Goal: Task Accomplishment & Management: Manage account settings

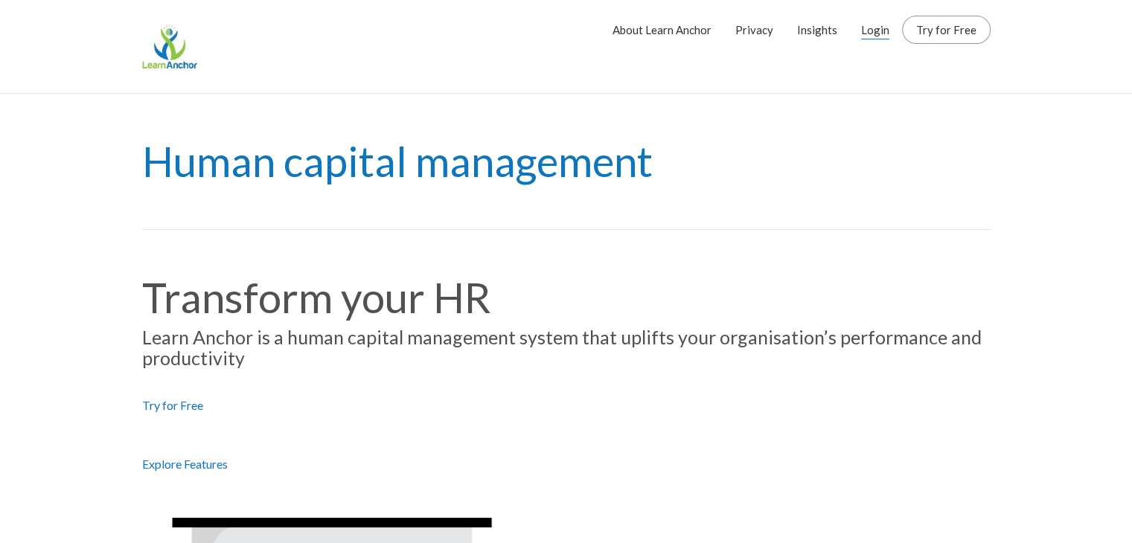
click at [875, 31] on link "Login" at bounding box center [875, 29] width 28 height 37
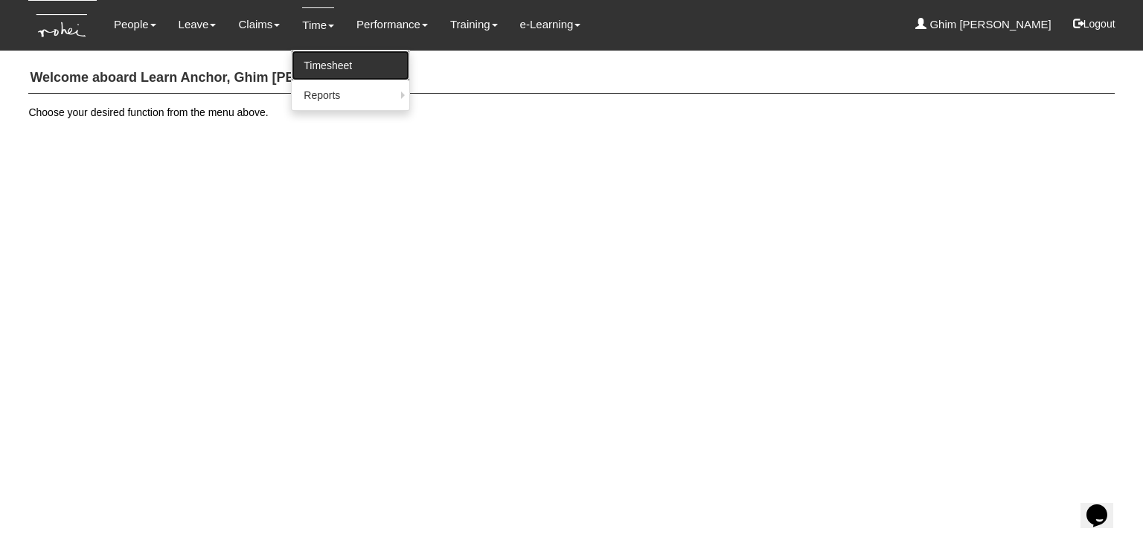
click at [319, 60] on link "Timesheet" at bounding box center [351, 66] width 118 height 30
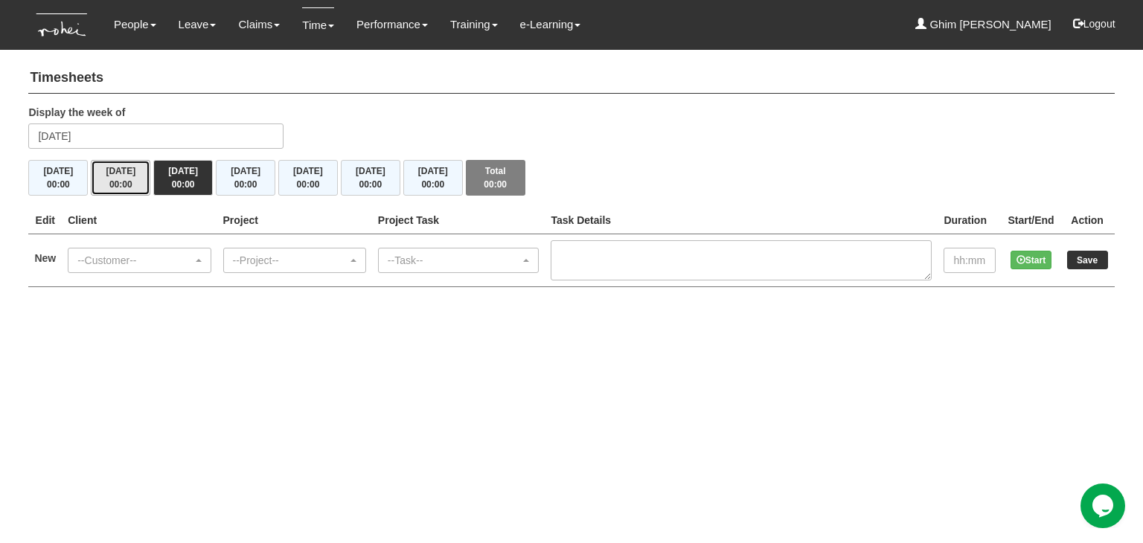
click at [120, 182] on span "00:00" at bounding box center [120, 184] width 23 height 10
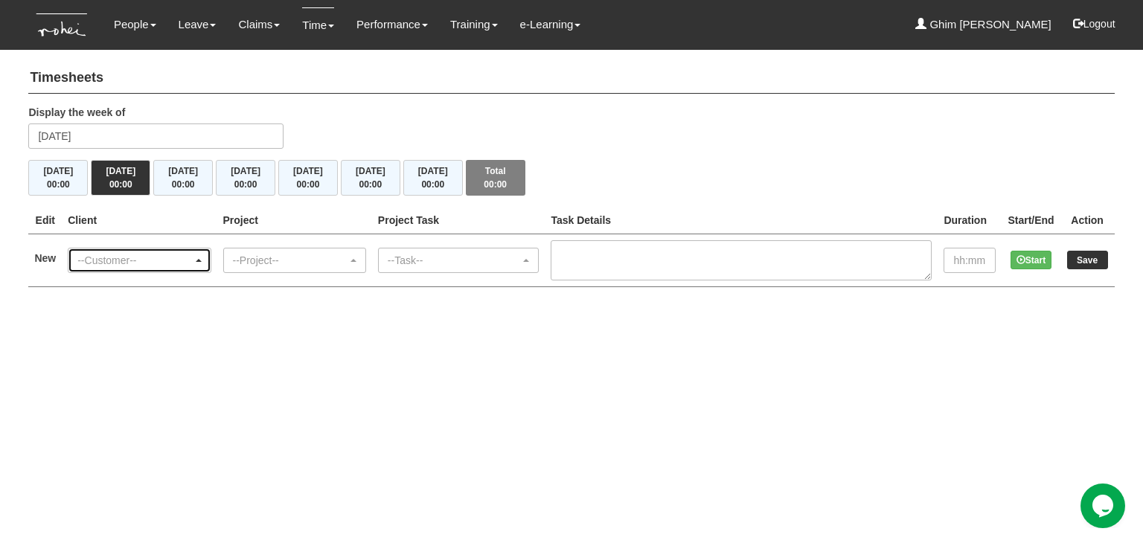
click at [119, 259] on div "--Customer--" at bounding box center [134, 260] width 115 height 15
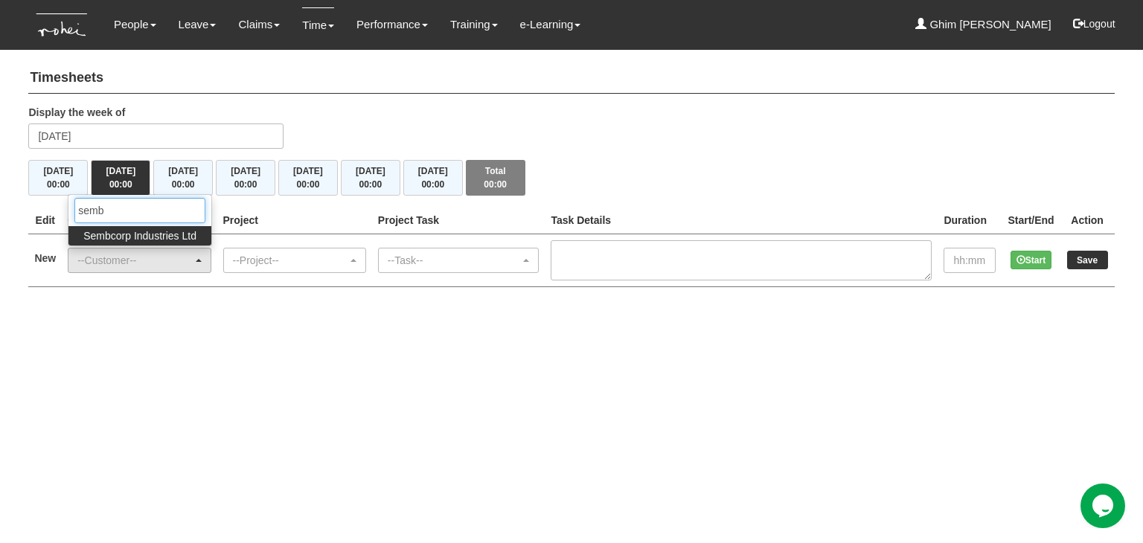
type input "semb"
click at [156, 235] on span "Sembcorp Industries Ltd" at bounding box center [139, 236] width 113 height 15
select select "218"
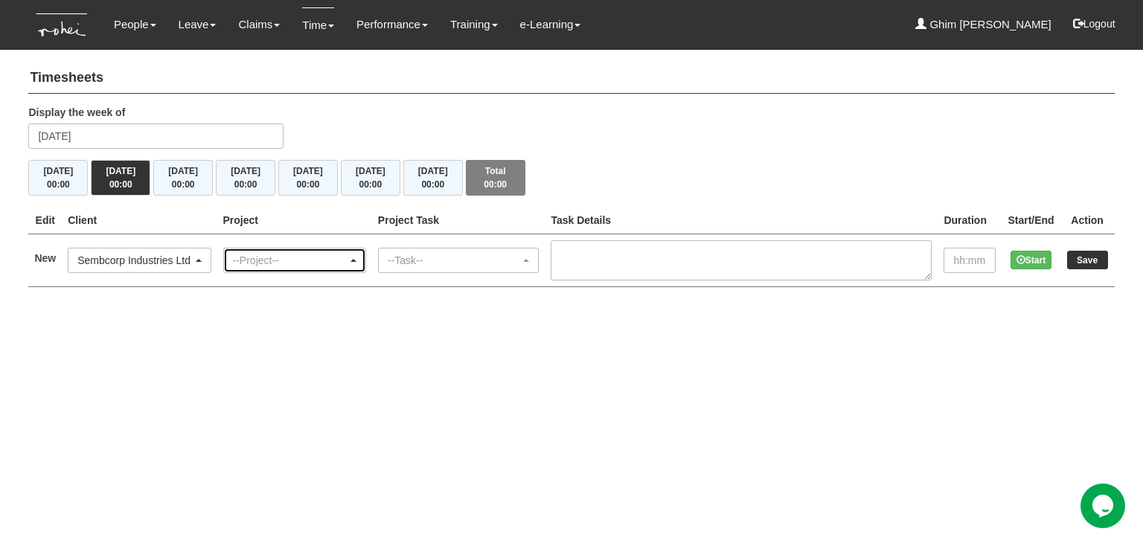
click at [238, 254] on div "--Project--" at bounding box center [294, 261] width 141 height 24
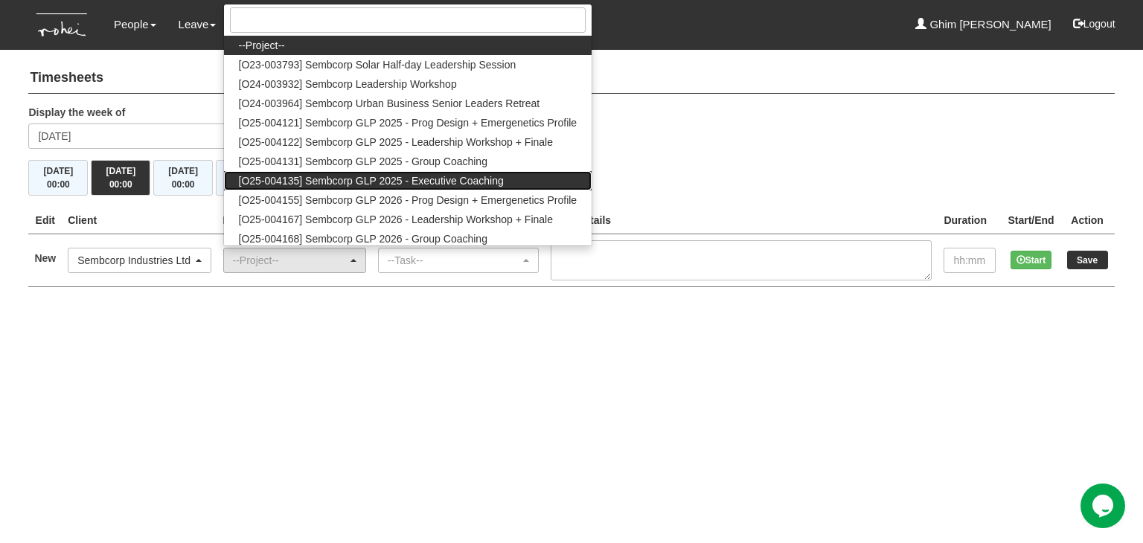
click at [316, 182] on span "[O25-004135] Sembcorp GLP 2025 - Executive Coaching" at bounding box center [371, 180] width 265 height 15
select select "2761"
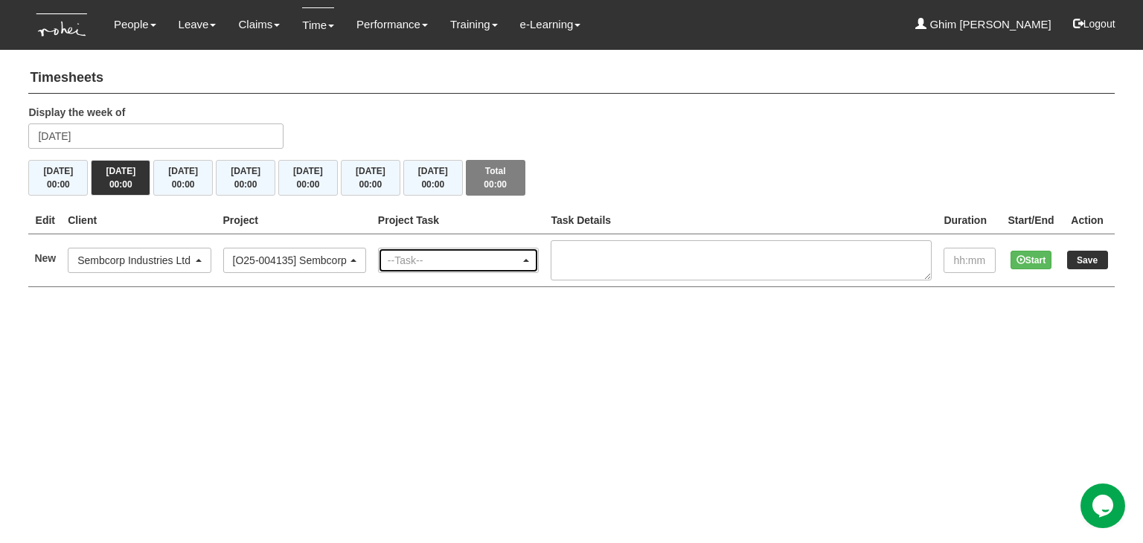
click at [449, 259] on div "--Task--" at bounding box center [454, 260] width 133 height 15
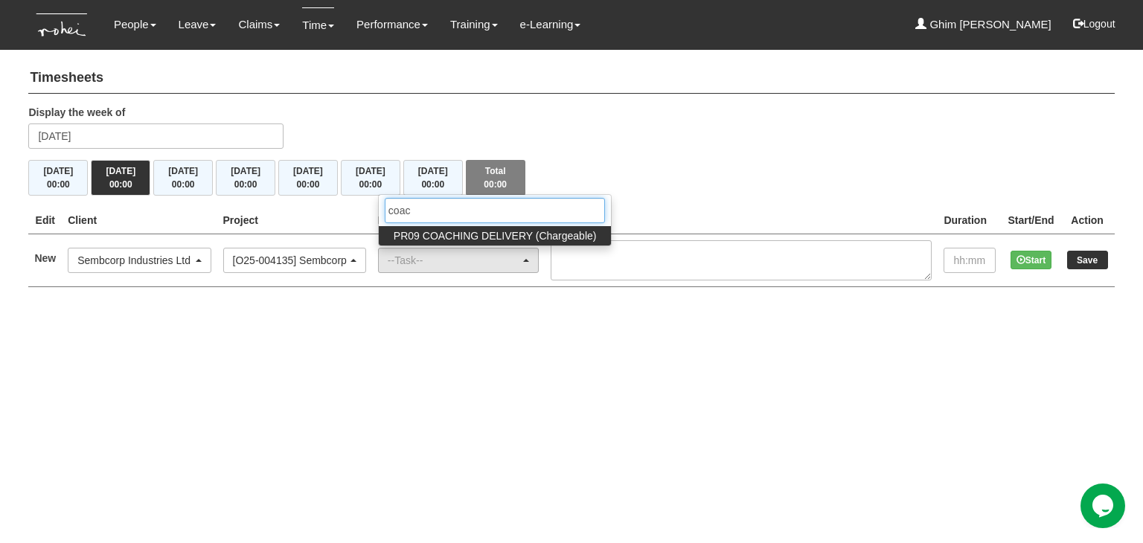
type input "coac"
click at [511, 236] on span "PR09 COACHING DELIVERY (Chargeable)" at bounding box center [495, 236] width 203 height 15
select select "150"
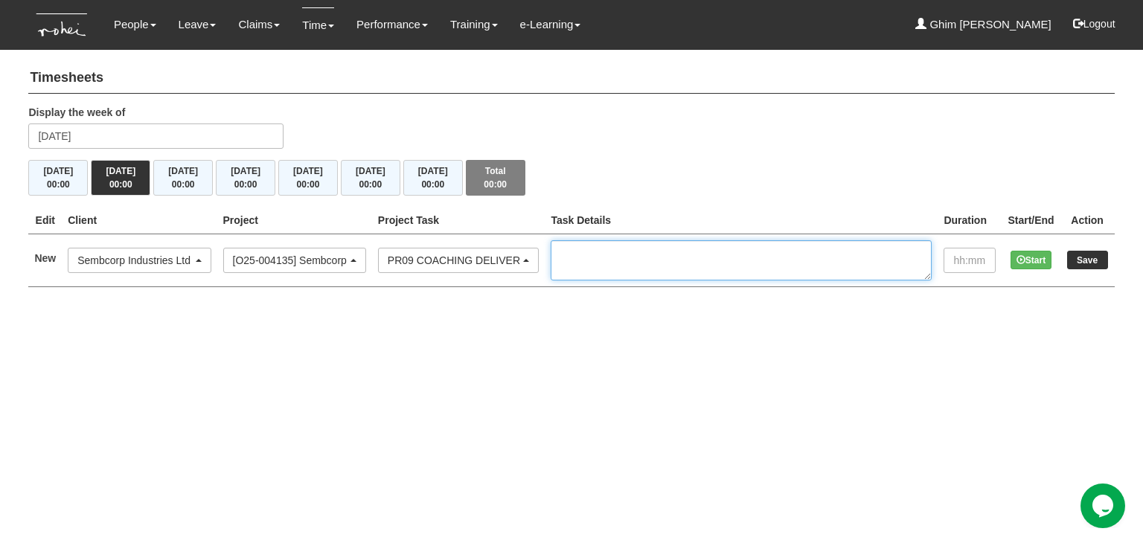
click at [700, 266] on textarea at bounding box center [741, 260] width 381 height 40
type textarea "Karyn"
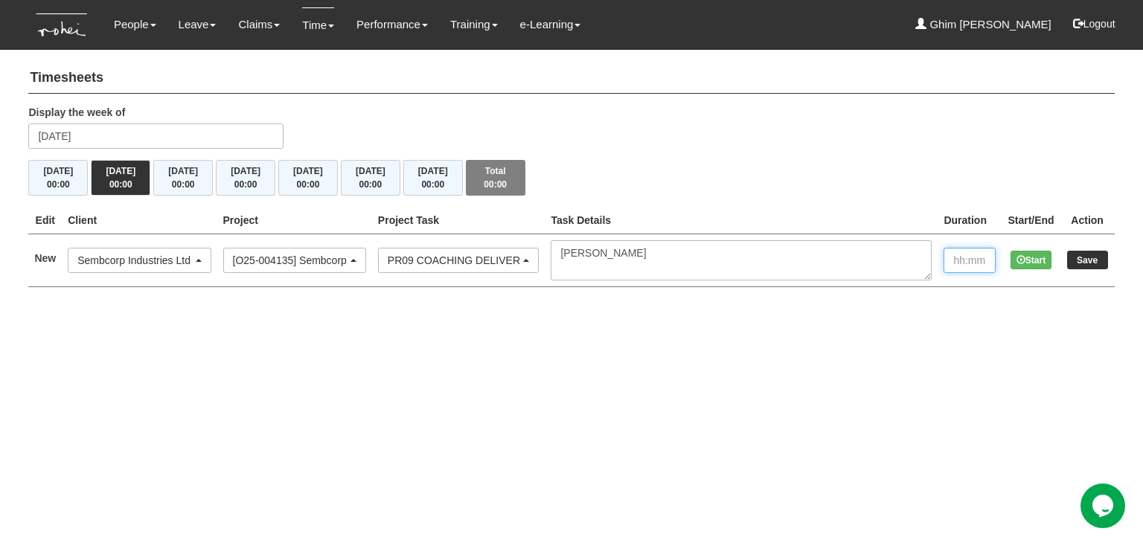
click at [962, 263] on input "text" at bounding box center [970, 260] width 52 height 25
type input "1:00"
click at [1083, 259] on input "Save" at bounding box center [1087, 260] width 41 height 19
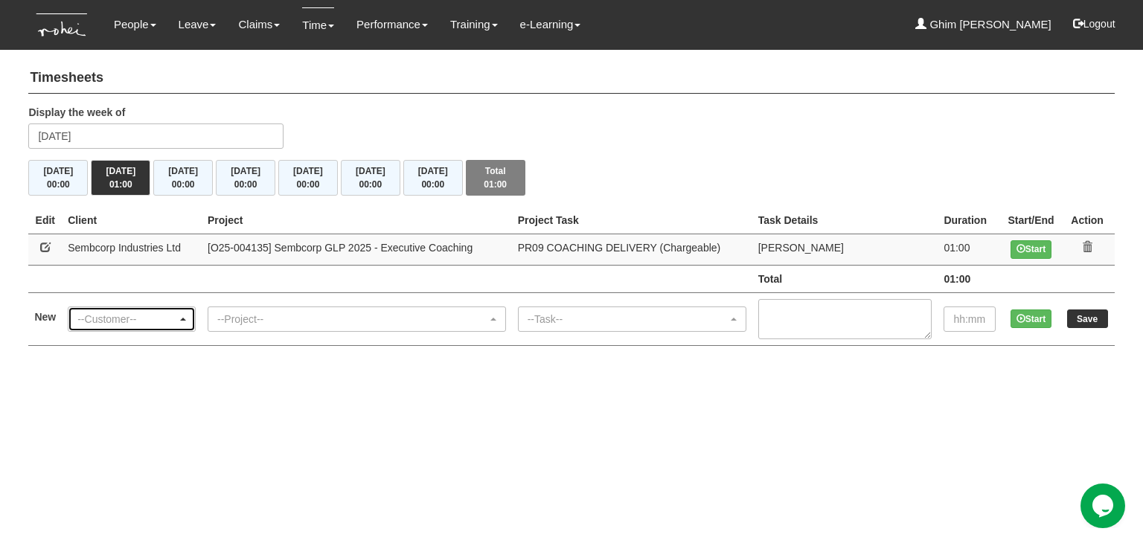
click at [103, 316] on div "--Customer--" at bounding box center [127, 319] width 100 height 15
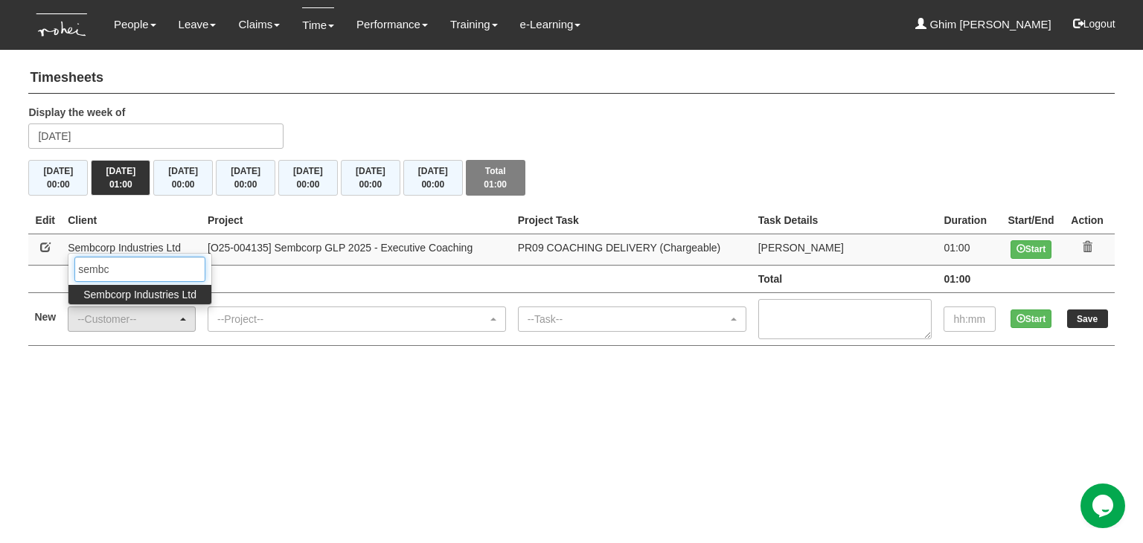
type input "sembc"
click at [124, 298] on span "Sembcorp Industries Ltd" at bounding box center [139, 294] width 113 height 15
select select "218"
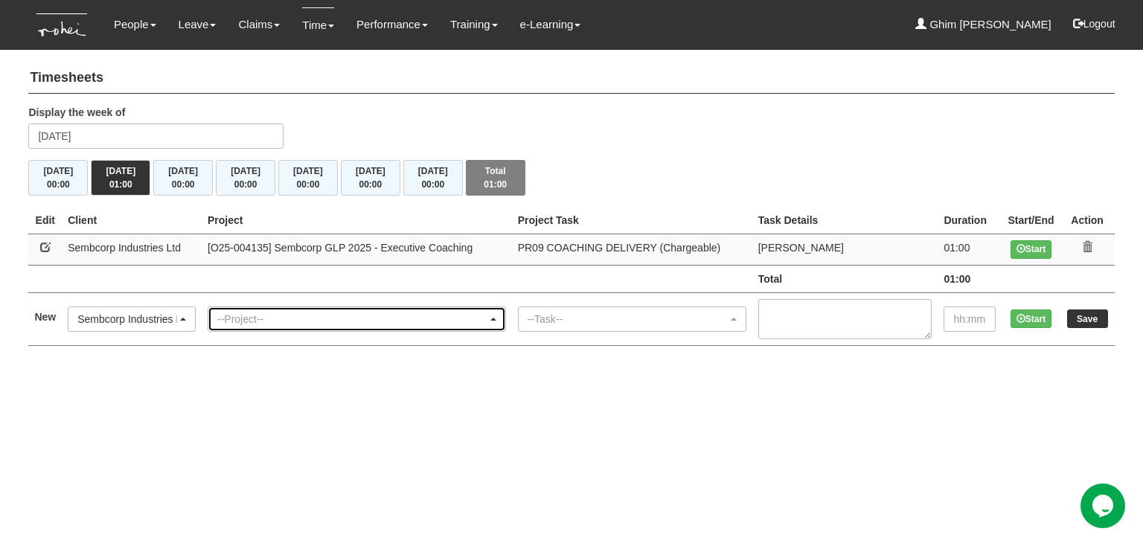
click at [305, 319] on div "--Project--" at bounding box center [352, 319] width 270 height 15
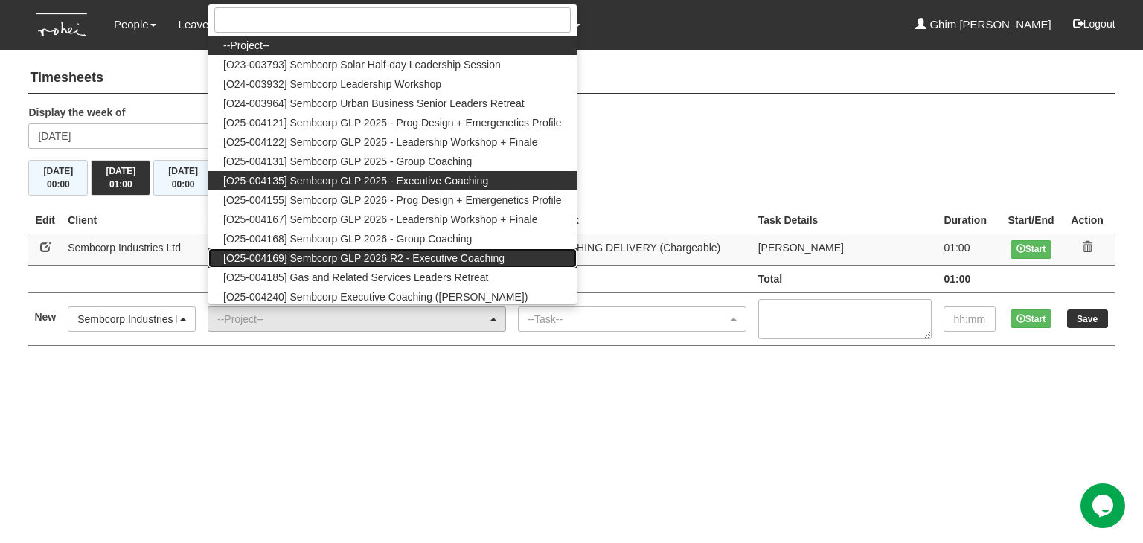
drag, startPoint x: 342, startPoint y: 253, endPoint x: 325, endPoint y: 176, distance: 79.3
click at [325, 176] on ul "--Project-- [O23-003793] Sembcorp Solar Half-day Leadership Session [O24-003932…" at bounding box center [392, 181] width 368 height 290
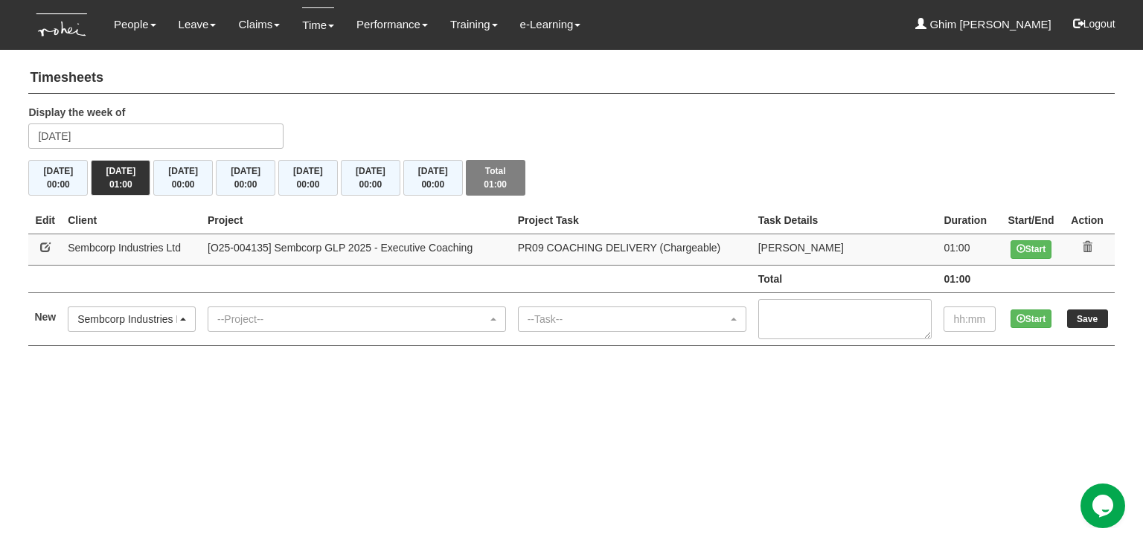
click at [298, 304] on td "--Project-- [O23-003793] Sembcorp Solar Half-day Leadership Session [O24-003932…" at bounding box center [357, 319] width 310 height 53
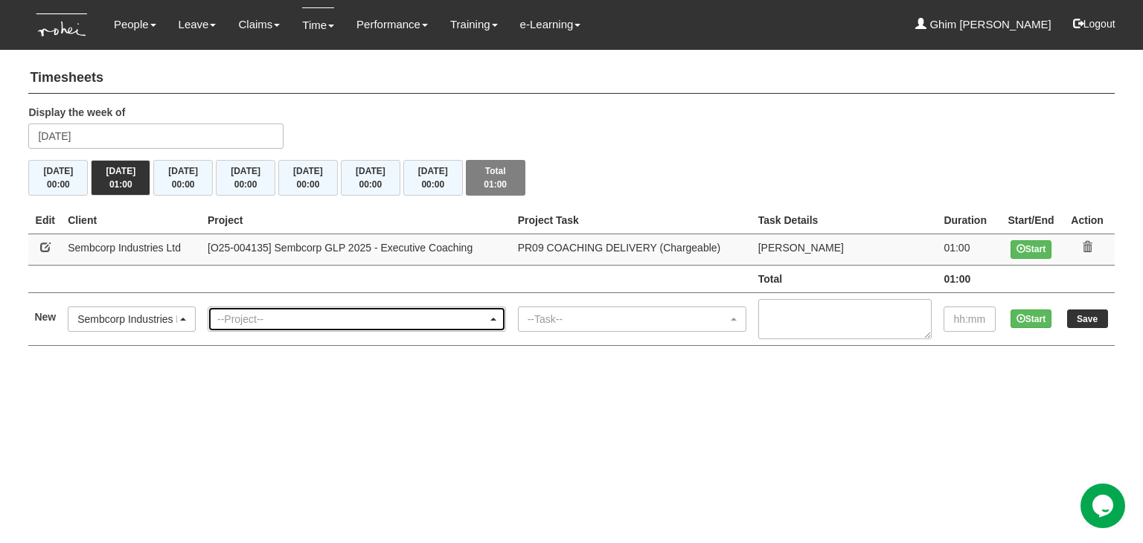
click at [298, 325] on div "--Project--" at bounding box center [352, 319] width 270 height 15
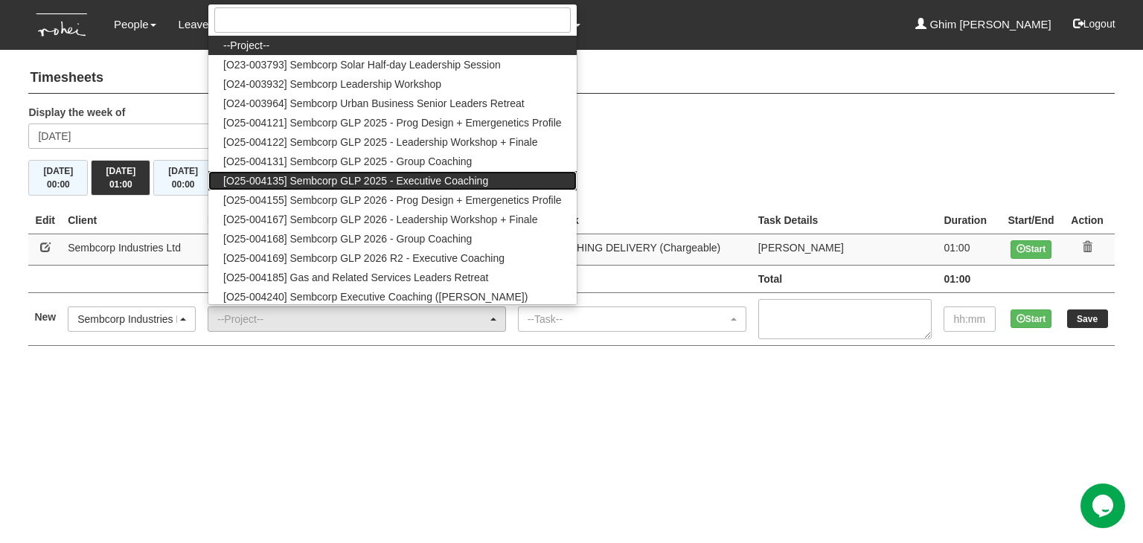
click at [300, 176] on span "[O25-004135] Sembcorp GLP 2025 - Executive Coaching" at bounding box center [355, 180] width 265 height 15
select select "2761"
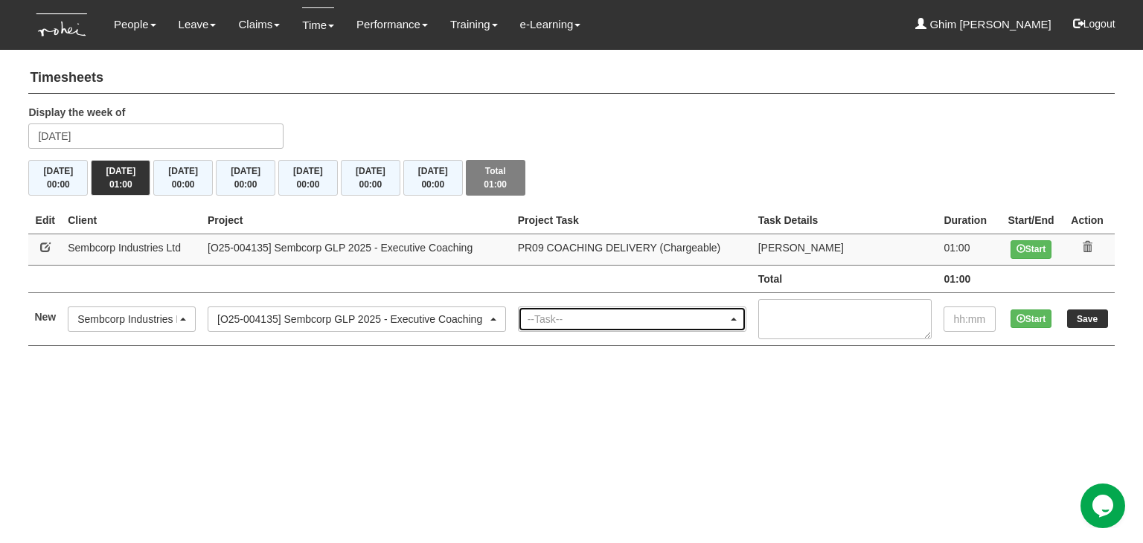
click at [613, 322] on div "--Task--" at bounding box center [628, 319] width 200 height 15
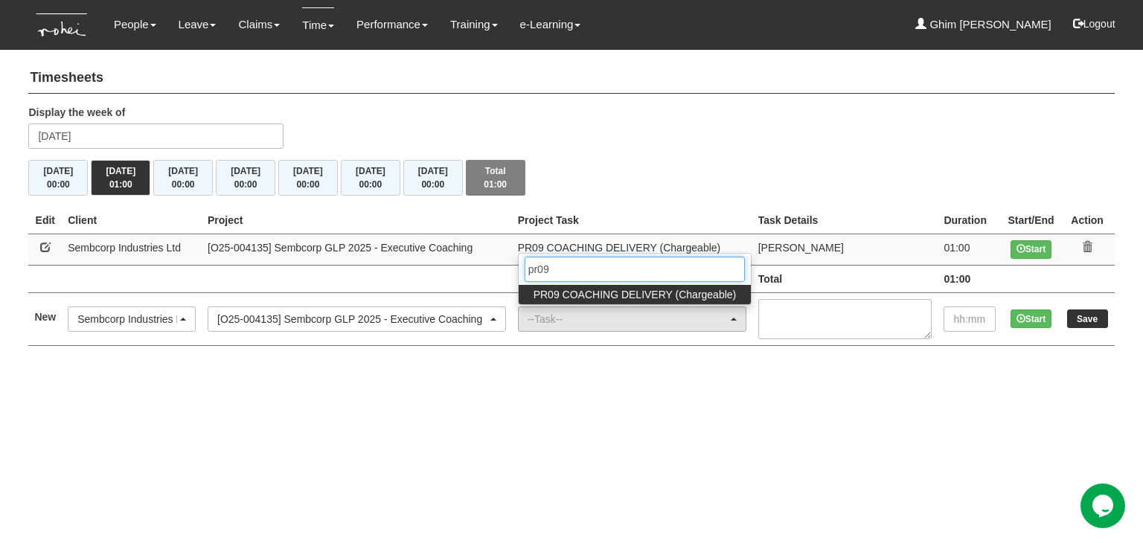
type input "pr09"
click at [640, 298] on span "PR09 COACHING DELIVERY (Chargeable)" at bounding box center [635, 294] width 203 height 15
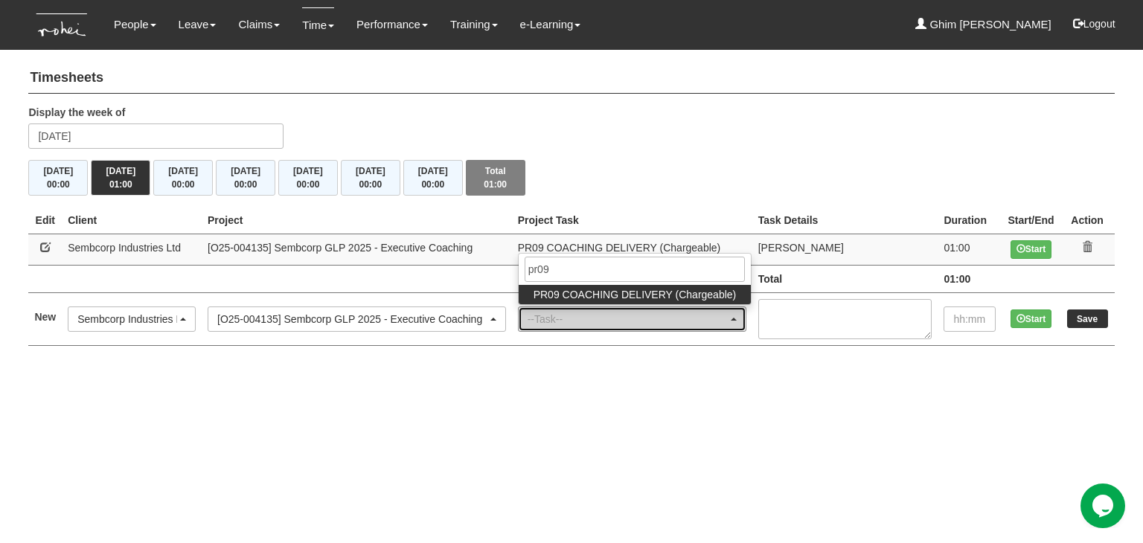
select select "150"
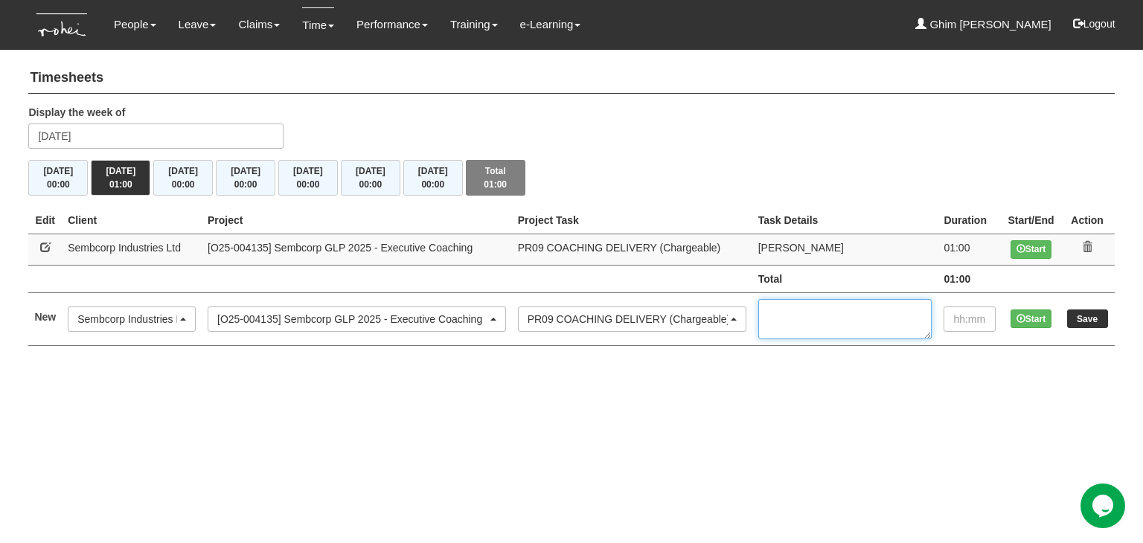
click at [804, 324] on textarea at bounding box center [845, 319] width 174 height 40
type textarea "JJ"
click at [1079, 321] on input "Save" at bounding box center [1087, 319] width 41 height 19
type input "00:00"
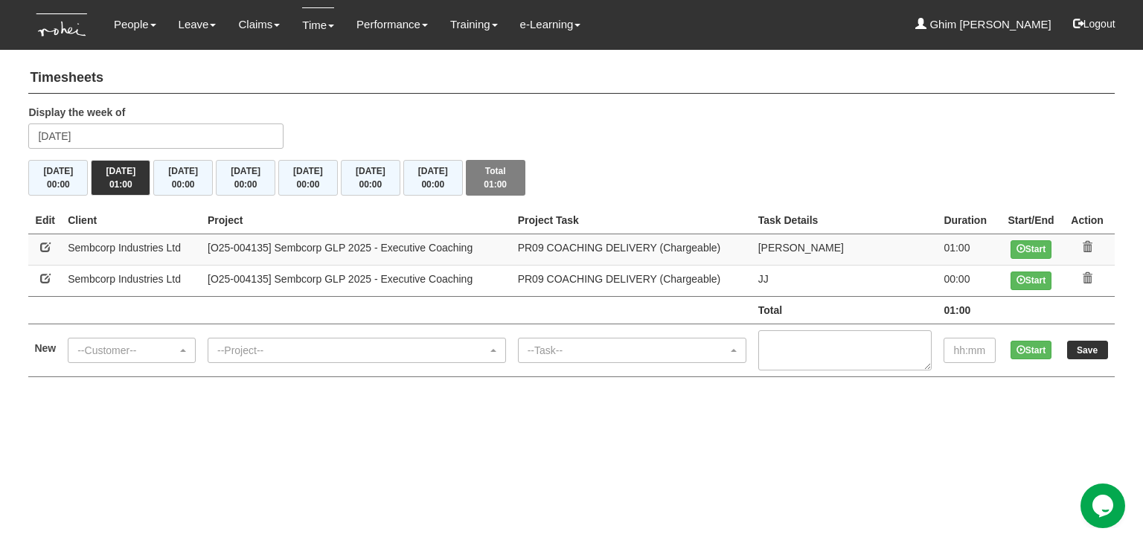
click at [821, 257] on td "[PERSON_NAME]" at bounding box center [846, 249] width 186 height 31
click at [810, 248] on td "[PERSON_NAME]" at bounding box center [846, 249] width 186 height 31
click at [802, 246] on td "[PERSON_NAME]" at bounding box center [846, 249] width 186 height 31
click at [91, 357] on div "--Customer--" at bounding box center [131, 351] width 127 height 24
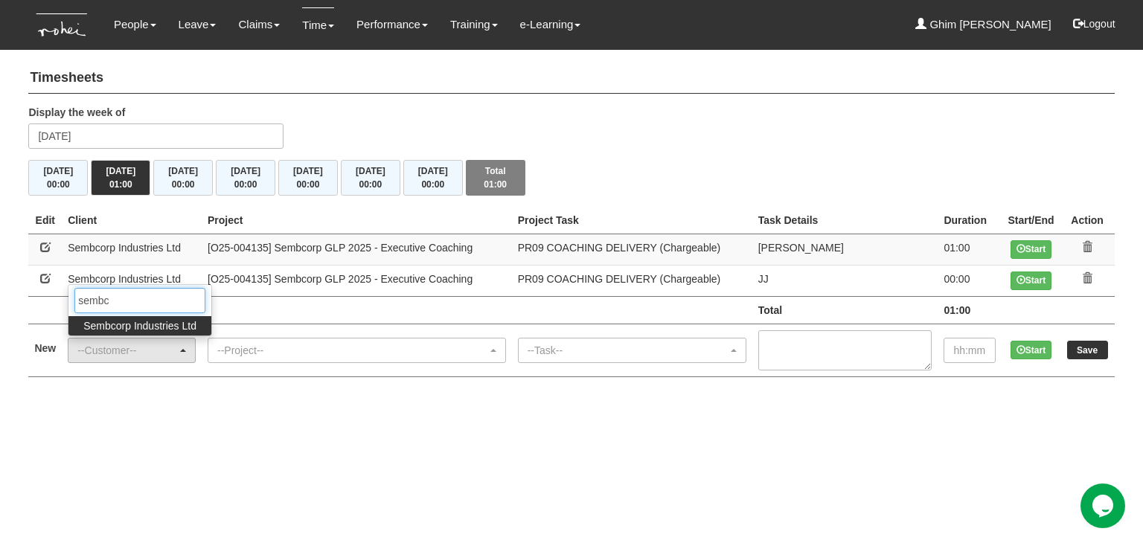
type input "sembc"
click at [127, 327] on span "Sembcorp Industries Ltd" at bounding box center [139, 326] width 113 height 15
select select "218"
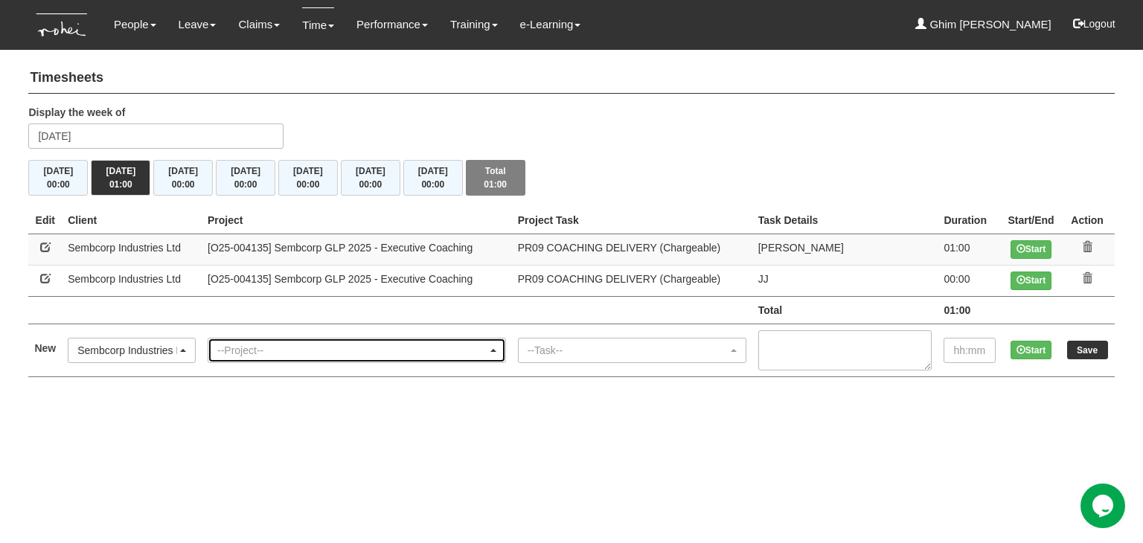
click at [301, 349] on div "--Project--" at bounding box center [352, 350] width 270 height 15
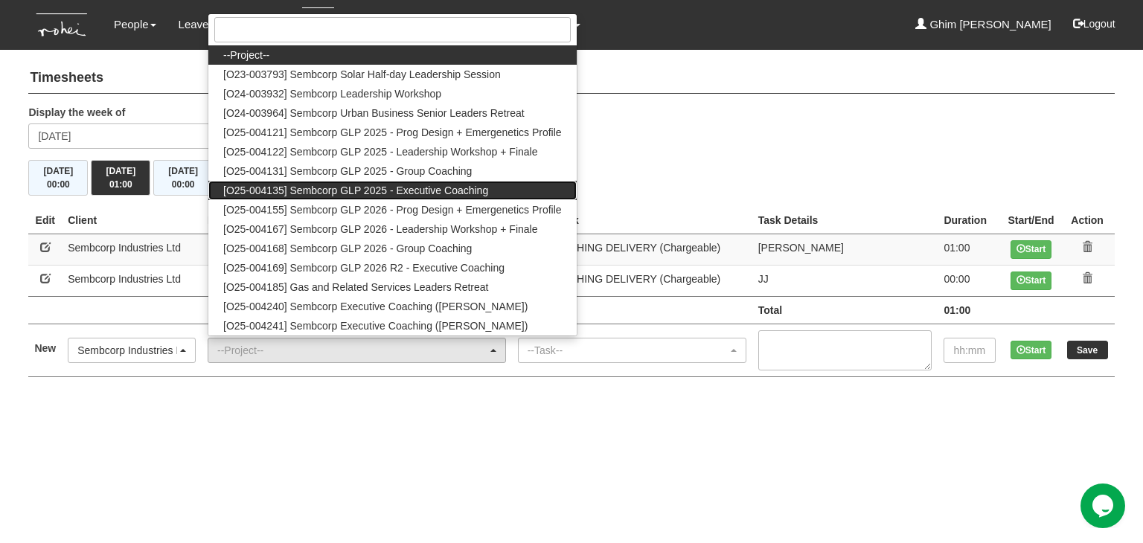
click at [302, 195] on span "[O25-004135] Sembcorp GLP 2025 - Executive Coaching" at bounding box center [355, 190] width 265 height 15
select select "2761"
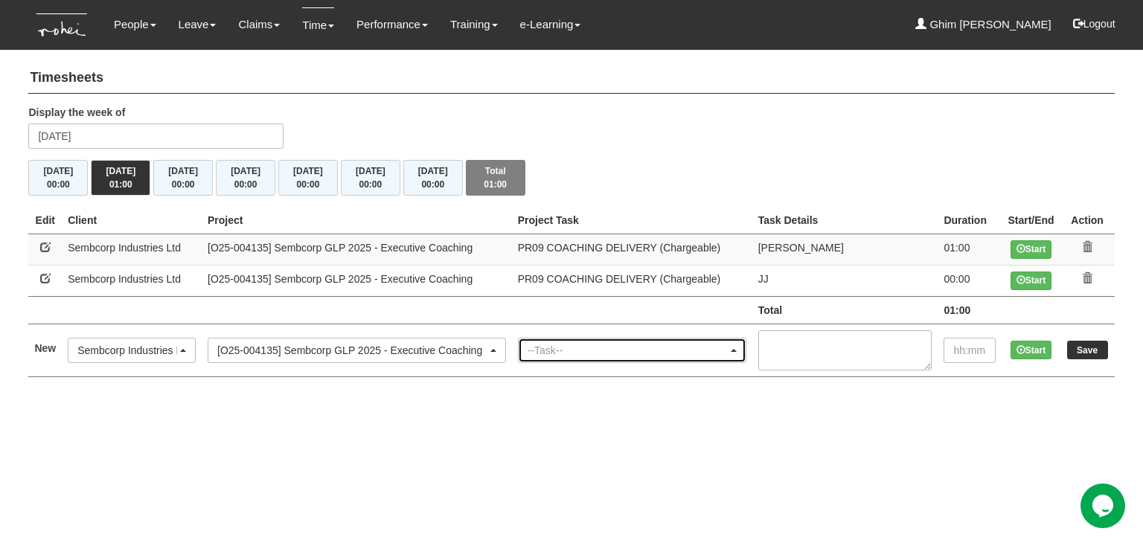
click at [580, 345] on div "--Task--" at bounding box center [628, 350] width 200 height 15
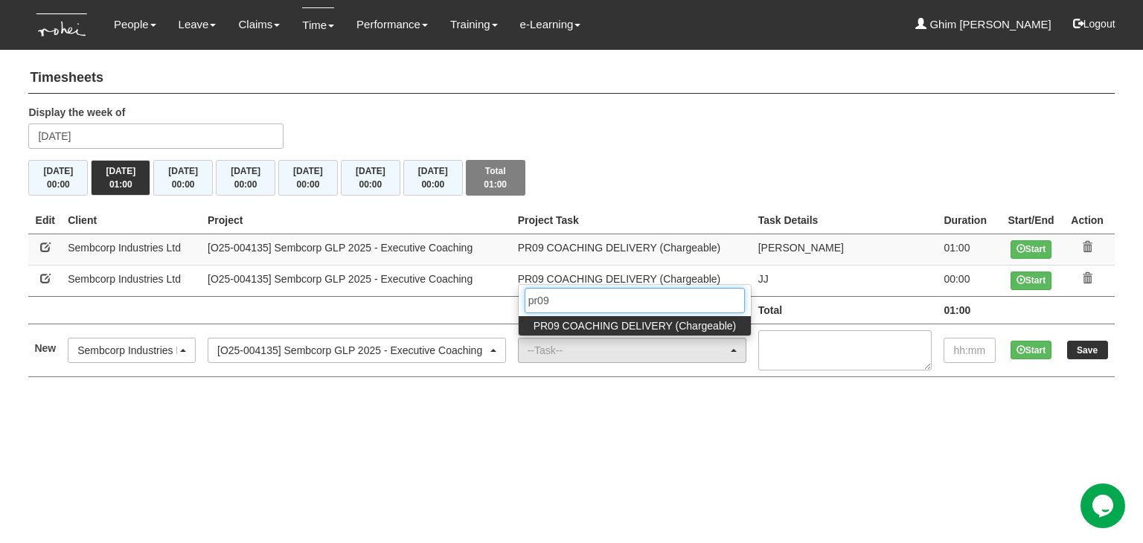
type input "pr09"
click at [569, 320] on span "PR09 COACHING DELIVERY (Chargeable)" at bounding box center [635, 326] width 203 height 15
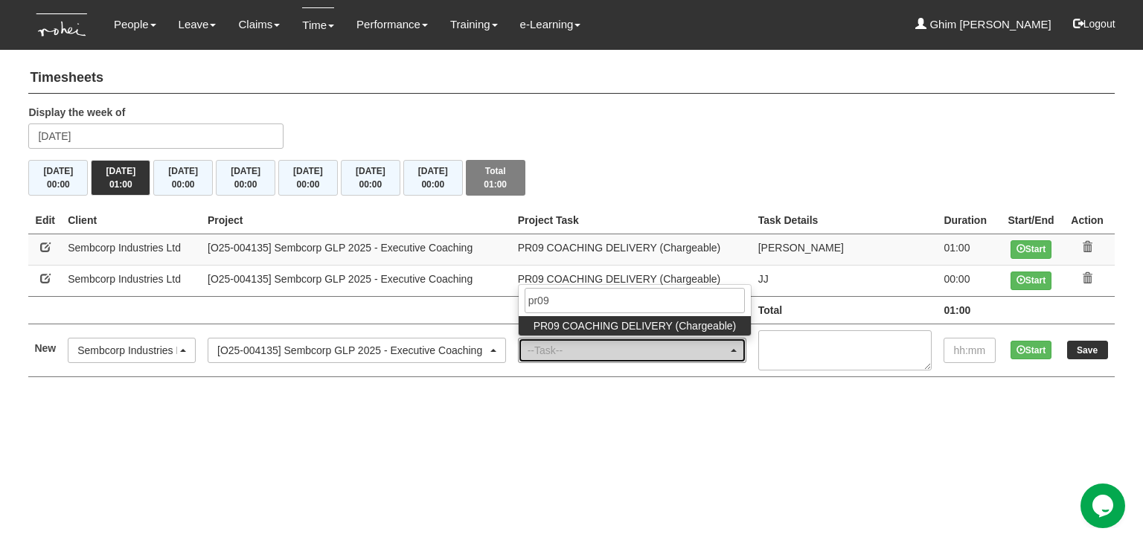
select select "150"
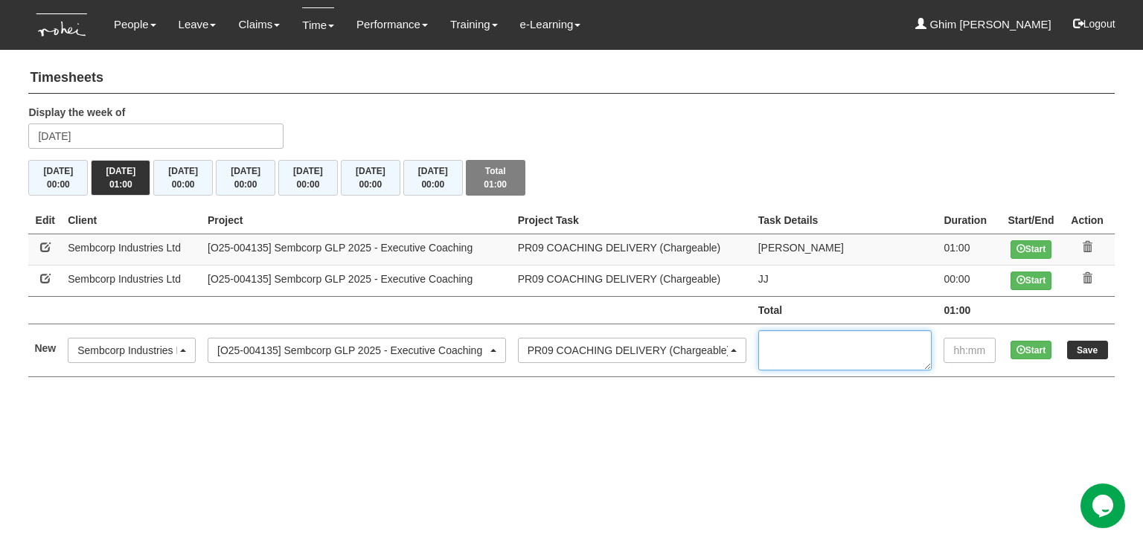
click at [875, 355] on textarea at bounding box center [845, 350] width 174 height 40
type textarea "Shi En"
click at [831, 282] on td "JJ" at bounding box center [846, 280] width 186 height 31
click at [780, 275] on td "JJ" at bounding box center [846, 280] width 186 height 31
click at [1086, 349] on input "Save" at bounding box center [1087, 350] width 41 height 19
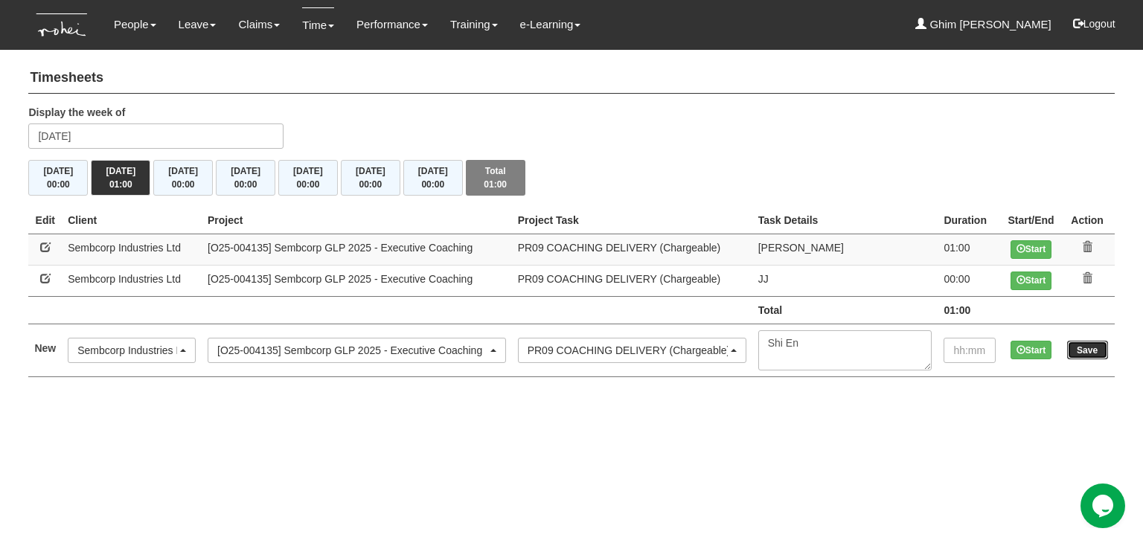
type input "00:00"
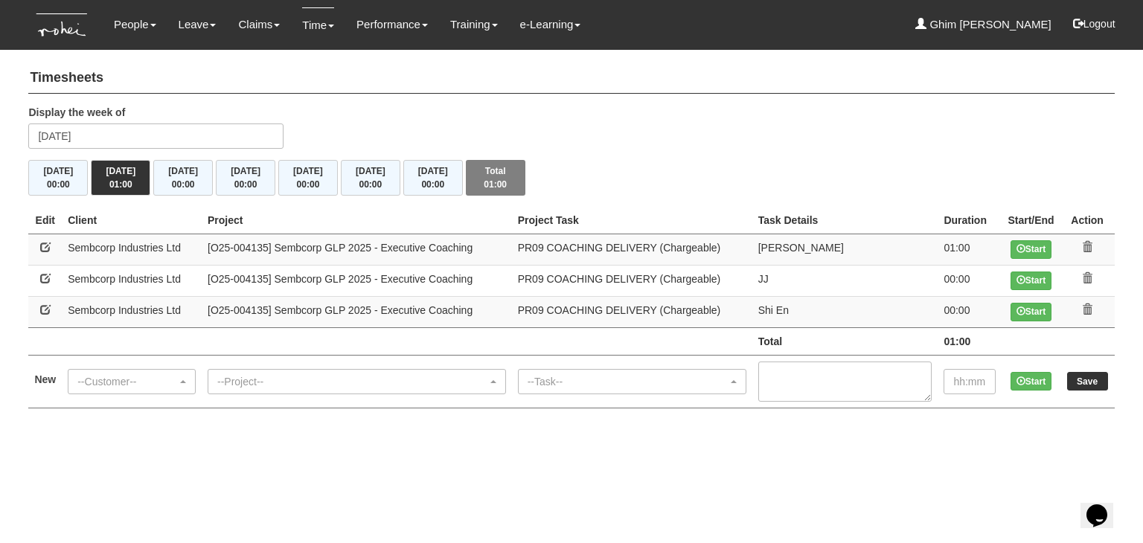
click at [45, 281] on link at bounding box center [45, 278] width 10 height 10
select select "218"
select select "150"
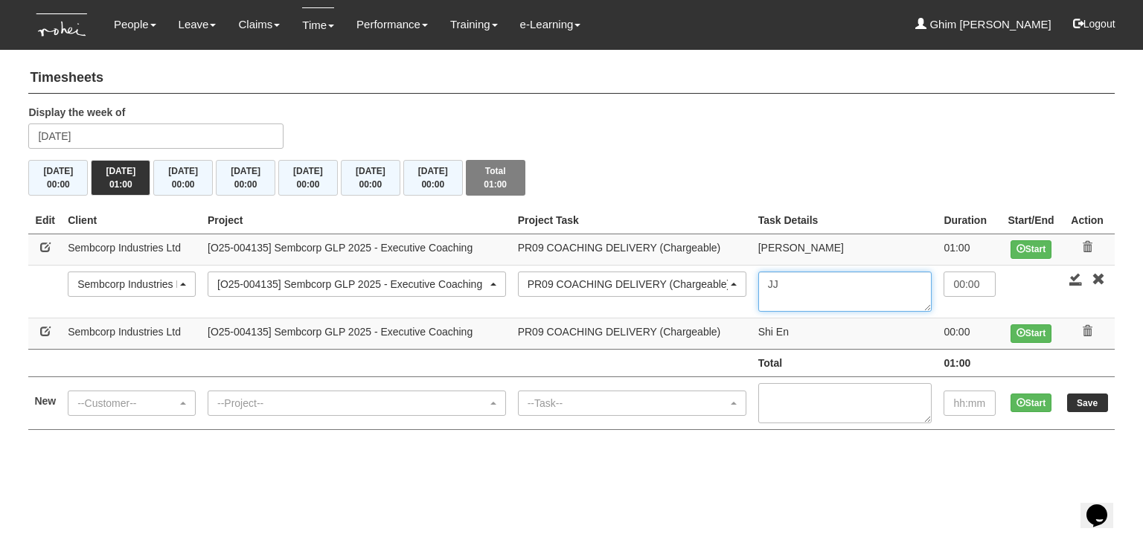
click at [801, 284] on textarea "JJ" at bounding box center [845, 292] width 174 height 40
type textarea "[PERSON_NAME]"
click at [924, 460] on html "Toggle navigation People Personal Information Staff Directory Leave Apply for L…" at bounding box center [571, 230] width 1143 height 460
click at [1073, 280] on link at bounding box center [1076, 278] width 13 height 13
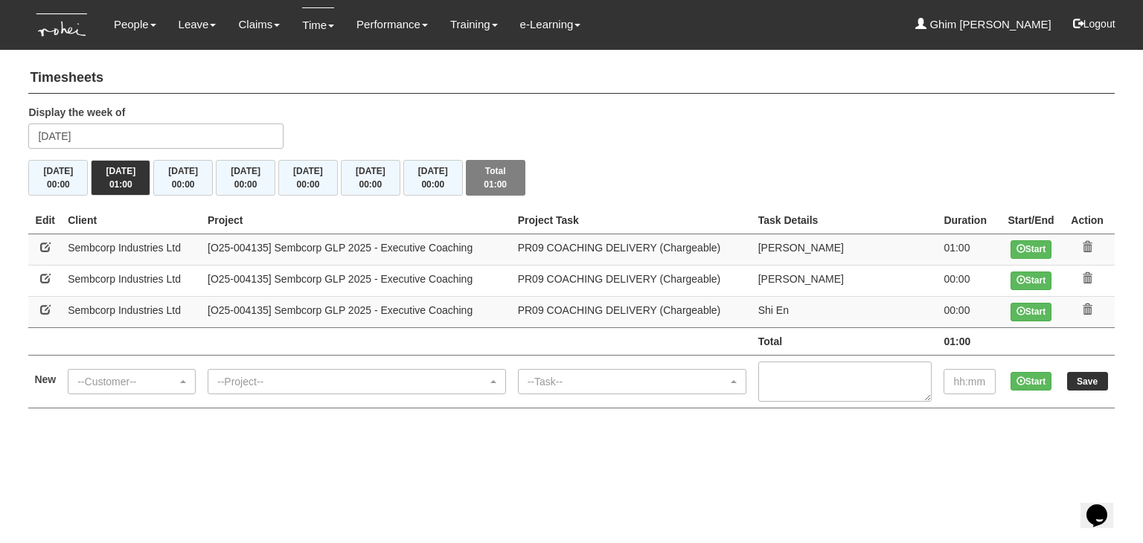
click at [950, 279] on td "00:00" at bounding box center [970, 280] width 64 height 31
click at [45, 279] on link at bounding box center [45, 278] width 10 height 10
select select "218"
select select "150"
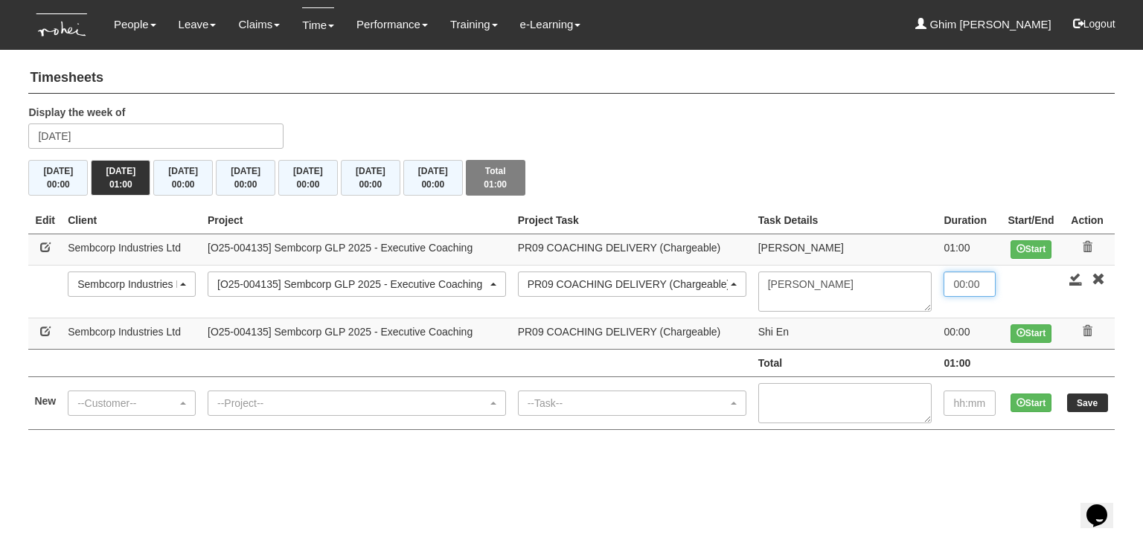
drag, startPoint x: 965, startPoint y: 289, endPoint x: 947, endPoint y: 287, distance: 18.0
click at [947, 287] on input "00:00" at bounding box center [970, 284] width 52 height 25
type input "1:00"
click at [968, 460] on html "Toggle navigation People Personal Information Staff Directory Leave Apply for L…" at bounding box center [571, 230] width 1143 height 460
click at [1078, 283] on link at bounding box center [1076, 278] width 13 height 13
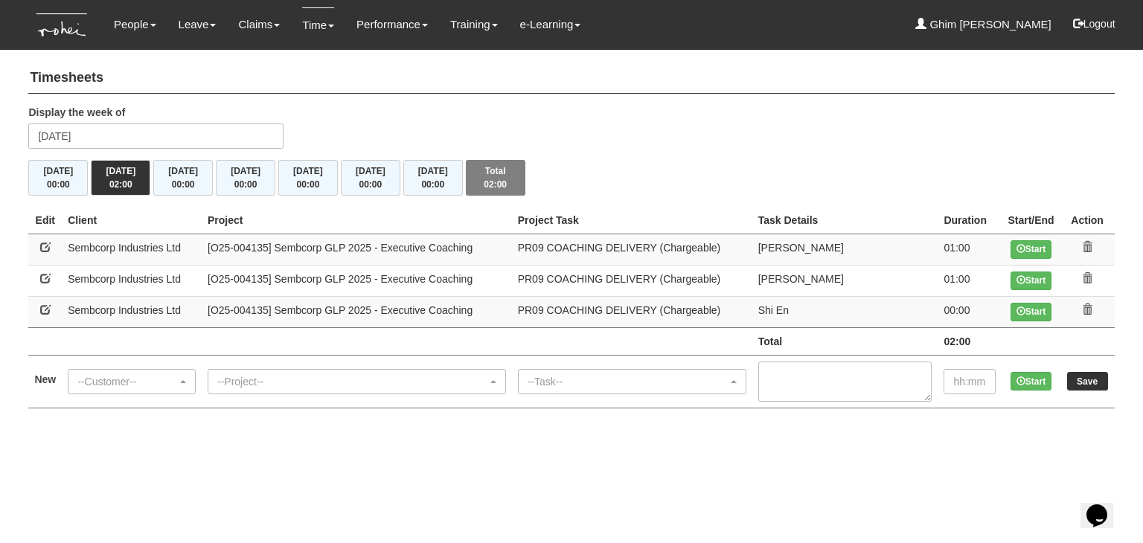
click at [948, 308] on td "00:00" at bounding box center [970, 311] width 64 height 31
click at [54, 307] on td at bounding box center [44, 311] width 33 height 31
click at [49, 307] on link at bounding box center [45, 309] width 10 height 10
select select "218"
select select "150"
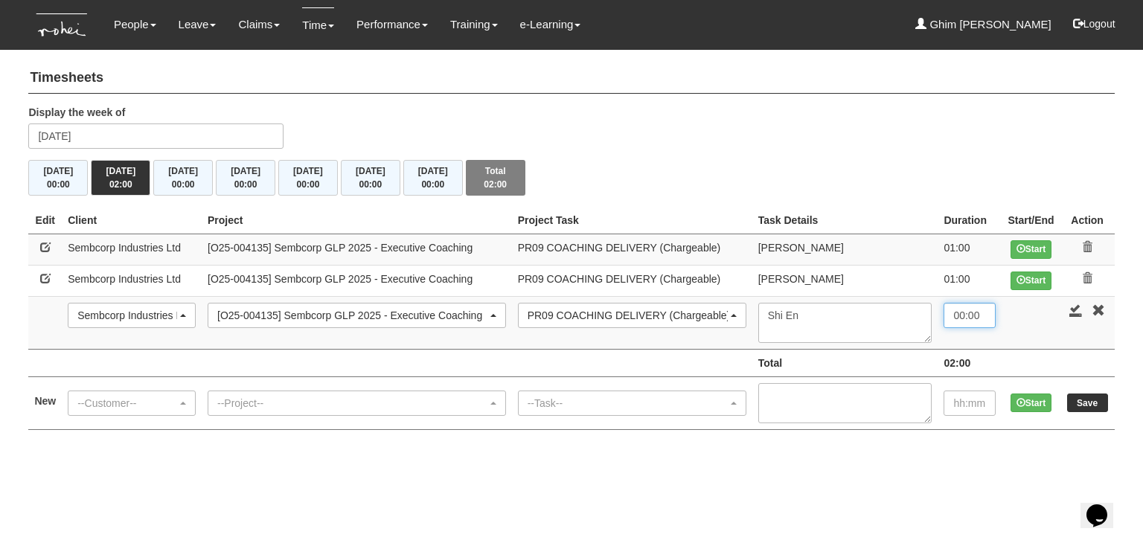
drag, startPoint x: 963, startPoint y: 316, endPoint x: 947, endPoint y: 317, distance: 16.4
click at [947, 317] on input "00:00" at bounding box center [970, 315] width 52 height 25
type input "1:00"
click at [1082, 311] on link at bounding box center [1076, 310] width 13 height 13
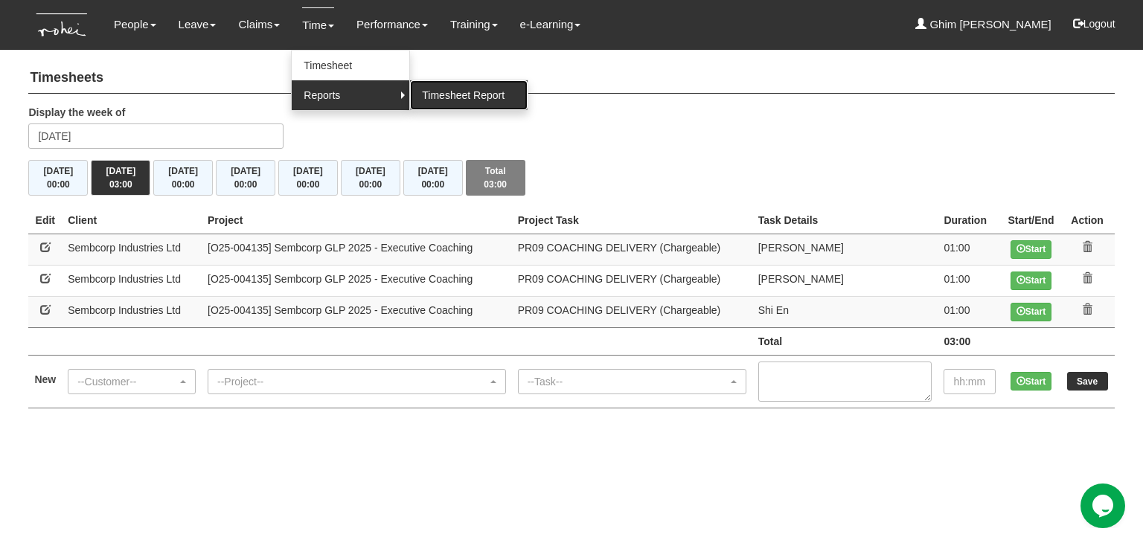
click at [450, 93] on link "Timesheet Report" at bounding box center [469, 95] width 118 height 30
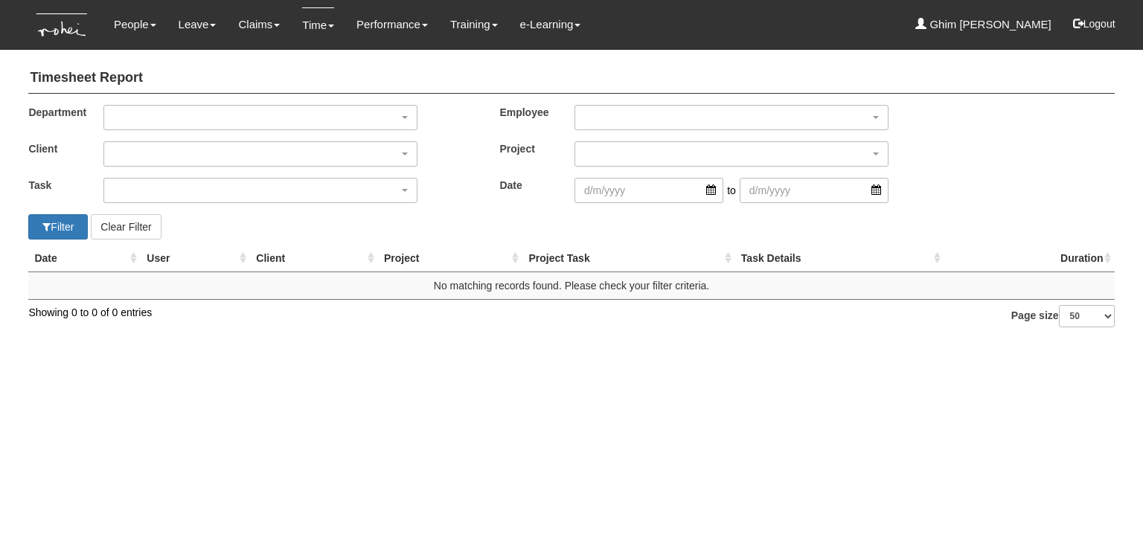
select select "50"
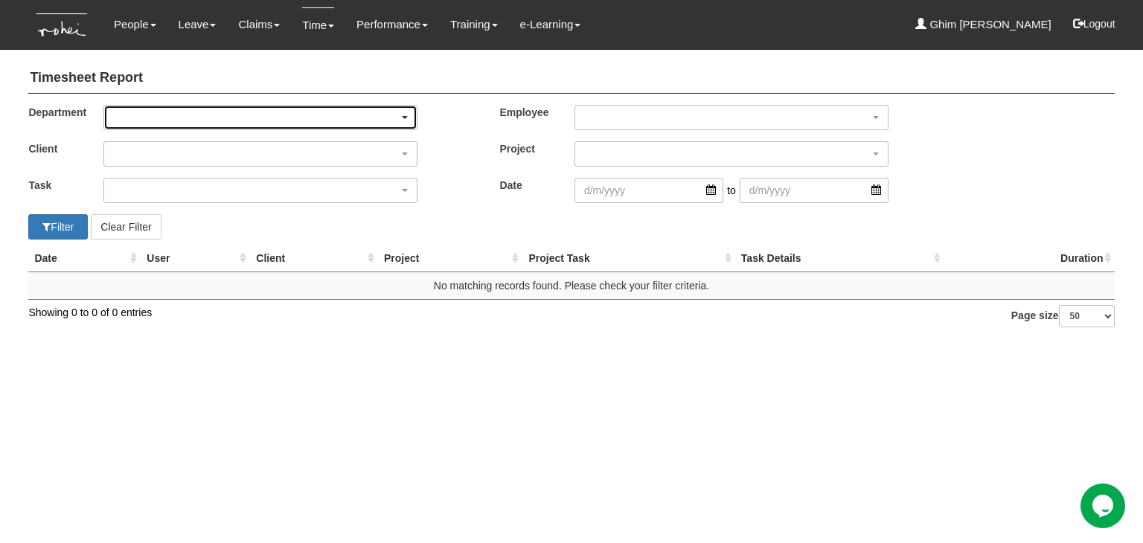
click at [360, 119] on div "button" at bounding box center [260, 118] width 313 height 24
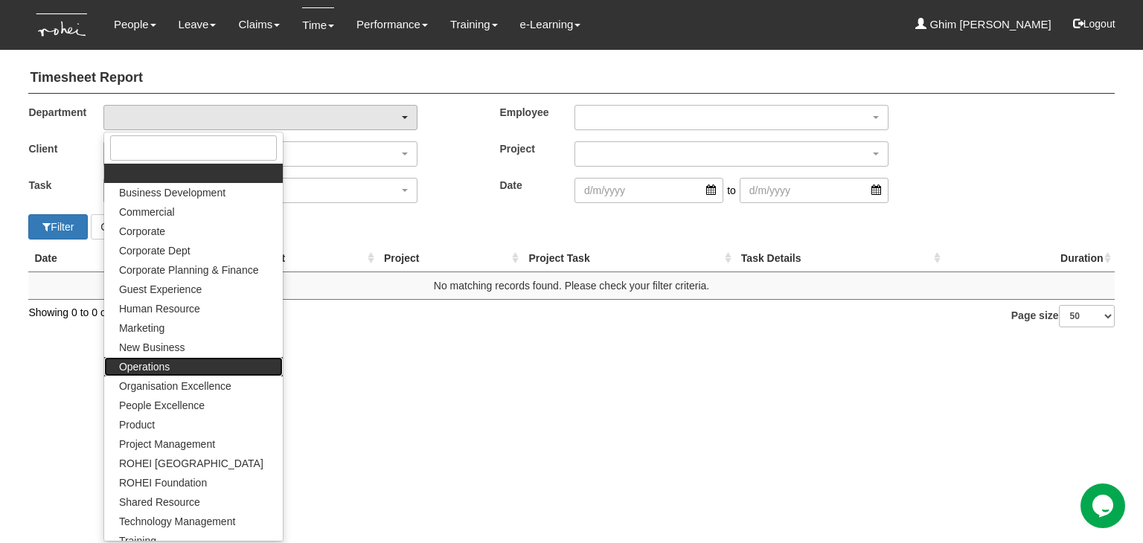
click at [217, 372] on link "Operations" at bounding box center [193, 366] width 179 height 19
select select "130"
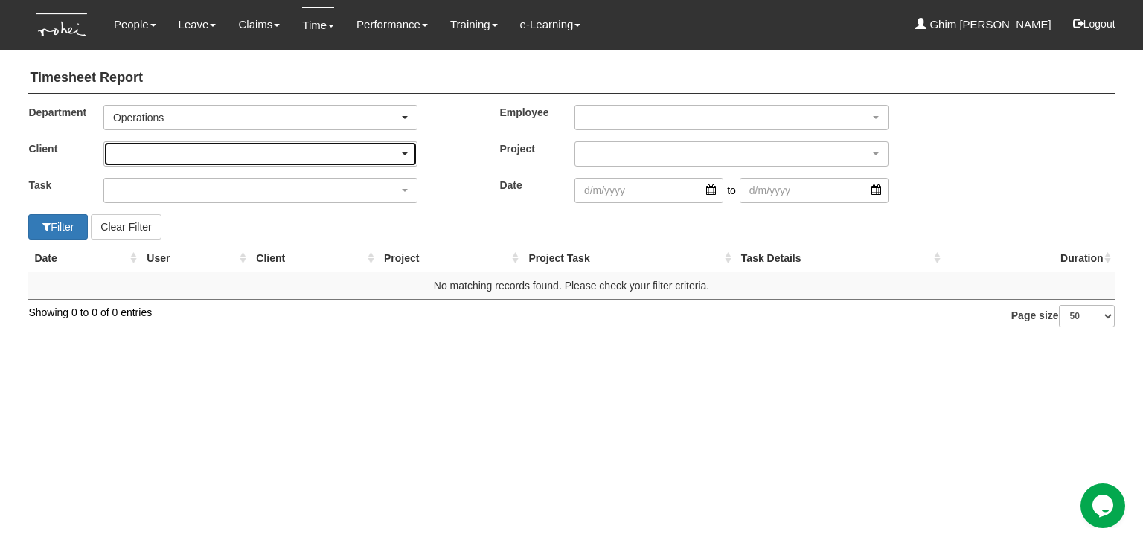
click at [247, 164] on div "button" at bounding box center [260, 154] width 313 height 24
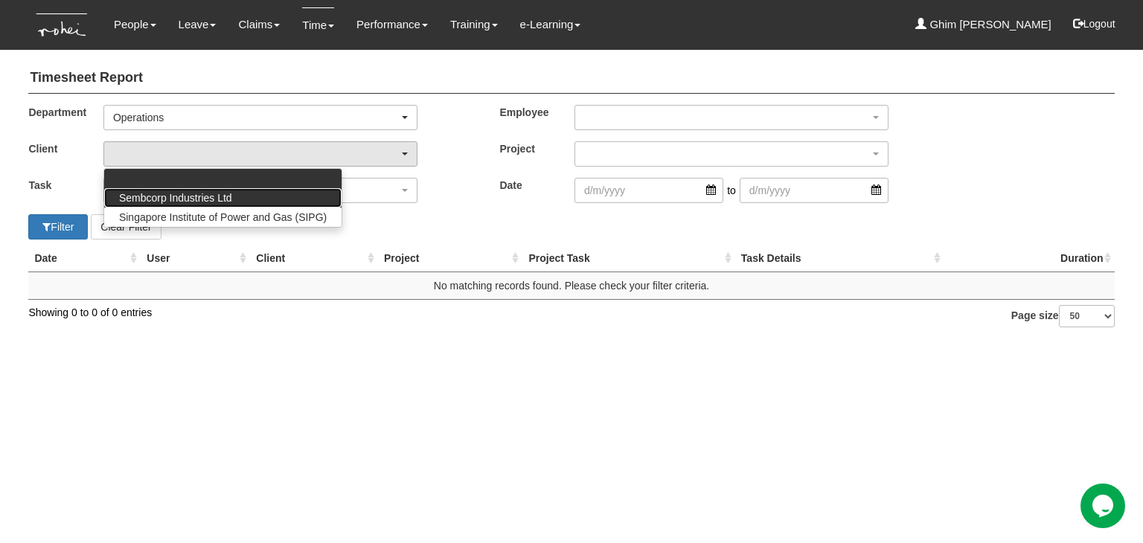
click at [243, 189] on link "Sembcorp Industries Ltd" at bounding box center [222, 197] width 237 height 19
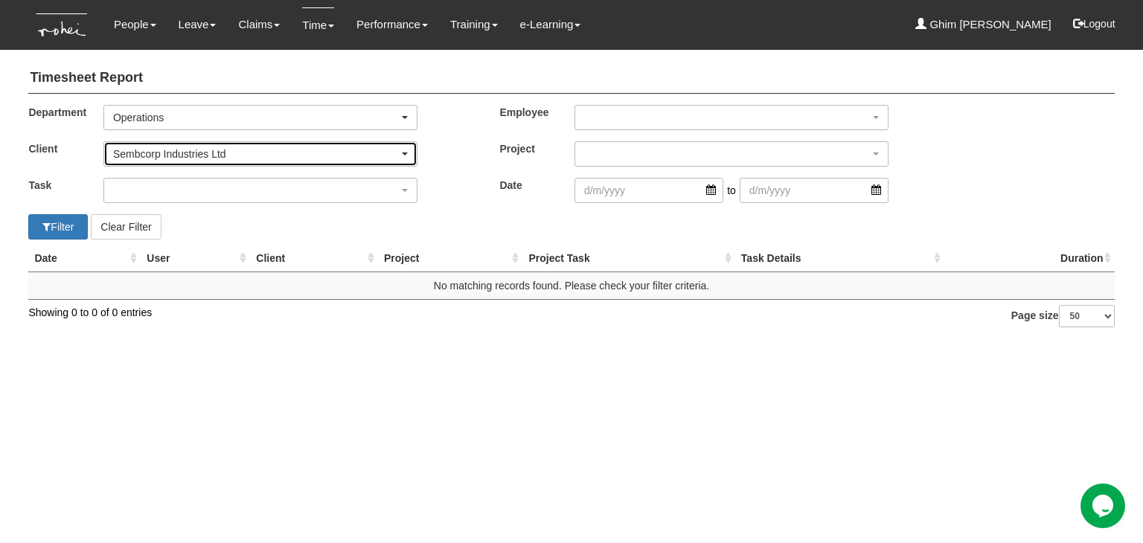
click at [247, 161] on div "Sembcorp Industries Ltd" at bounding box center [256, 154] width 286 height 15
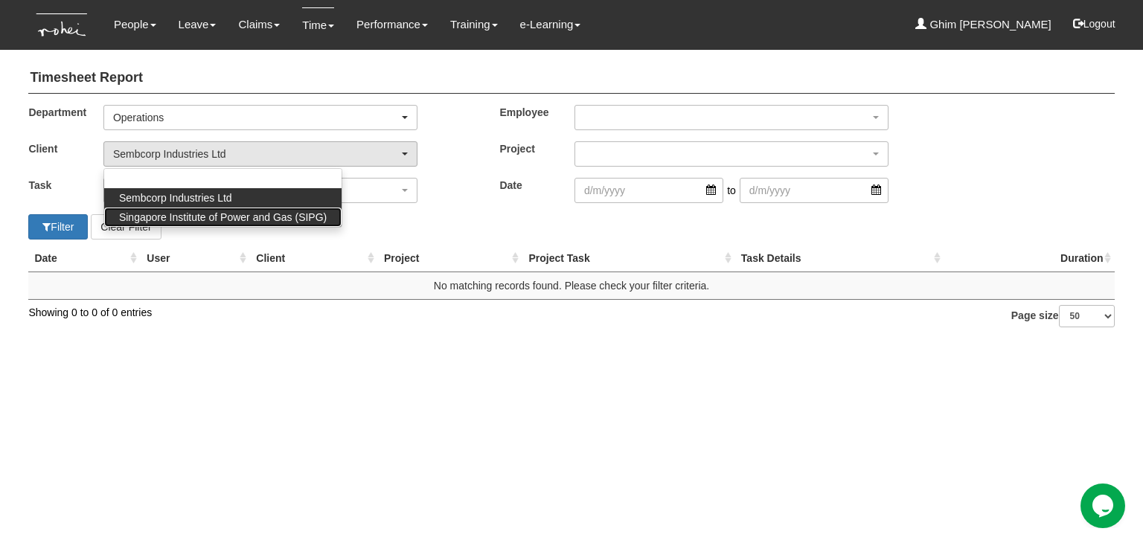
click at [242, 214] on span "Singapore Institute of Power and Gas (SIPG)" at bounding box center [223, 217] width 208 height 15
select select "483"
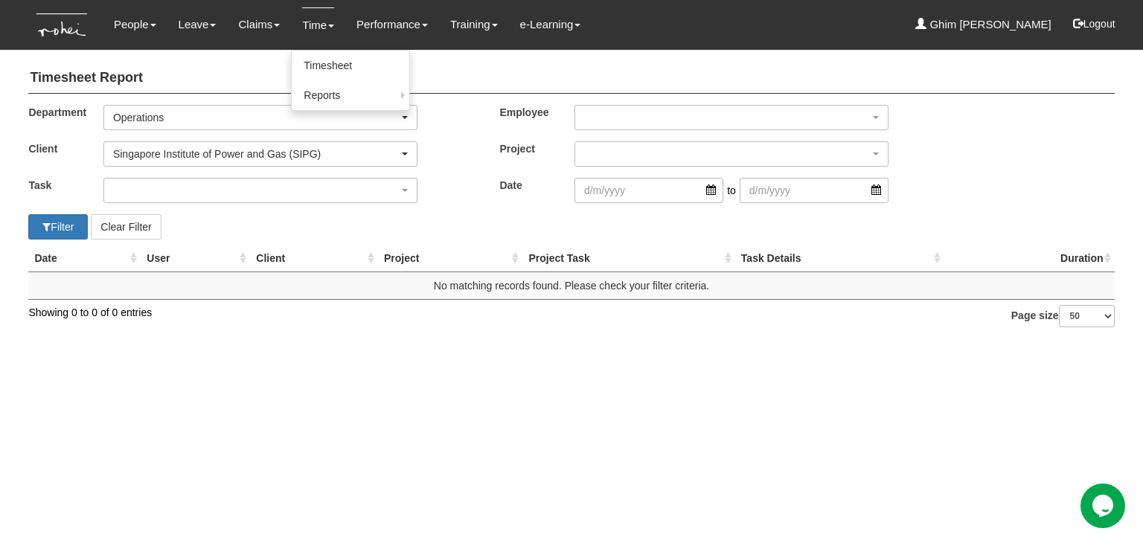
click at [310, 28] on link "Time" at bounding box center [318, 24] width 32 height 35
click at [319, 74] on link "Timesheet" at bounding box center [351, 66] width 118 height 30
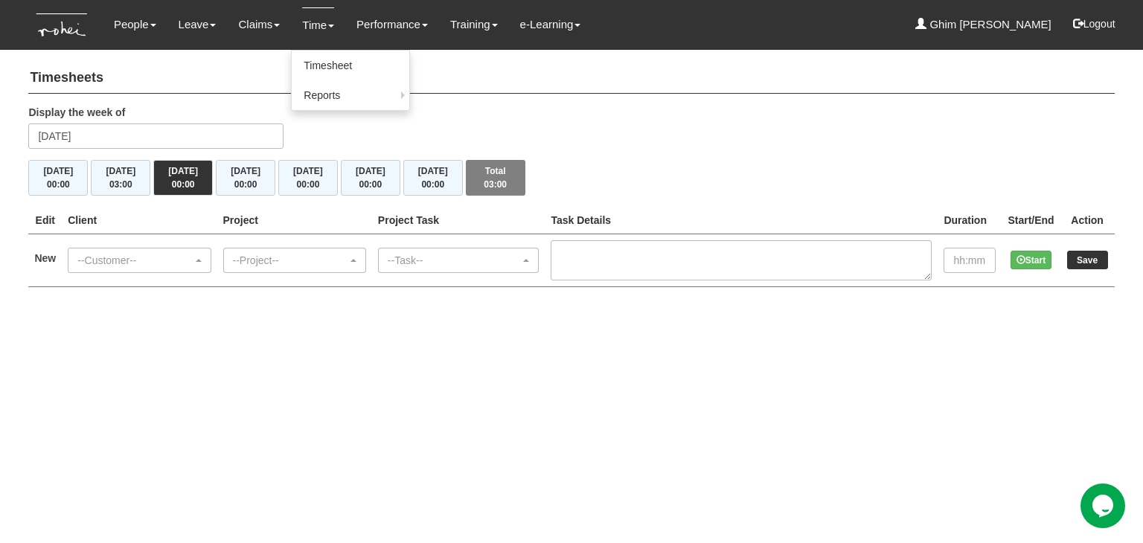
click at [315, 27] on link "Time" at bounding box center [318, 24] width 32 height 35
click at [316, 57] on link "Timesheet" at bounding box center [351, 66] width 118 height 30
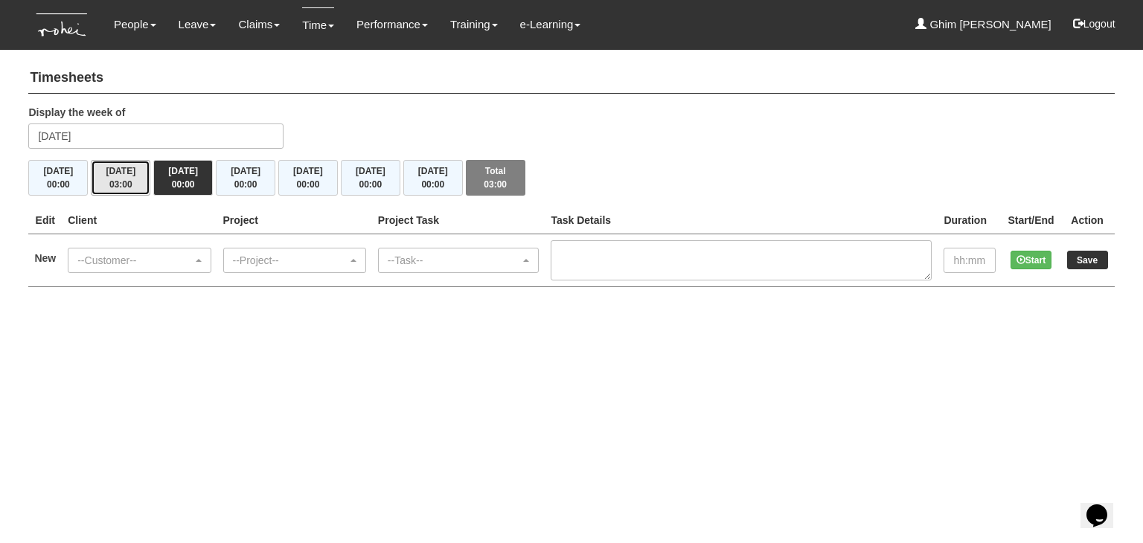
click at [122, 167] on button "[DATE] 03:00" at bounding box center [121, 178] width 60 height 36
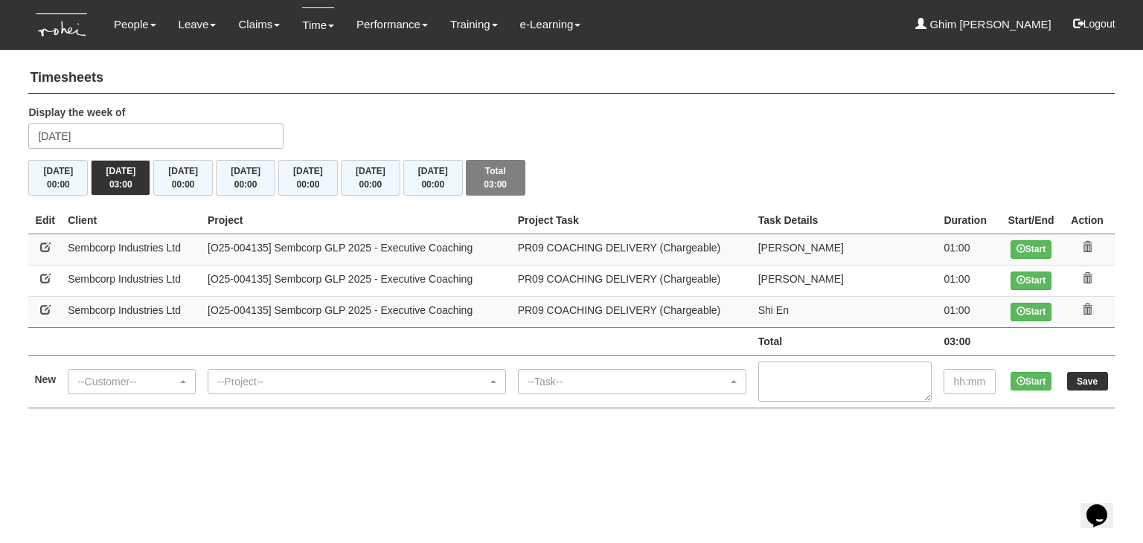
click at [50, 246] on link at bounding box center [45, 247] width 10 height 10
select select "218"
select select "150"
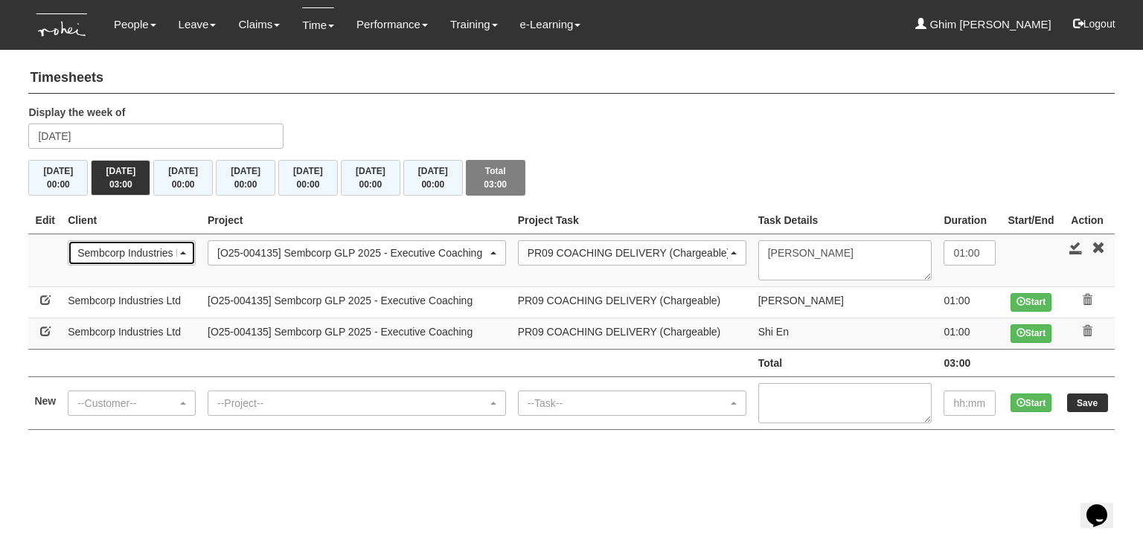
click at [124, 248] on div "Sembcorp Industries Ltd" at bounding box center [127, 253] width 100 height 15
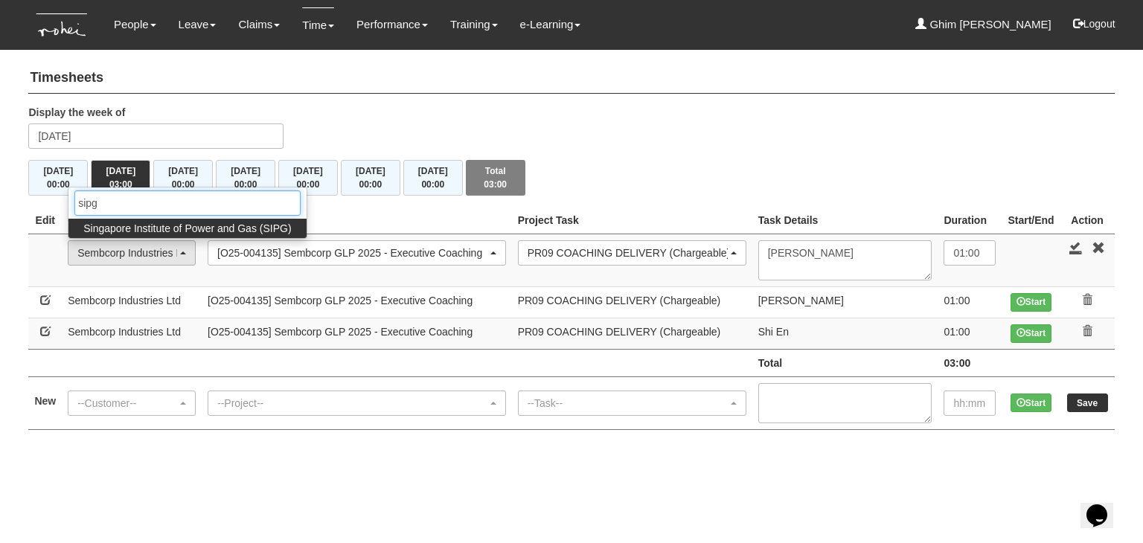
type input "sipg"
click at [139, 228] on span "Singapore Institute of Power and Gas (SIPG)" at bounding box center [187, 228] width 208 height 15
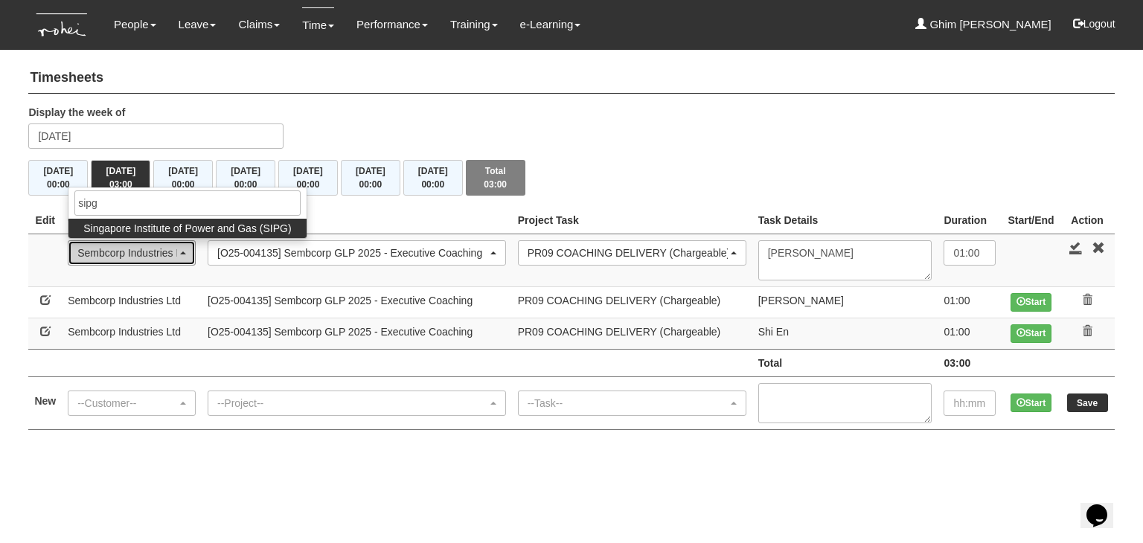
select select "483"
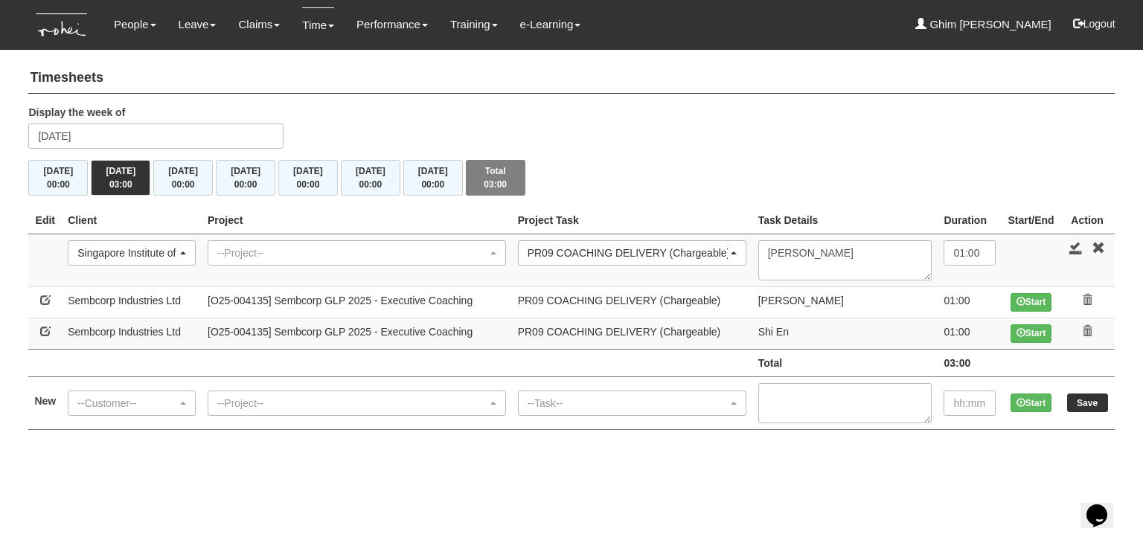
click at [104, 304] on td "Sembcorp Industries Ltd" at bounding box center [132, 302] width 140 height 31
click at [39, 295] on td at bounding box center [44, 302] width 33 height 31
click at [40, 298] on link at bounding box center [45, 300] width 10 height 10
select select "218"
select select "150"
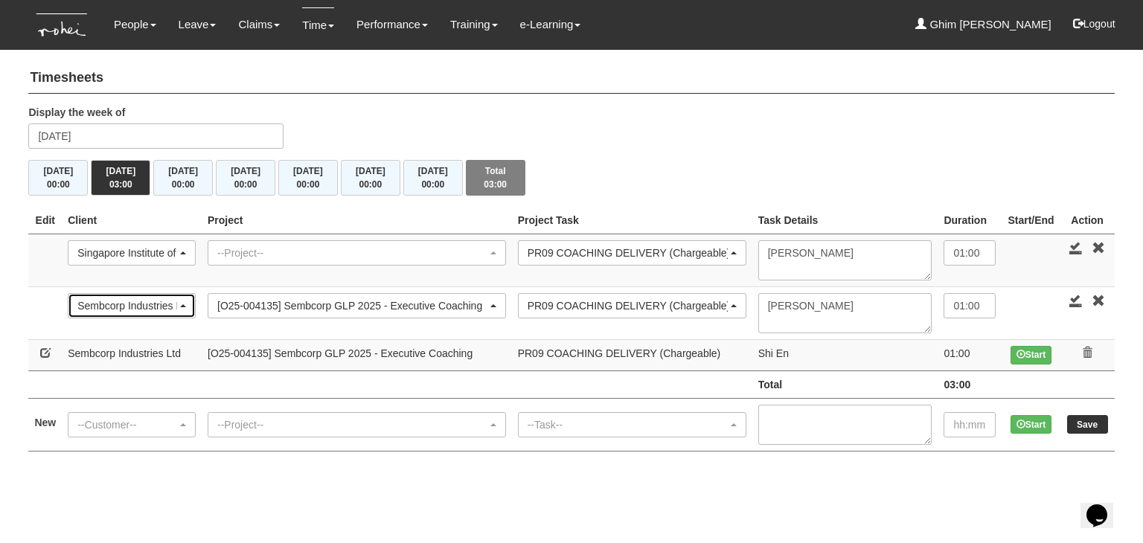
click at [124, 308] on div "Sembcorp Industries Ltd" at bounding box center [127, 305] width 100 height 15
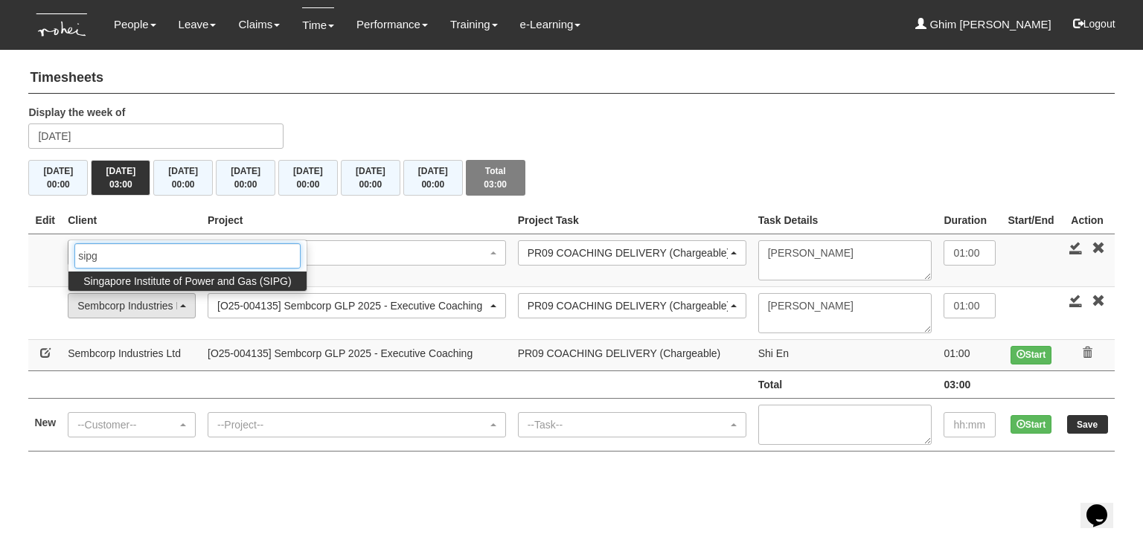
type input "sipg"
click at [142, 279] on span "Singapore Institute of Power and Gas (SIPG)" at bounding box center [187, 281] width 208 height 15
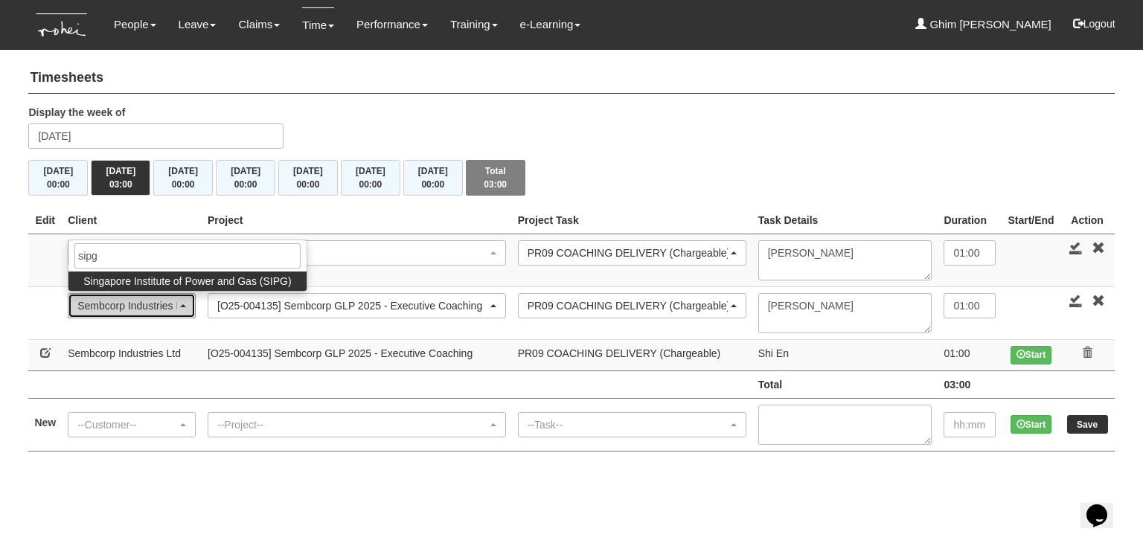
select select "483"
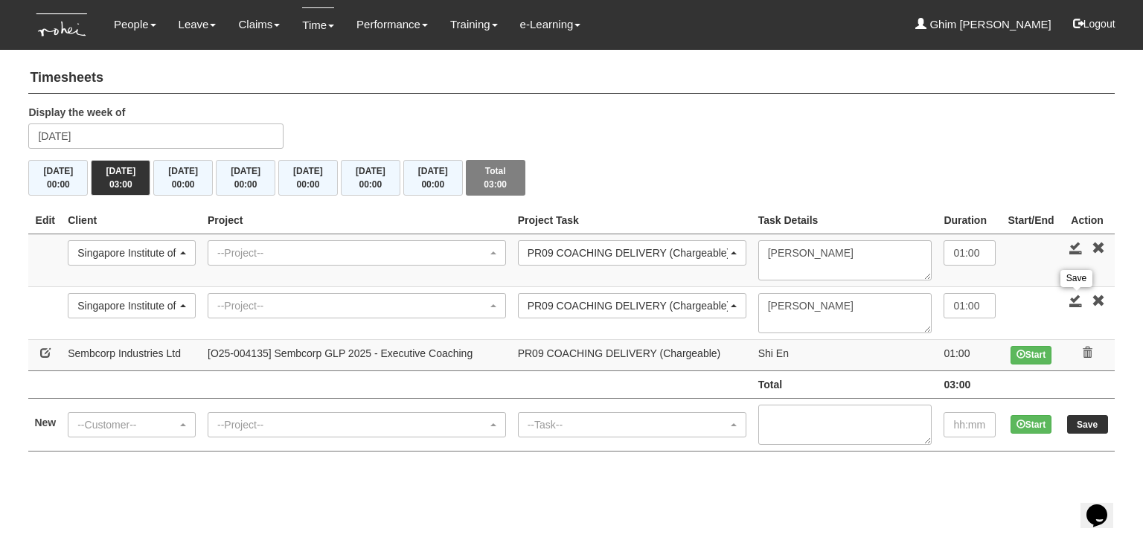
click at [1071, 298] on link at bounding box center [1076, 300] width 13 height 13
click at [42, 354] on link at bounding box center [45, 353] width 10 height 10
select select "218"
select select "150"
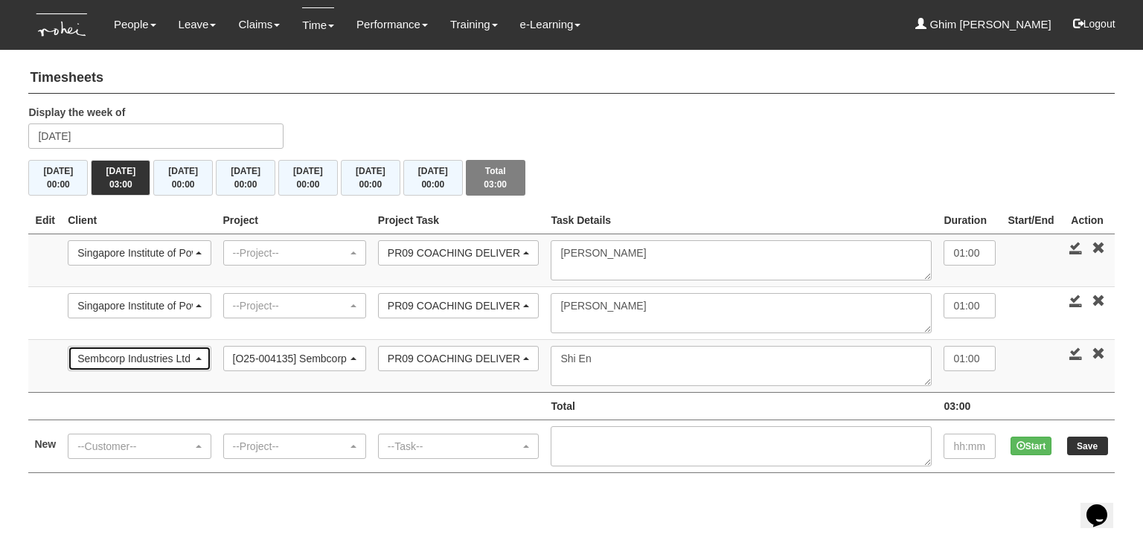
click at [105, 354] on div "Sembcorp Industries Ltd" at bounding box center [134, 358] width 115 height 15
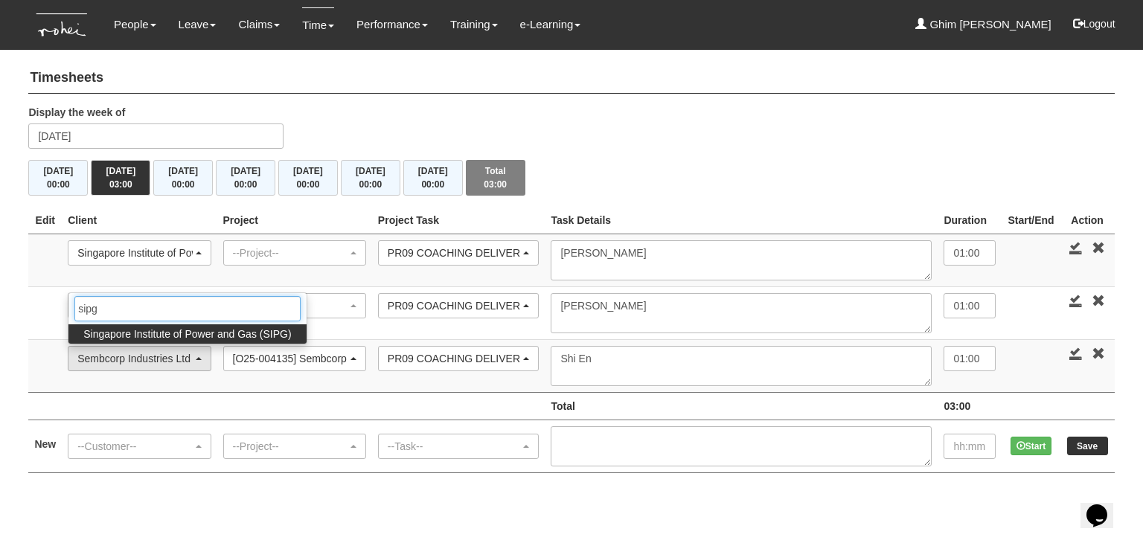
type input "sipg"
click at [124, 327] on span "Singapore Institute of Power and Gas (SIPG)" at bounding box center [187, 334] width 208 height 15
select select "483"
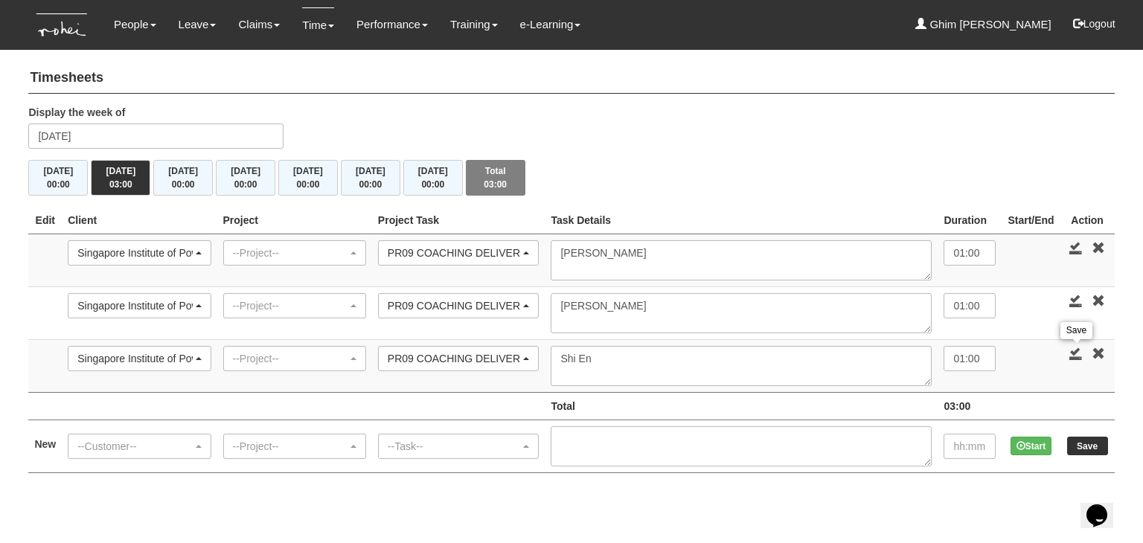
click at [1079, 355] on link at bounding box center [1076, 353] width 13 height 13
click at [296, 254] on div "--Project--" at bounding box center [290, 253] width 115 height 15
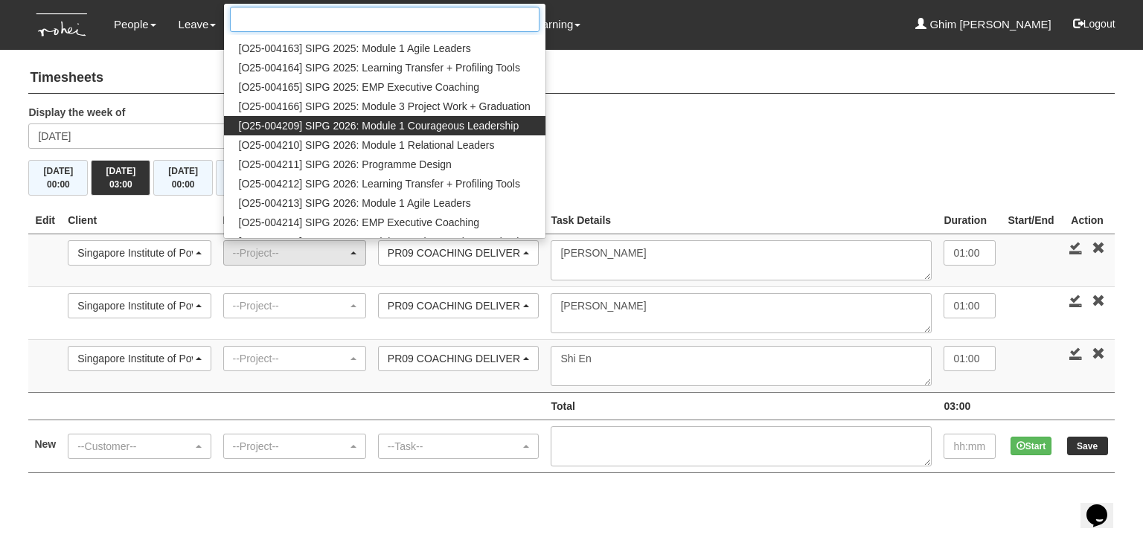
scroll to position [240, 0]
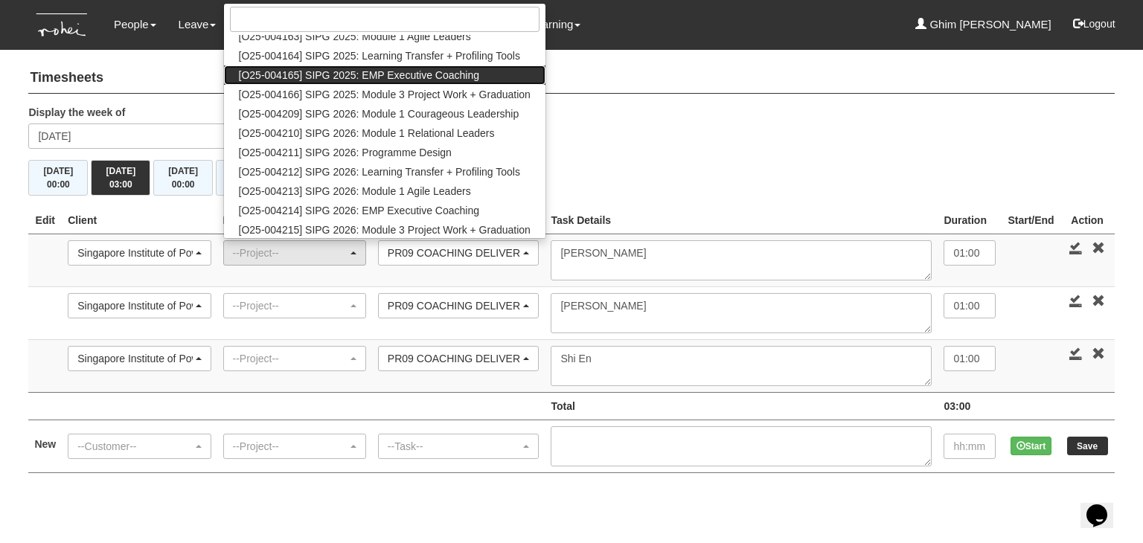
click at [389, 75] on span "[O25-004165] SIPG 2025: EMP Executive Coaching" at bounding box center [359, 75] width 241 height 15
select select "2785"
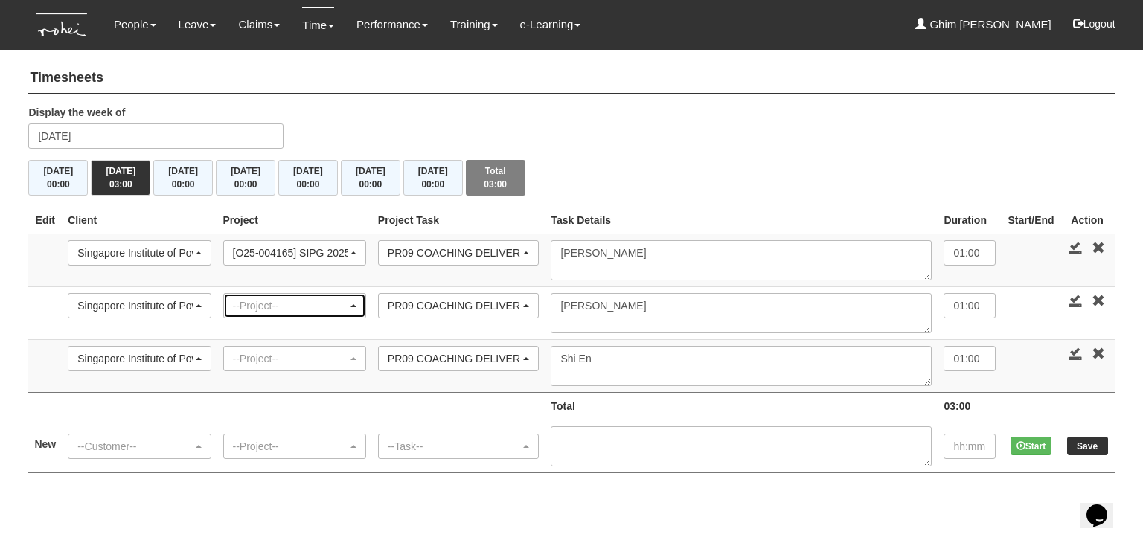
click at [333, 304] on div "--Project--" at bounding box center [290, 305] width 115 height 15
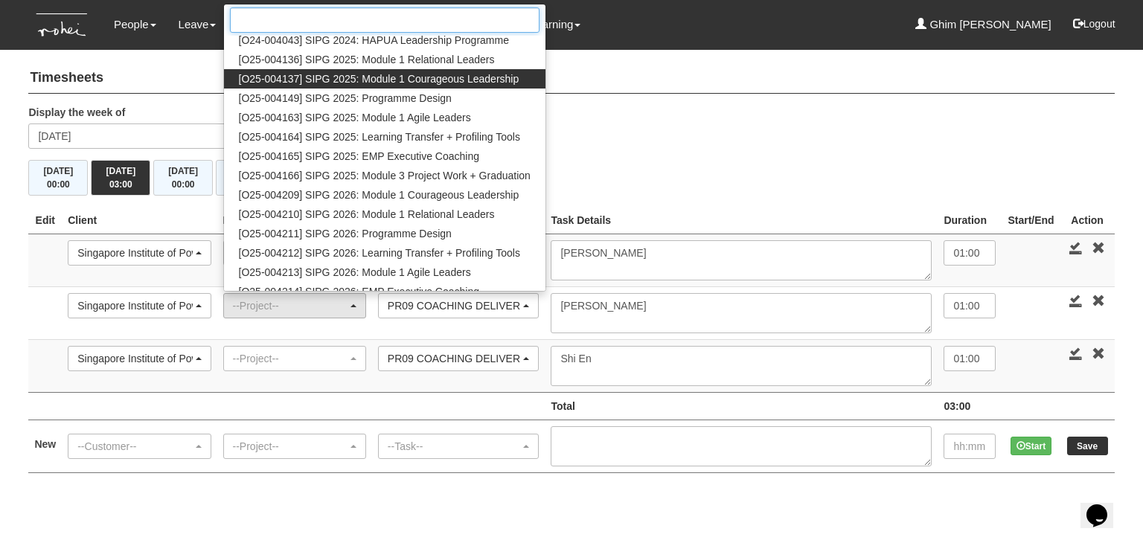
scroll to position [188, 0]
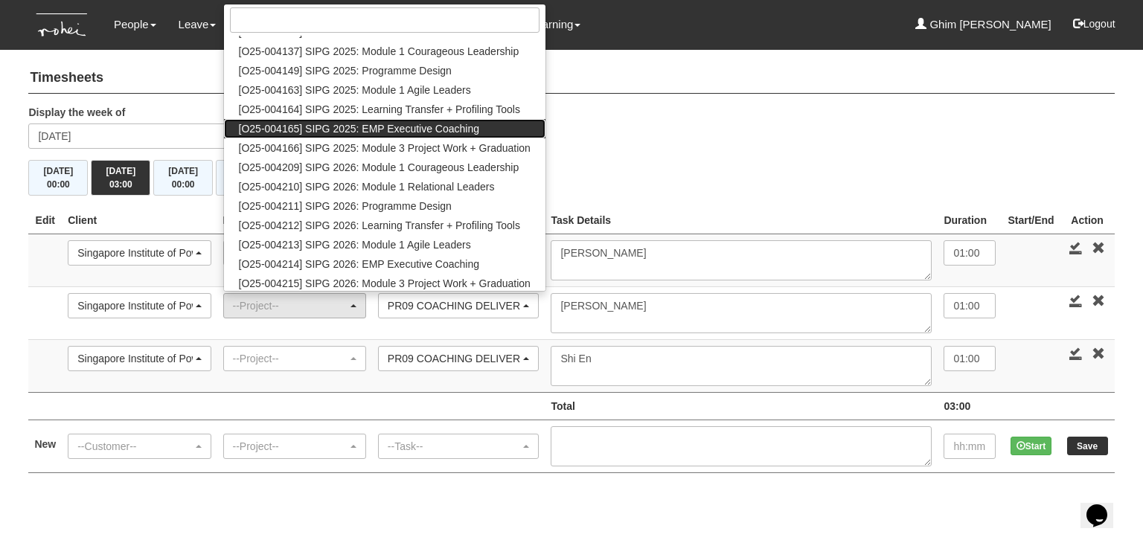
click at [322, 130] on span "[O25-004165] SIPG 2025: EMP Executive Coaching" at bounding box center [359, 128] width 241 height 15
select select "2785"
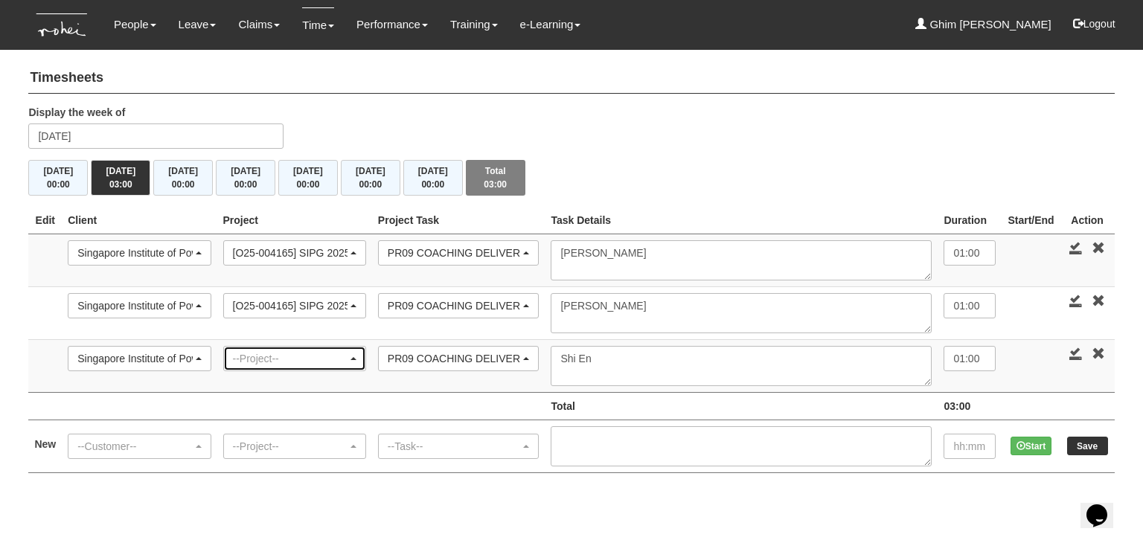
click at [323, 351] on div "--Project--" at bounding box center [290, 358] width 115 height 15
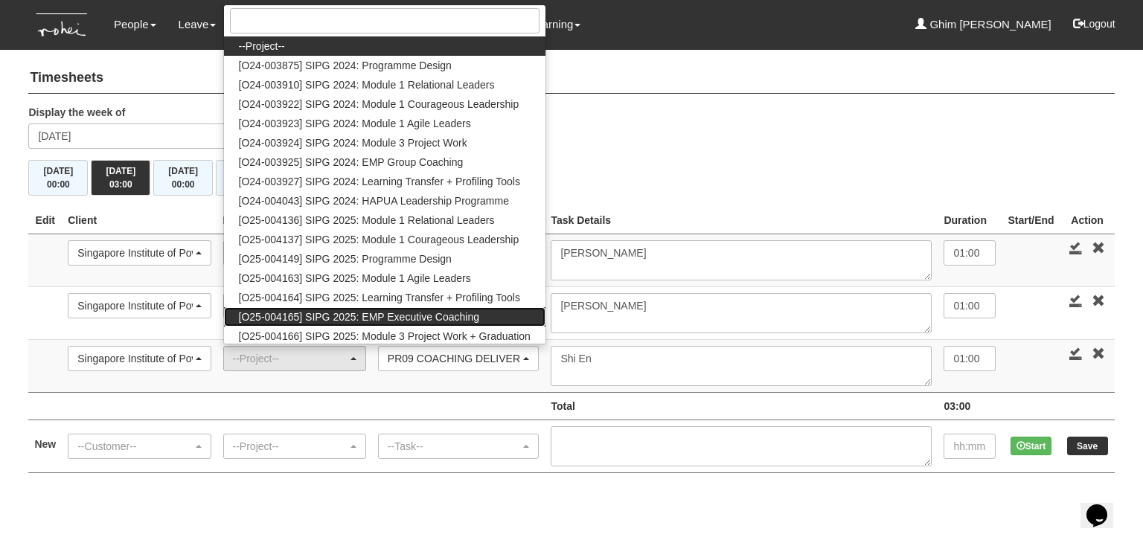
click at [338, 311] on span "[O25-004165] SIPG 2025: EMP Executive Coaching" at bounding box center [359, 317] width 241 height 15
select select "2785"
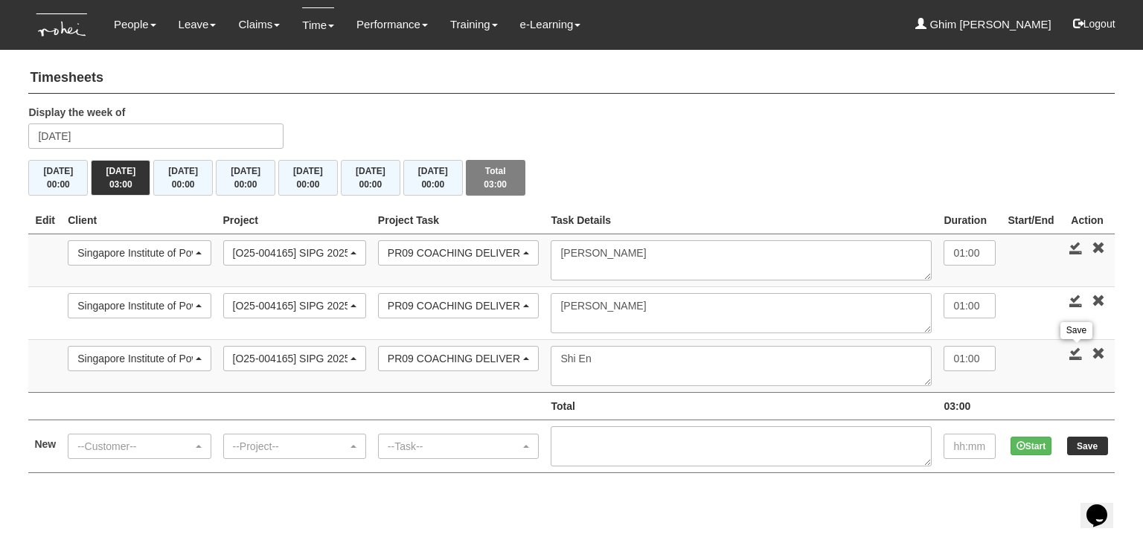
click at [1073, 353] on link at bounding box center [1076, 353] width 13 height 13
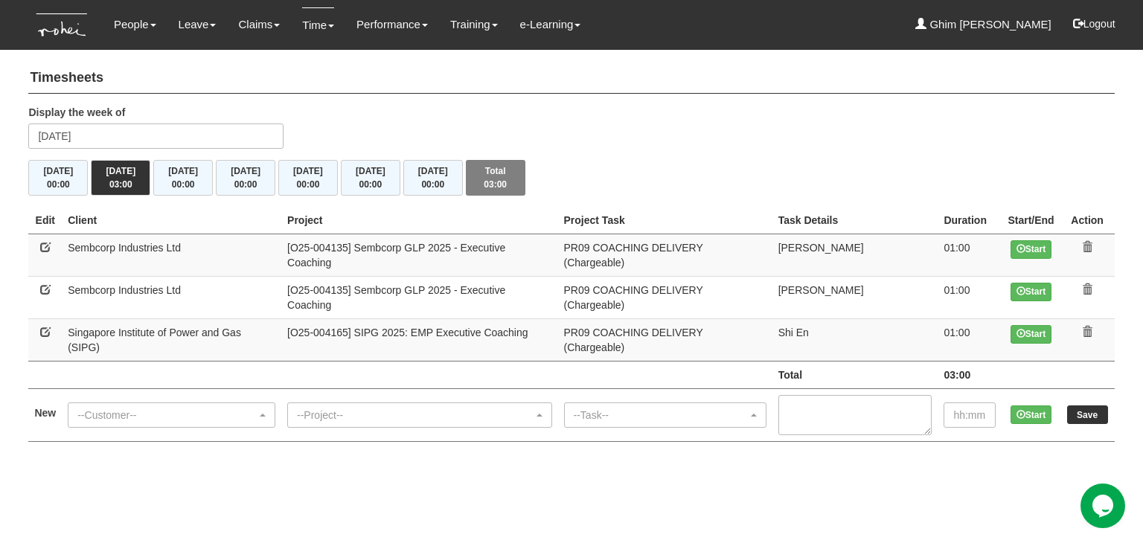
click at [45, 284] on link at bounding box center [45, 289] width 10 height 10
select select "218"
select select "150"
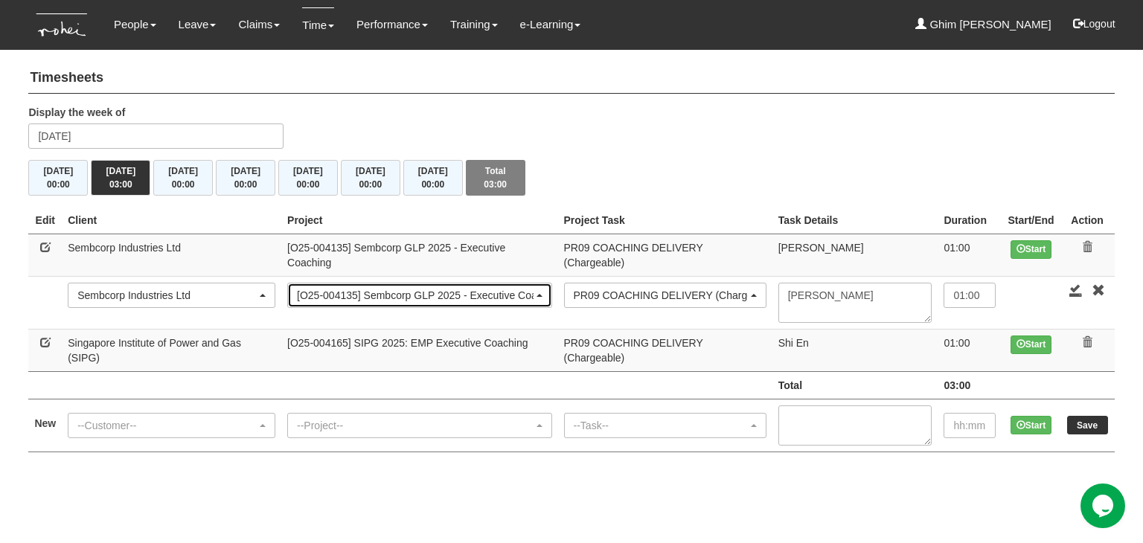
click at [381, 288] on div "[O25-004135] Sembcorp GLP 2025 - Executive Coaching" at bounding box center [415, 295] width 236 height 15
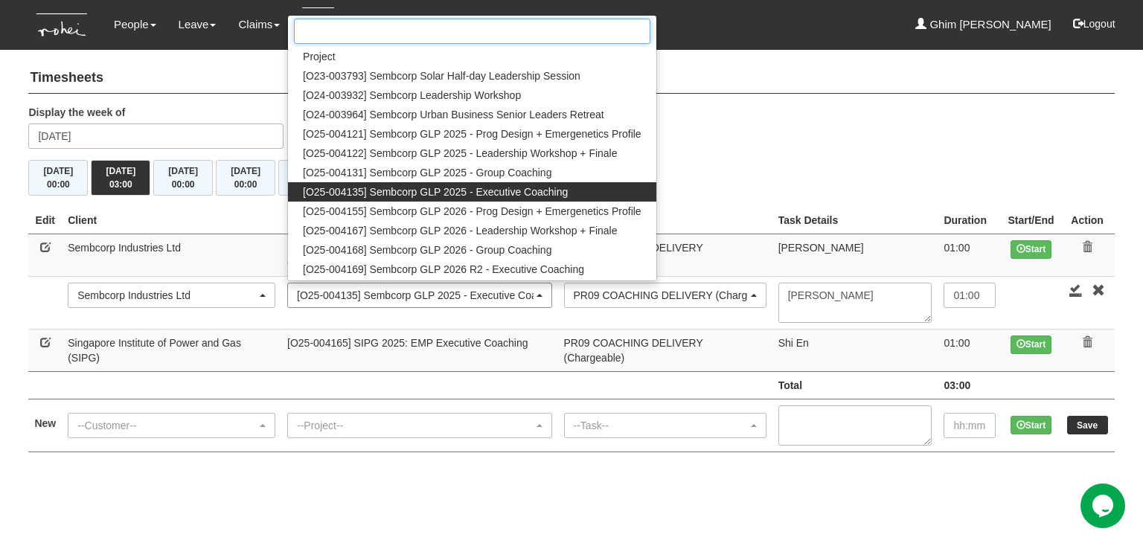
scroll to position [27, 0]
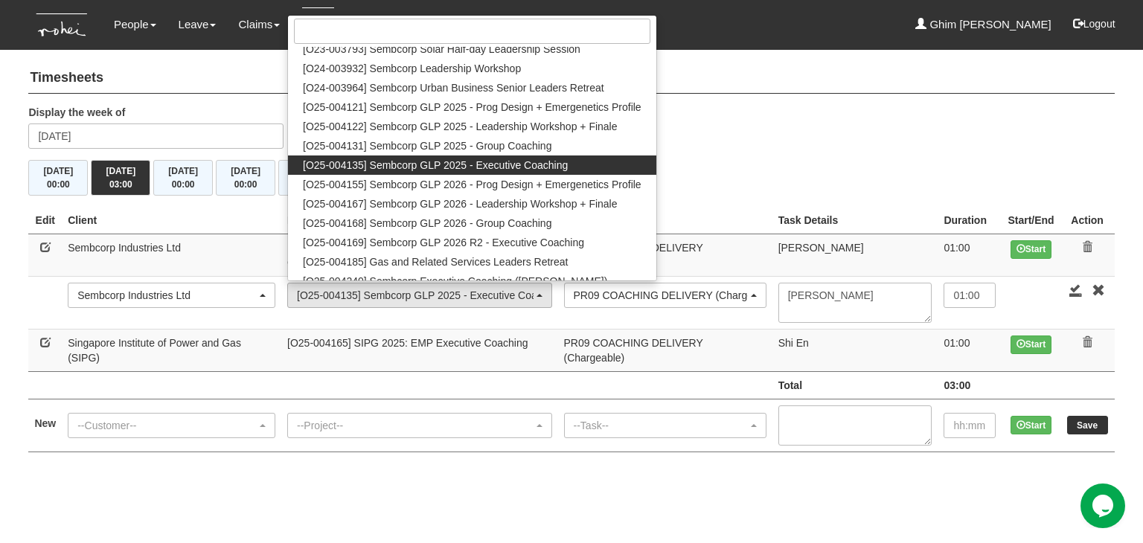
click at [4, 304] on body "Toggle navigation People Personal Information Staff Directory Leave Apply for L…" at bounding box center [571, 233] width 1143 height 467
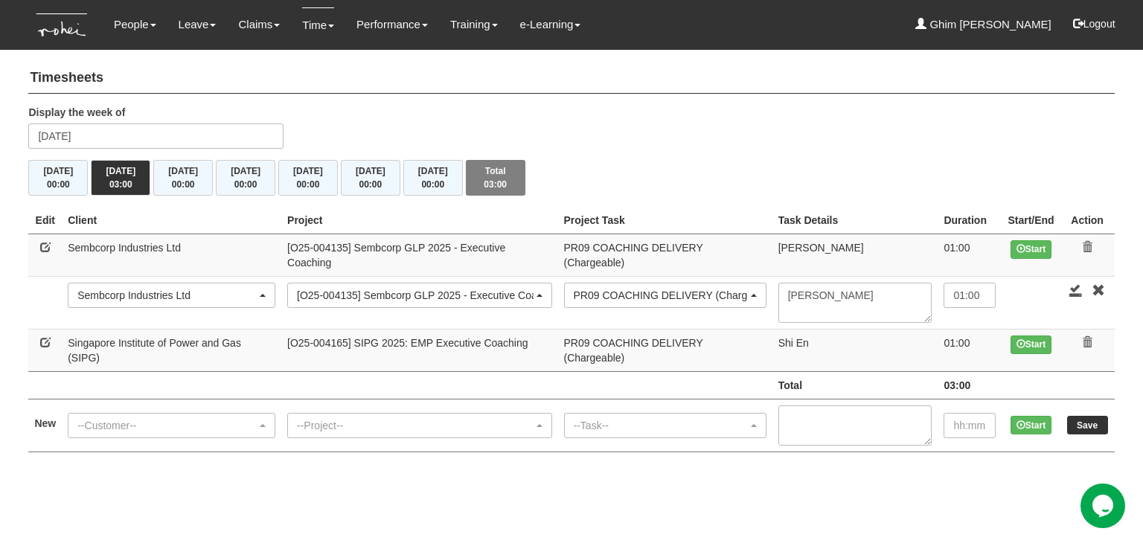
click at [741, 126] on div "Display the week of [DATE]" at bounding box center [571, 132] width 1108 height 55
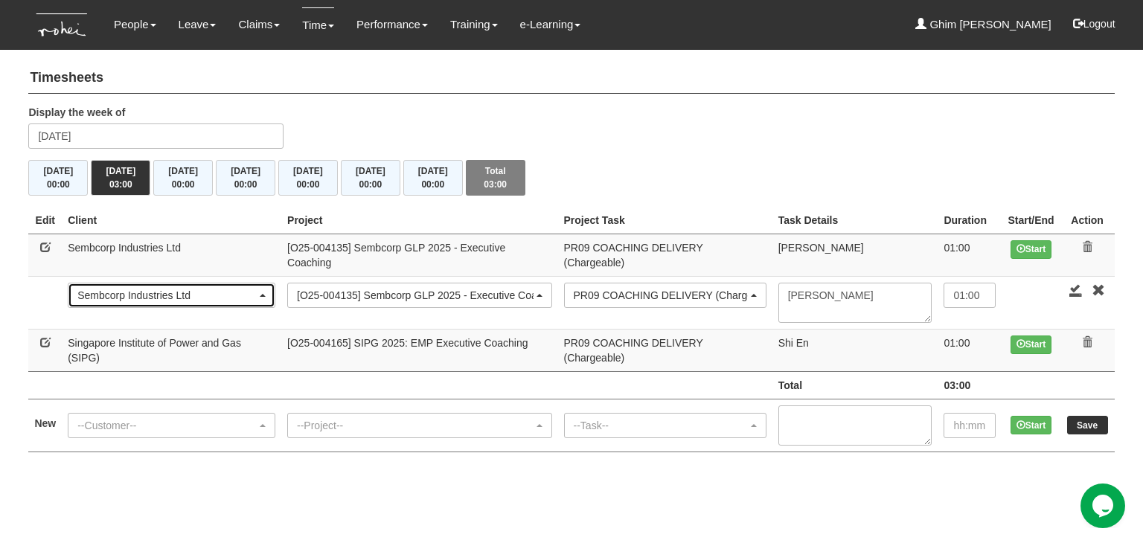
click at [130, 288] on div "Sembcorp Industries Ltd" at bounding box center [166, 295] width 179 height 15
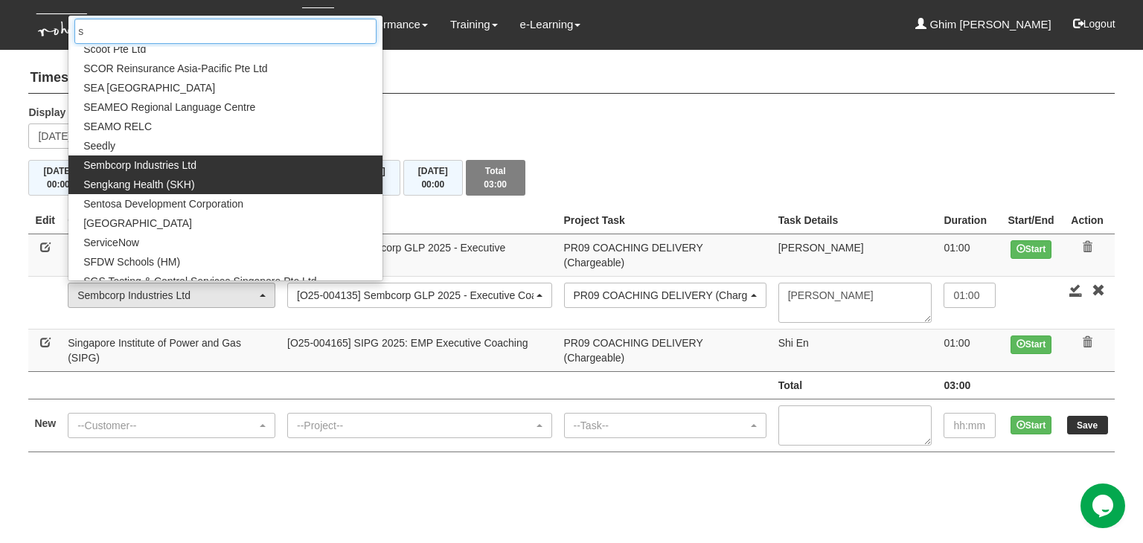
scroll to position [0, 0]
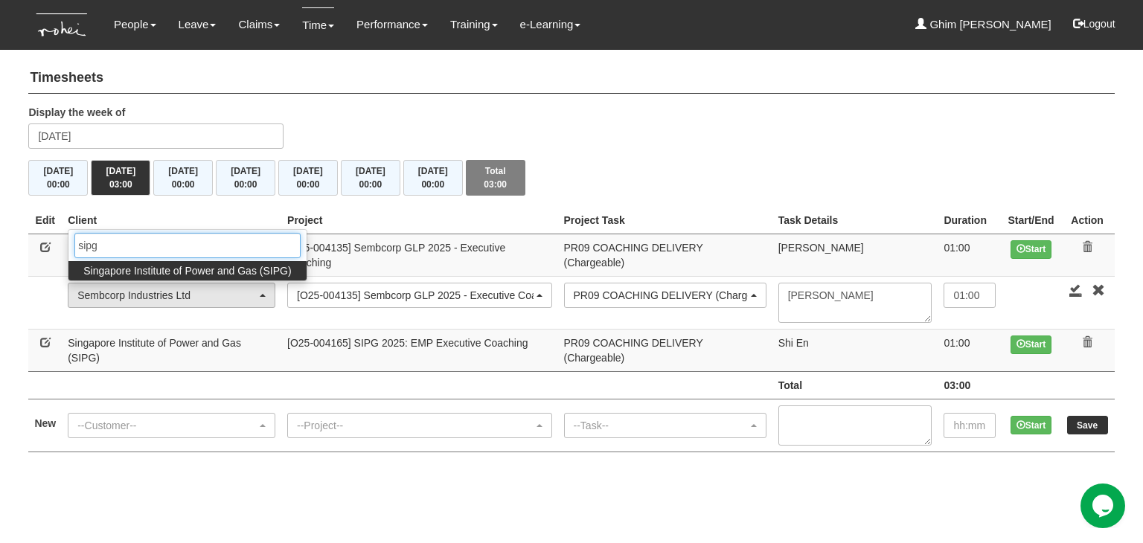
type input "sipg"
click at [135, 263] on span "Singapore Institute of Power and Gas (SIPG)" at bounding box center [187, 270] width 208 height 15
select select "483"
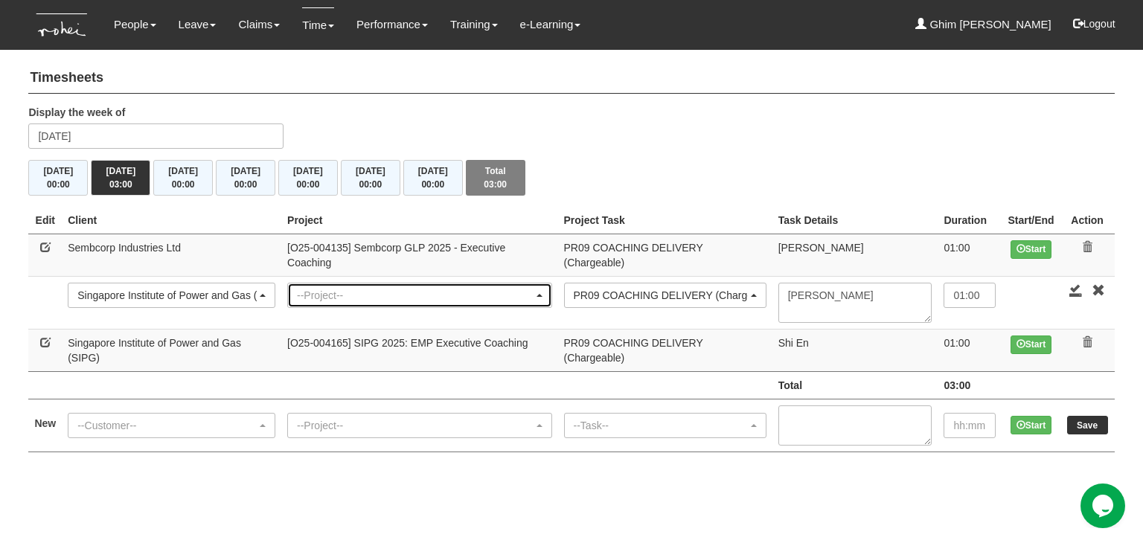
click at [383, 288] on div "--Project--" at bounding box center [415, 295] width 236 height 15
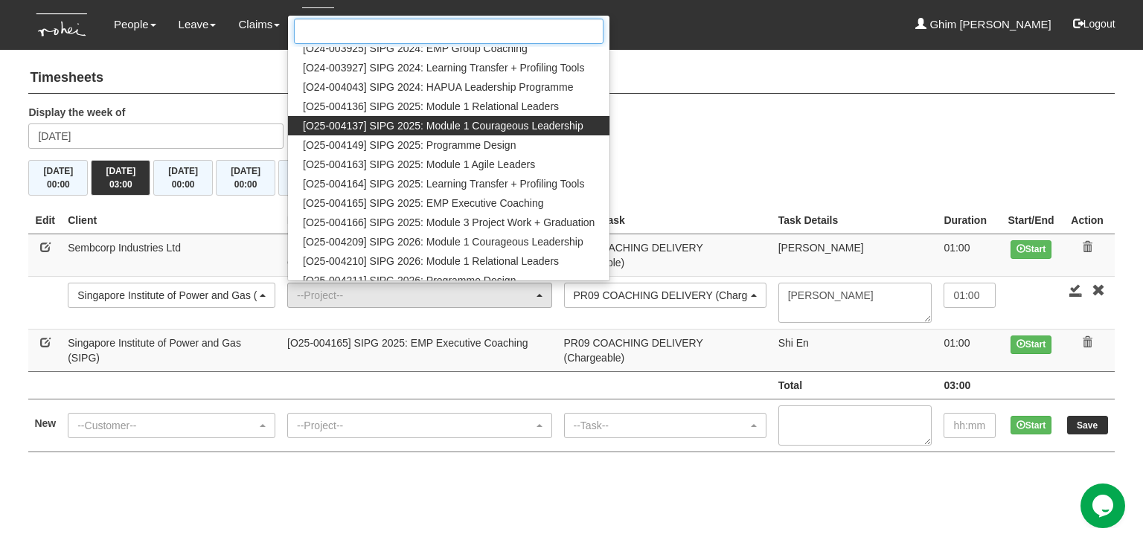
scroll to position [149, 0]
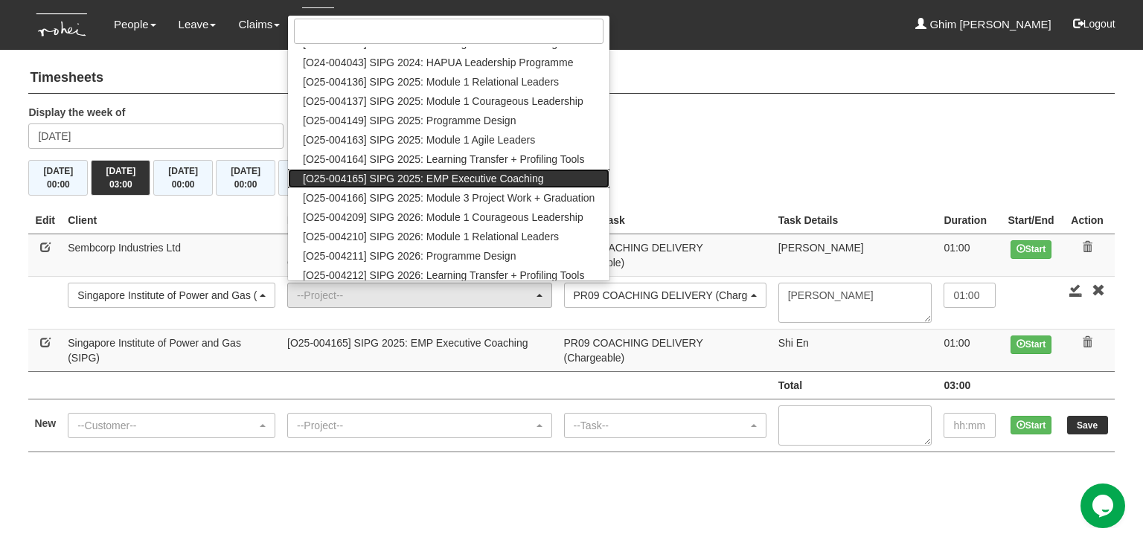
click at [401, 171] on span "[O25-004165] SIPG 2025: EMP Executive Coaching" at bounding box center [423, 178] width 241 height 15
select select "2785"
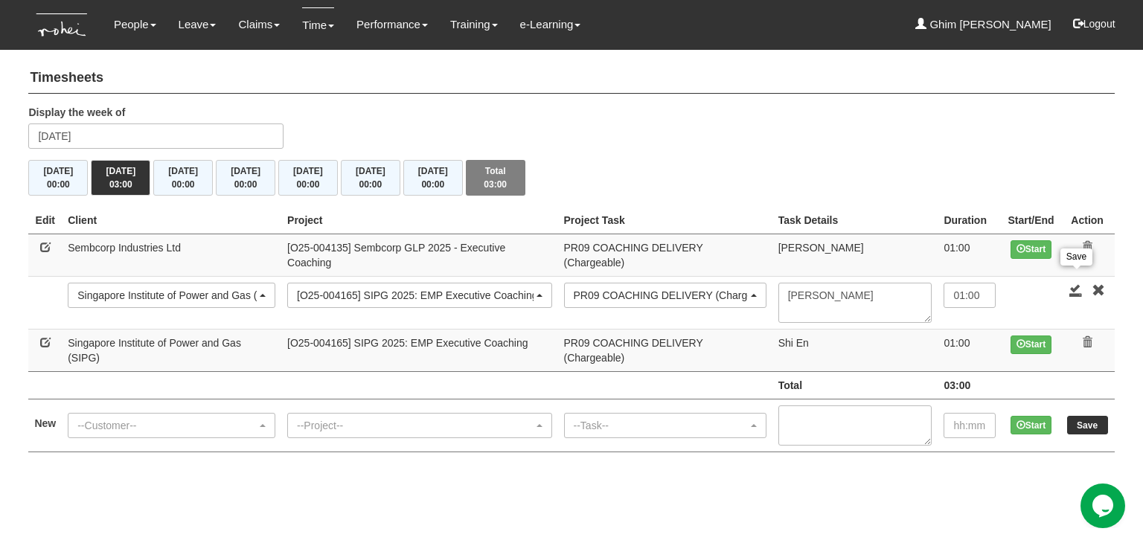
click at [1075, 284] on link at bounding box center [1076, 290] width 13 height 13
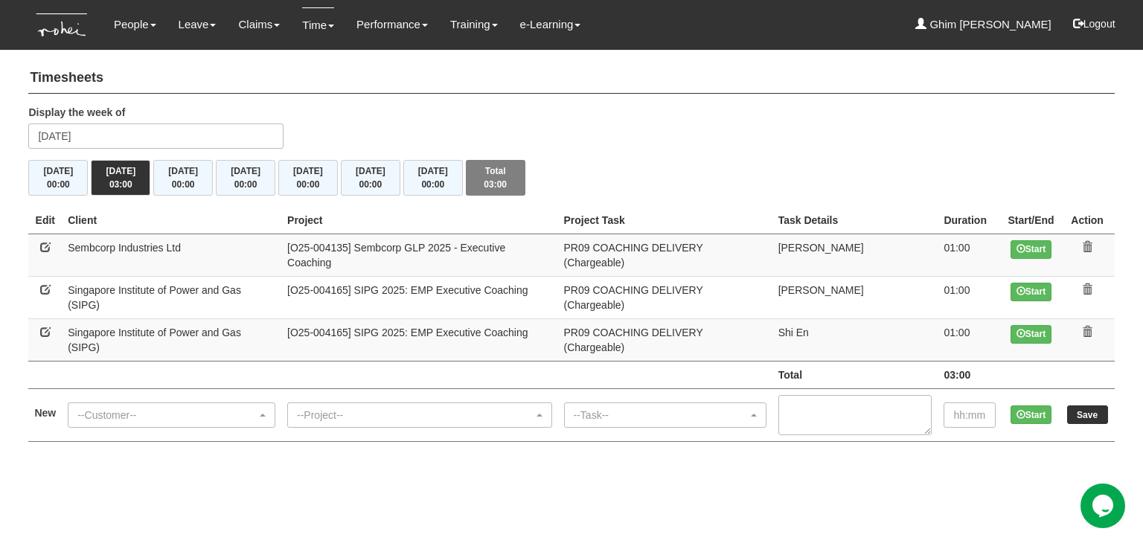
click at [48, 246] on link at bounding box center [45, 247] width 10 height 10
select select "218"
select select "150"
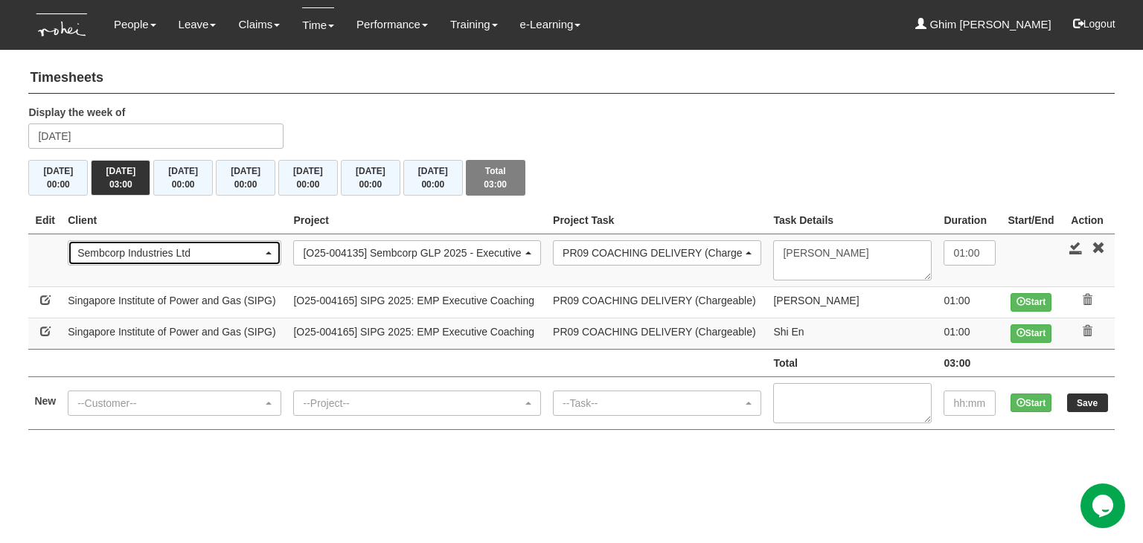
click at [86, 248] on div "Sembcorp Industries Ltd" at bounding box center [169, 253] width 185 height 15
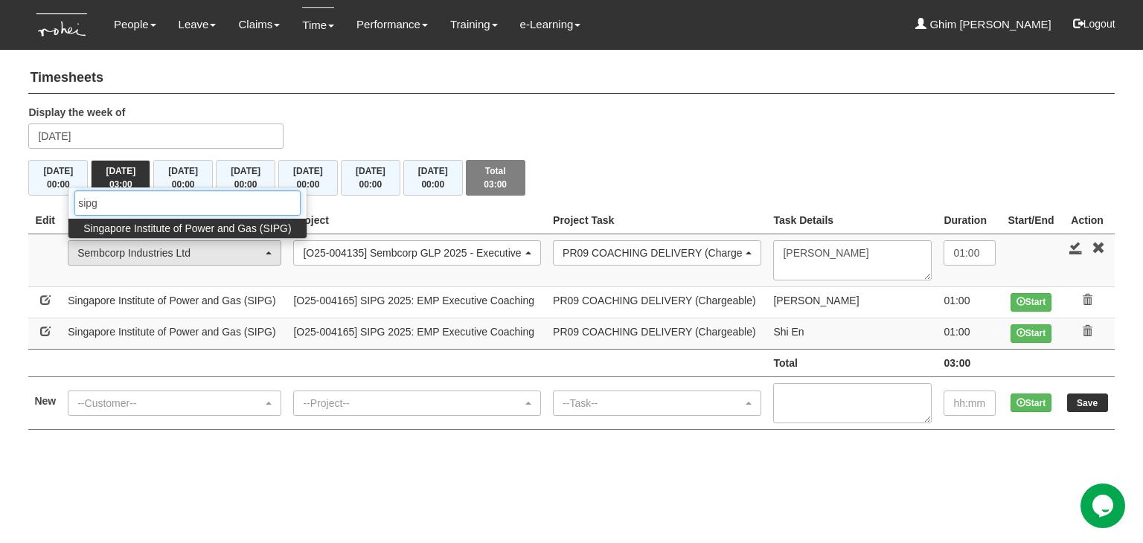
type input "sipg"
click at [139, 227] on span "Singapore Institute of Power and Gas (SIPG)" at bounding box center [187, 228] width 208 height 15
select select "483"
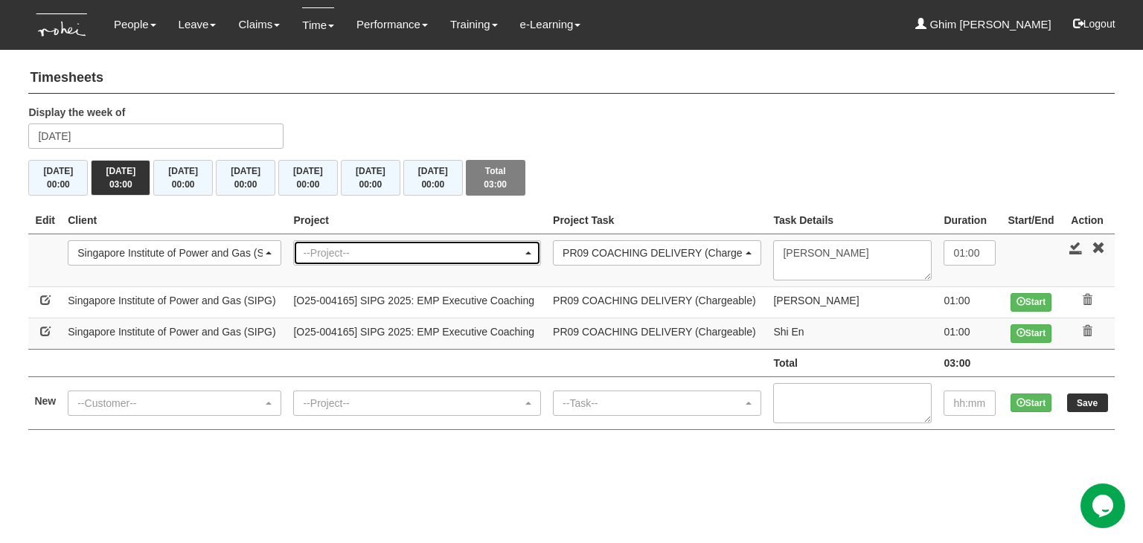
click at [378, 246] on div "--Project--" at bounding box center [413, 253] width 220 height 15
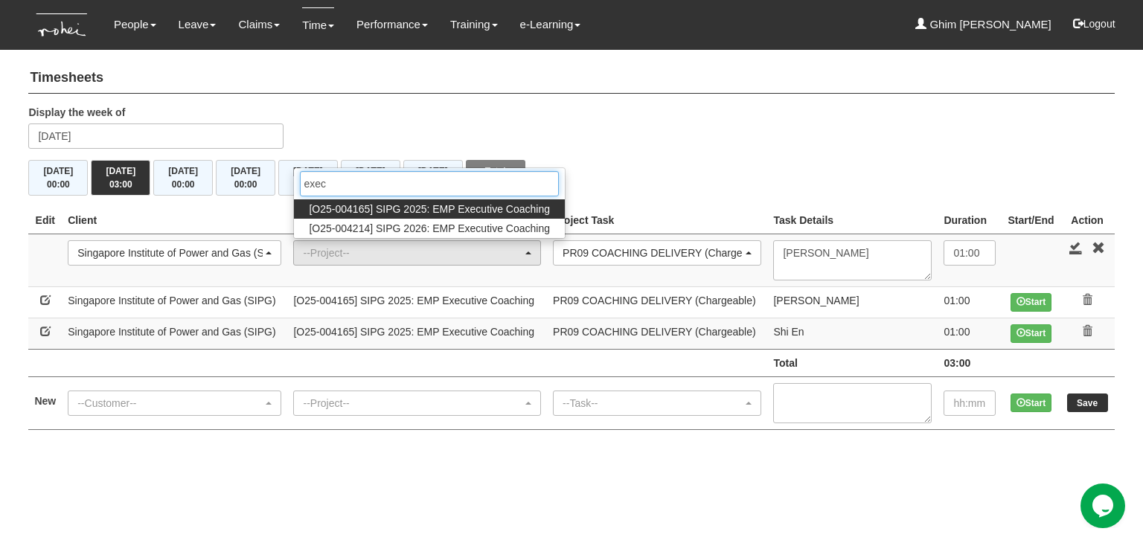
type input "exec"
click at [424, 209] on span "[O25-004165] SIPG 2025: EMP Executive Coaching" at bounding box center [429, 209] width 241 height 15
select select "2785"
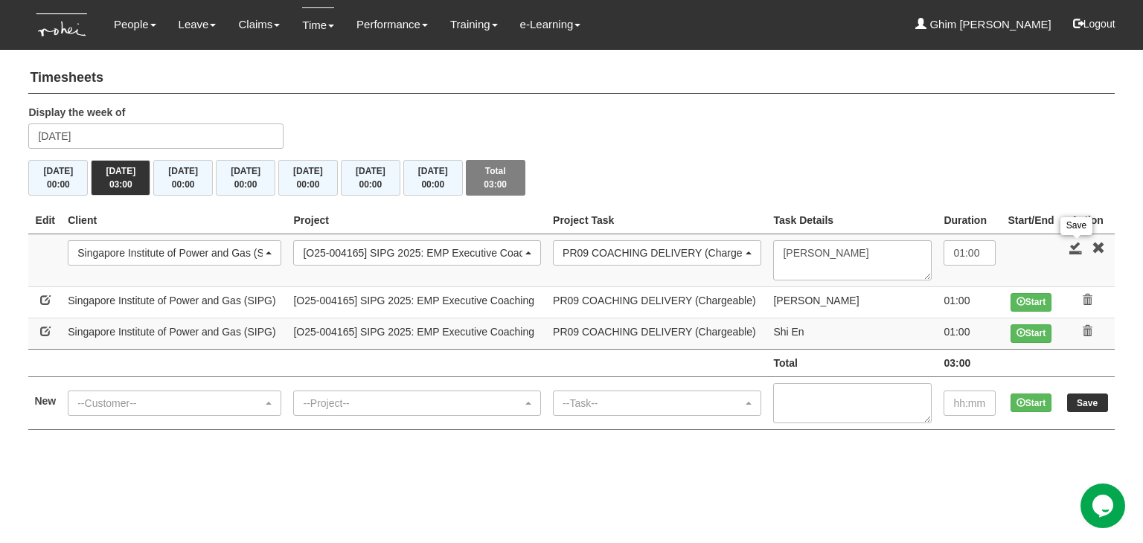
click at [1078, 246] on link at bounding box center [1076, 247] width 13 height 13
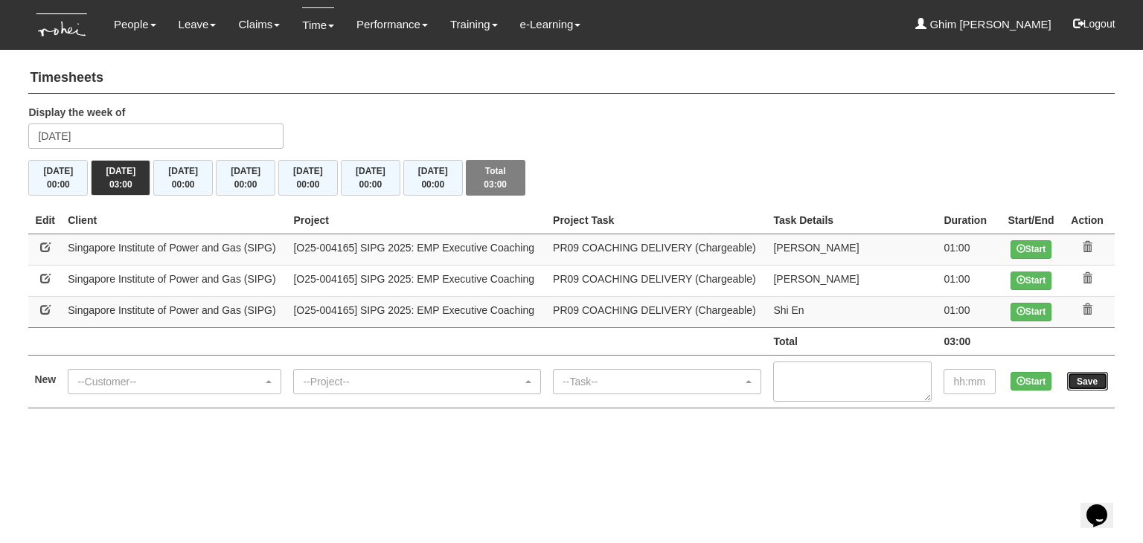
click at [1075, 382] on input "Save" at bounding box center [1087, 381] width 41 height 19
click at [319, 28] on link "Time" at bounding box center [318, 24] width 32 height 35
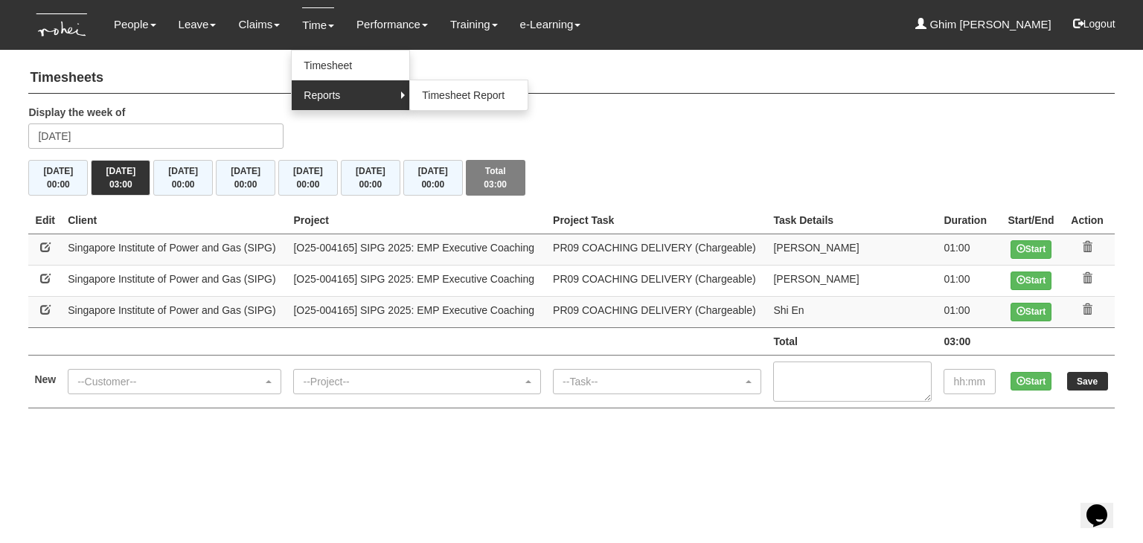
click at [340, 100] on link "Reports" at bounding box center [351, 95] width 118 height 30
click at [322, 26] on link "Time" at bounding box center [318, 24] width 32 height 35
click at [315, 25] on link "Time" at bounding box center [318, 24] width 32 height 35
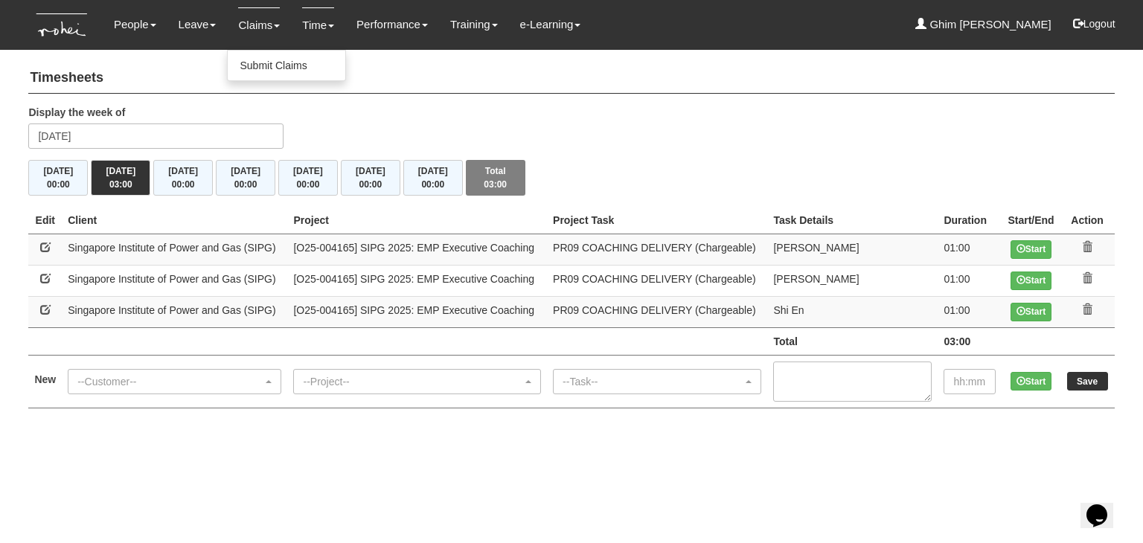
click at [284, 19] on li "Claims Submit Claims" at bounding box center [259, 25] width 64 height 50
click at [306, 31] on link "Time" at bounding box center [318, 24] width 32 height 35
click at [313, 26] on link "Time" at bounding box center [318, 24] width 32 height 35
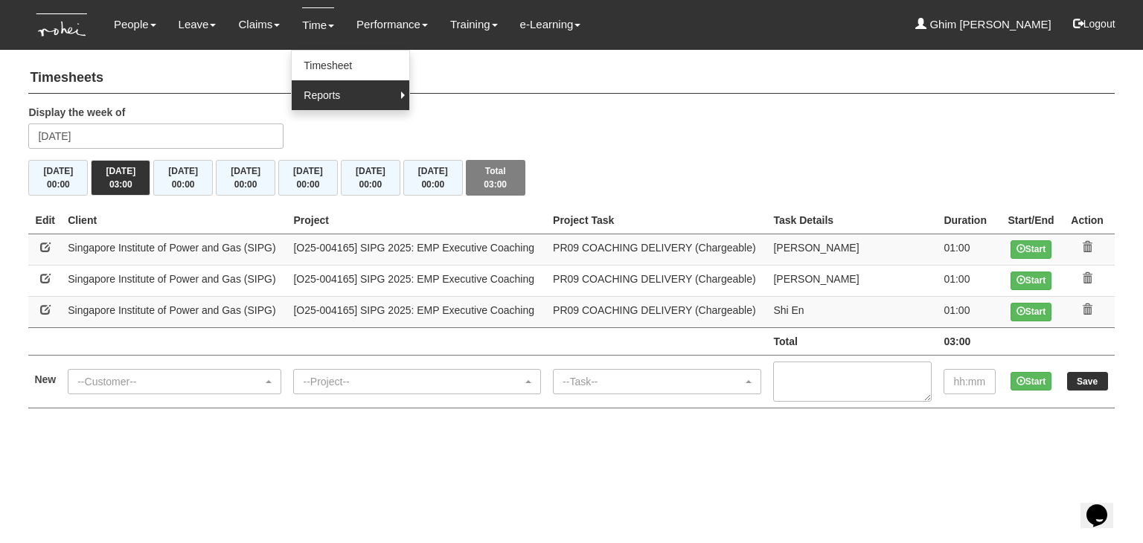
click at [322, 90] on link "Reports" at bounding box center [351, 95] width 118 height 30
click at [435, 100] on link "Timesheet Report" at bounding box center [469, 95] width 118 height 30
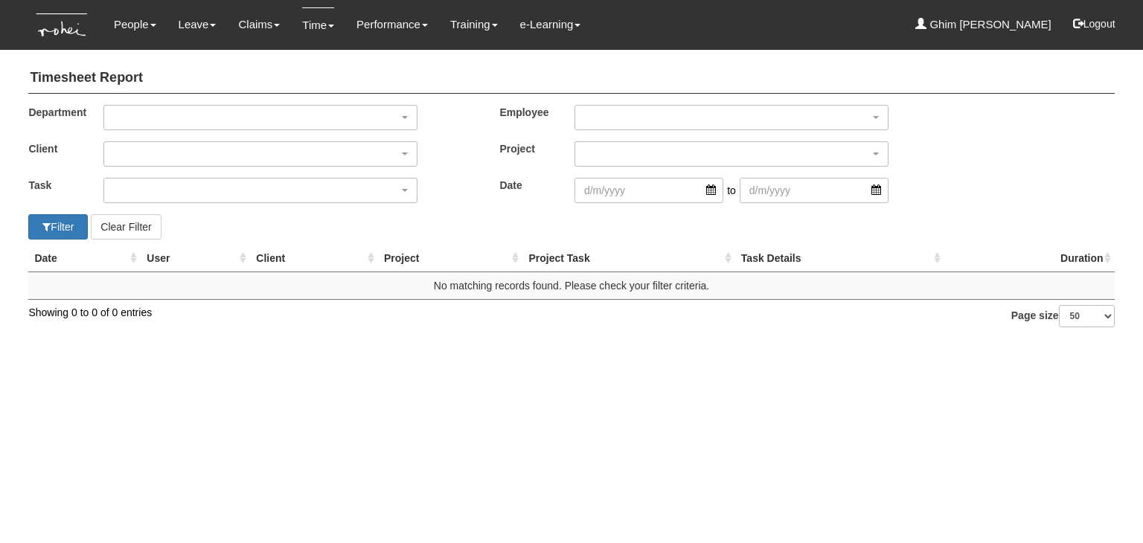
select select "50"
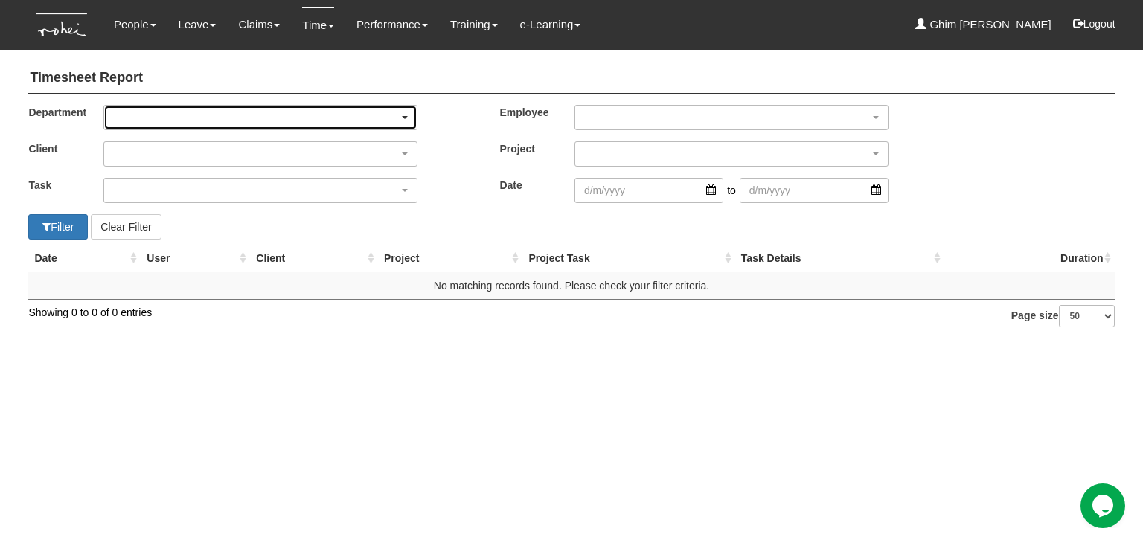
click at [157, 115] on div "button" at bounding box center [260, 118] width 313 height 24
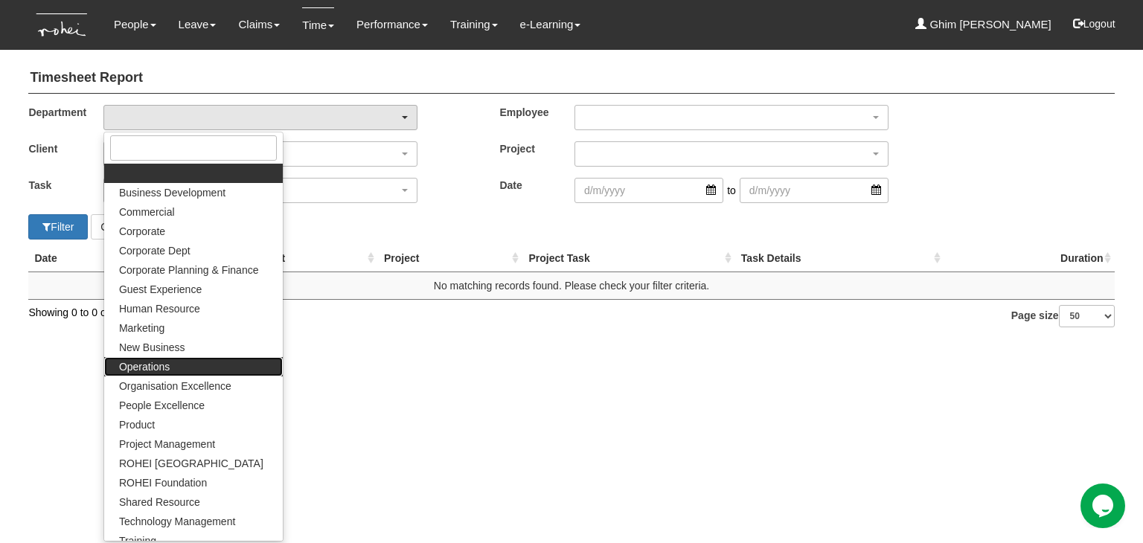
click at [166, 373] on span "Operations" at bounding box center [144, 367] width 51 height 15
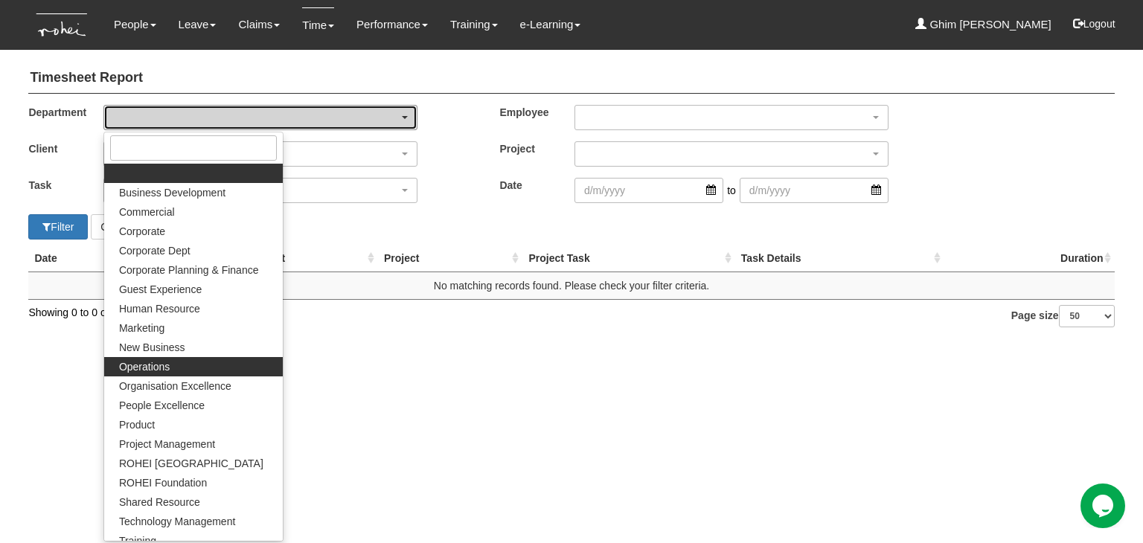
select select "130"
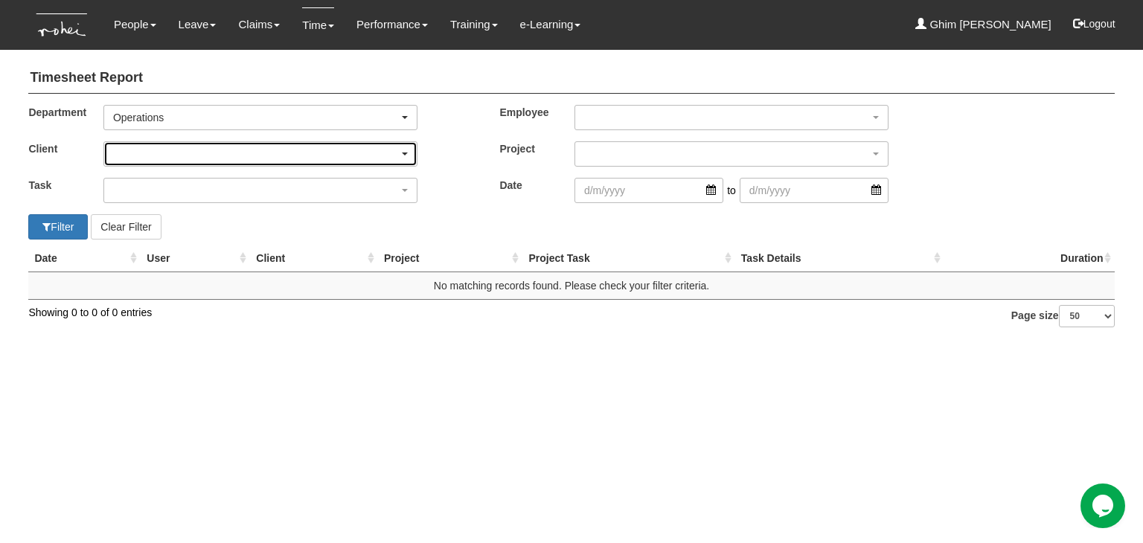
click at [181, 160] on div "button" at bounding box center [260, 154] width 313 height 24
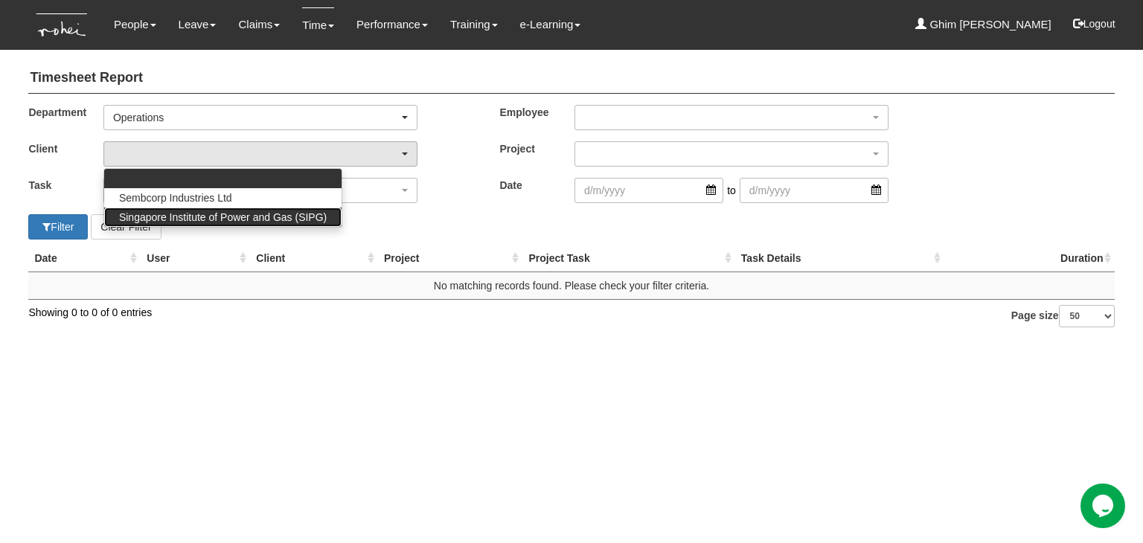
click at [180, 212] on span "Singapore Institute of Power and Gas (SIPG)" at bounding box center [223, 217] width 208 height 15
select select "483"
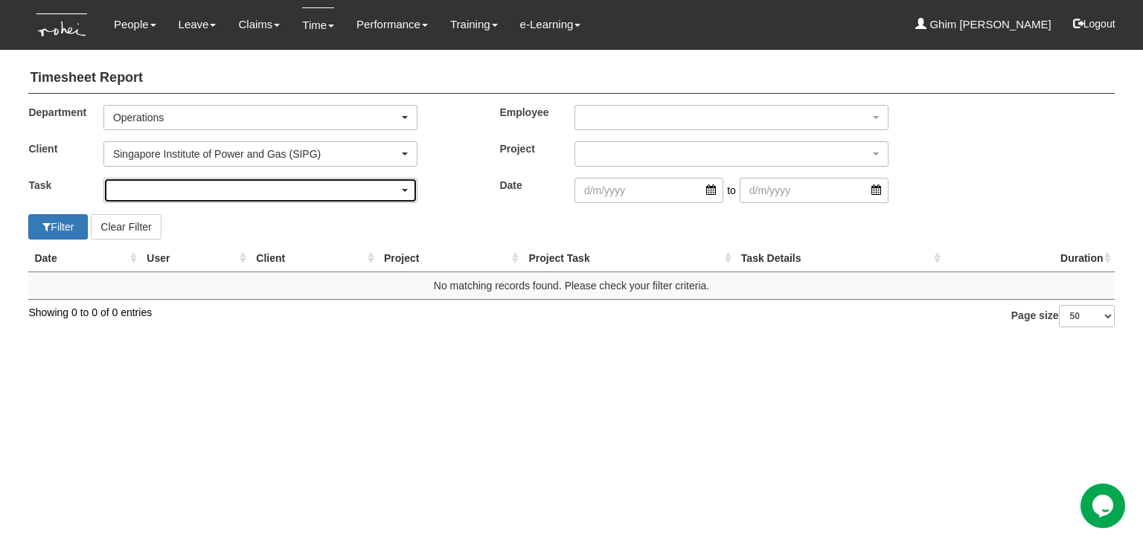
click at [182, 182] on div "button" at bounding box center [260, 191] width 313 height 24
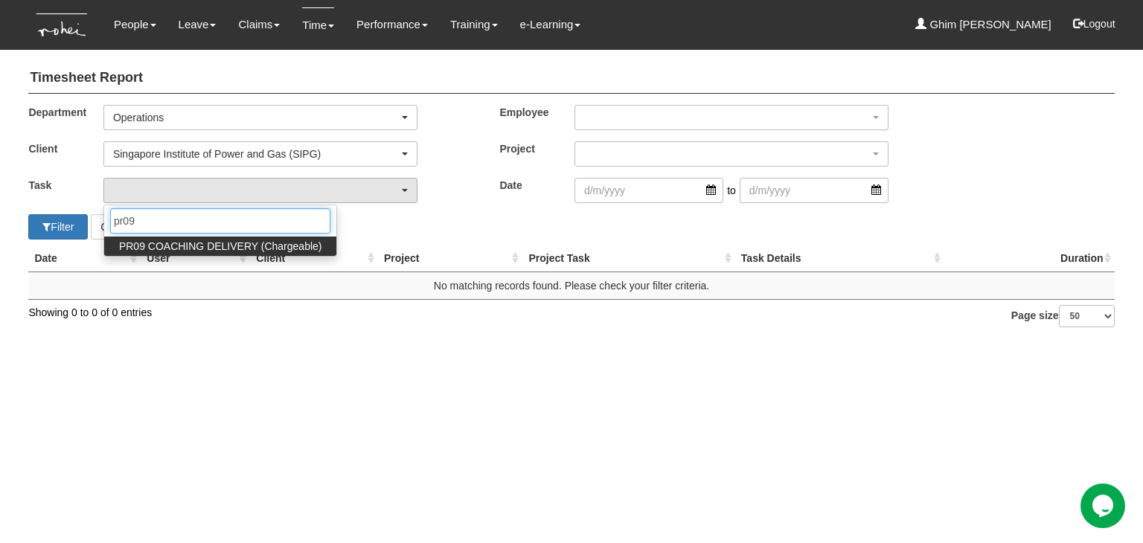
type input "pr09"
click at [185, 242] on span "PR09 COACHING DELIVERY (Chargeable)" at bounding box center [220, 246] width 203 height 15
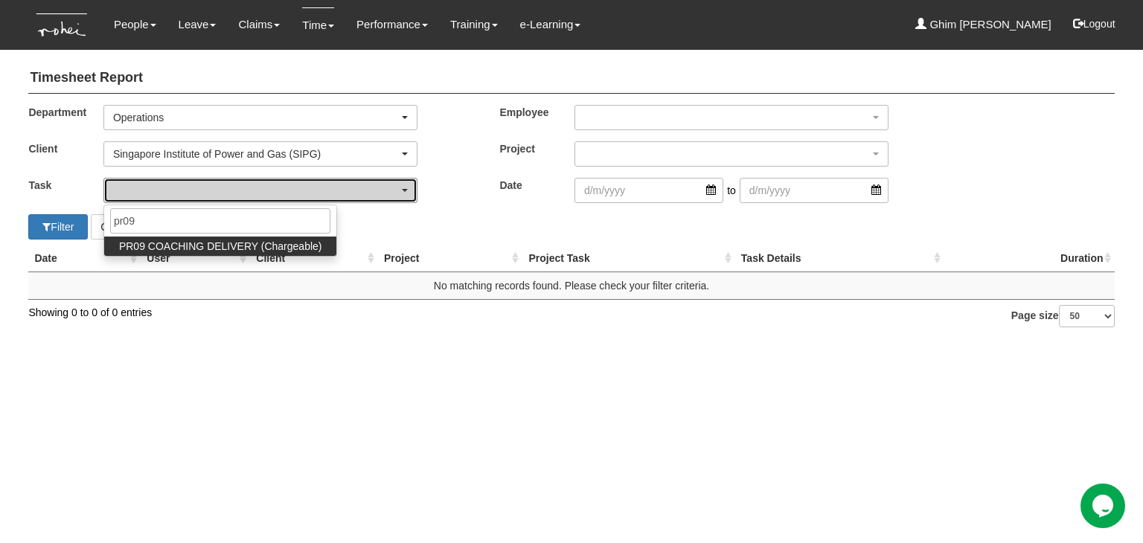
select select "150"
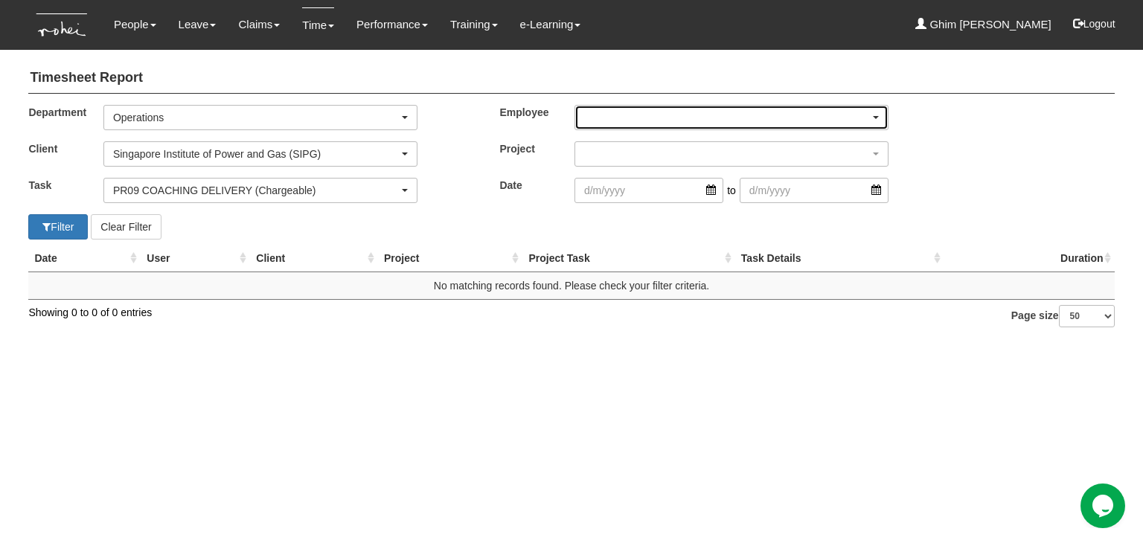
click at [661, 122] on div "button" at bounding box center [731, 118] width 313 height 24
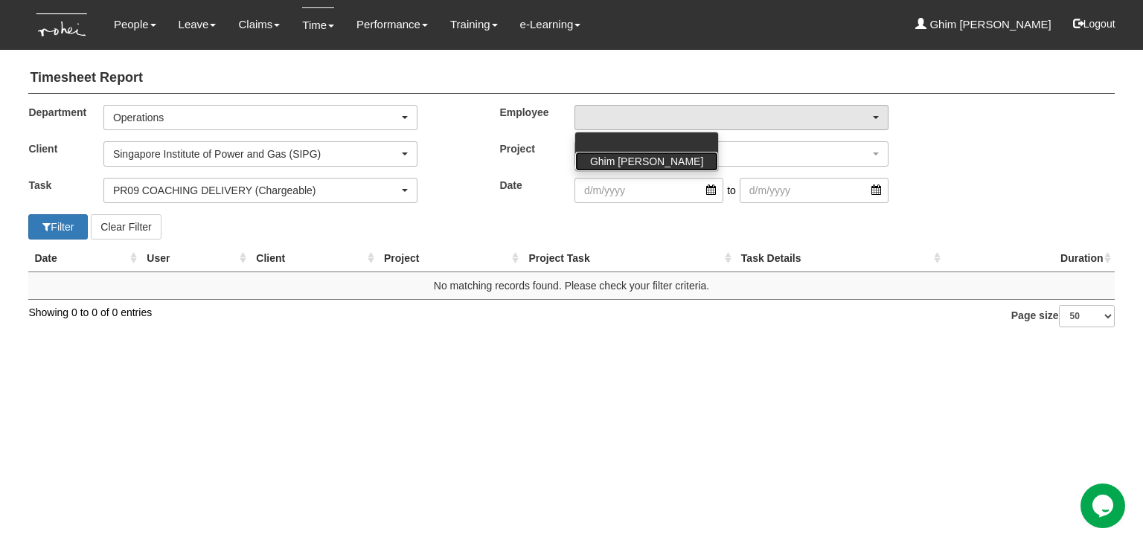
click at [654, 156] on span "Ghim [PERSON_NAME]" at bounding box center [646, 161] width 113 height 15
select select "bfcf76ca-a1d0-42d1-8dd1-edff74790aa0"
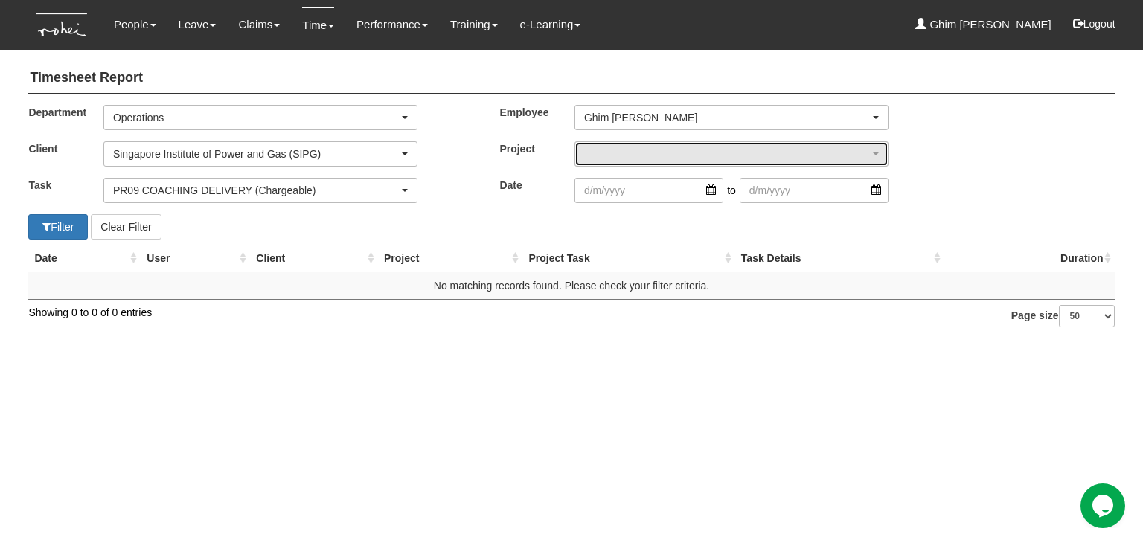
click at [654, 156] on div "button" at bounding box center [731, 154] width 313 height 24
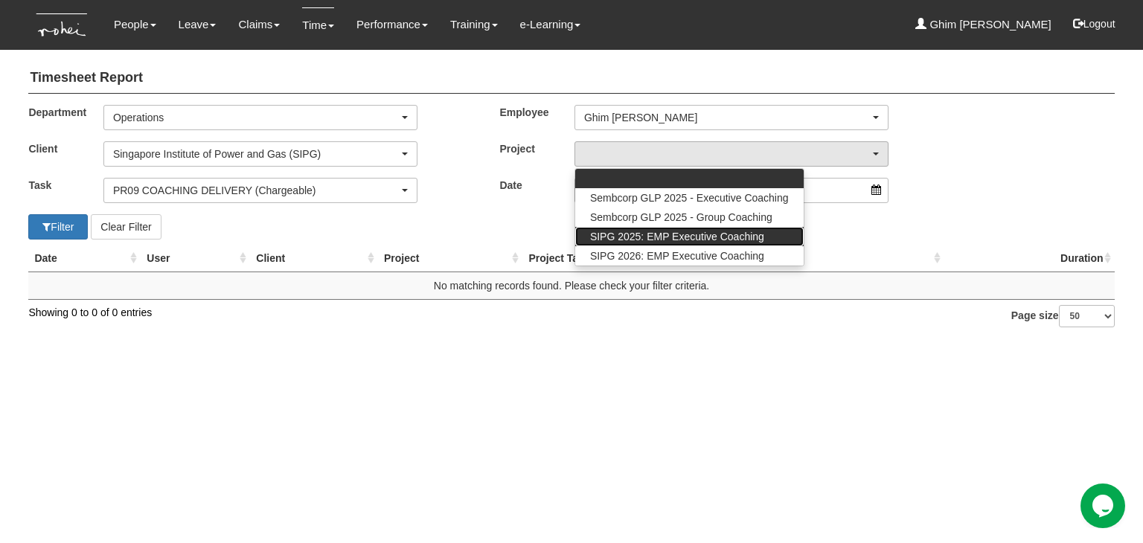
click at [655, 242] on span "SIPG 2025: EMP Executive Coaching" at bounding box center [677, 236] width 174 height 15
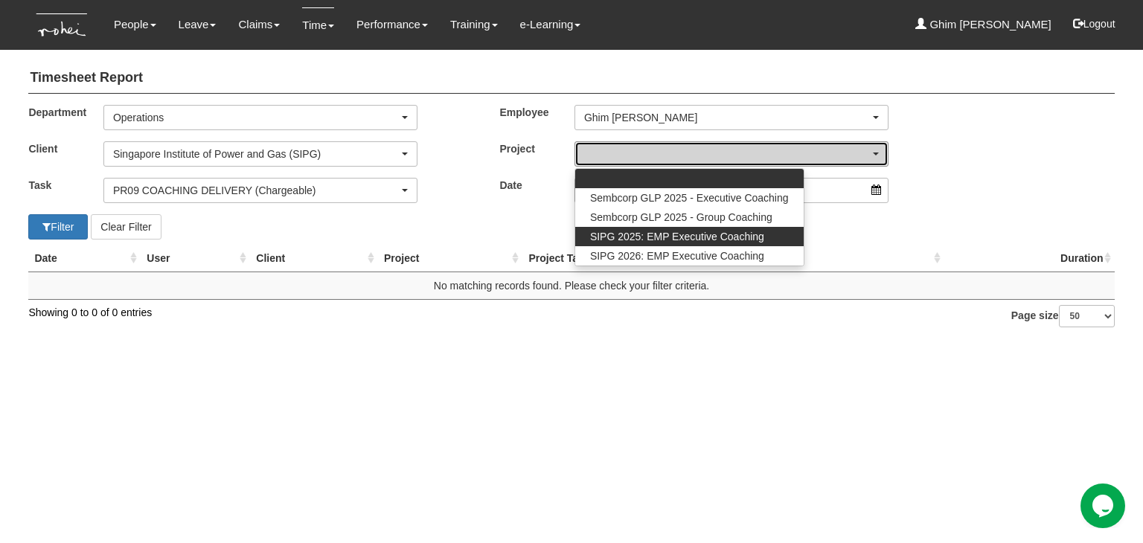
select select "2785"
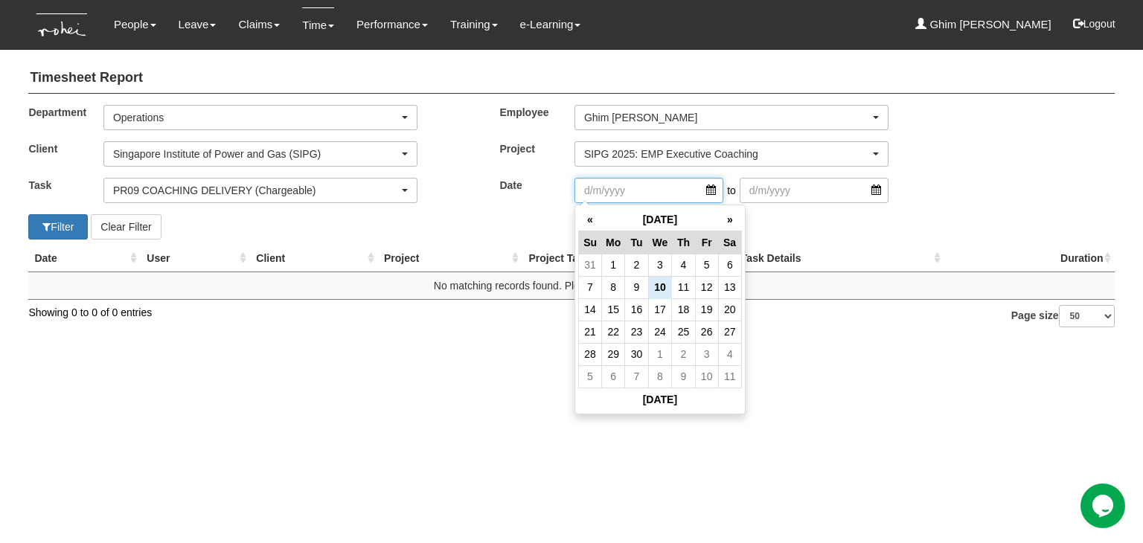
click at [651, 194] on input "search" at bounding box center [649, 190] width 149 height 25
click at [643, 287] on td "9" at bounding box center [636, 287] width 23 height 22
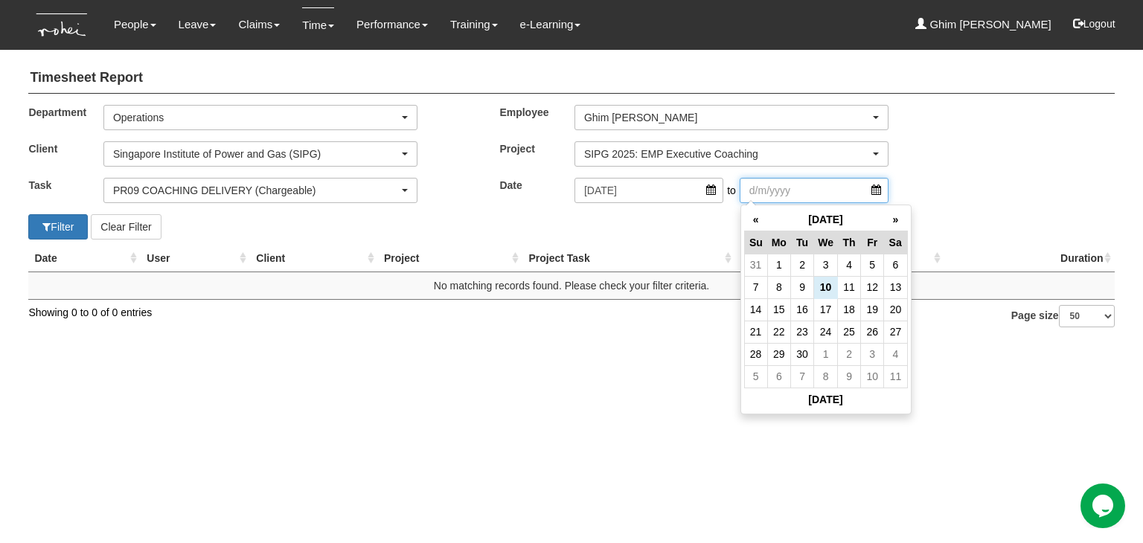
click at [768, 187] on input "search" at bounding box center [814, 190] width 149 height 25
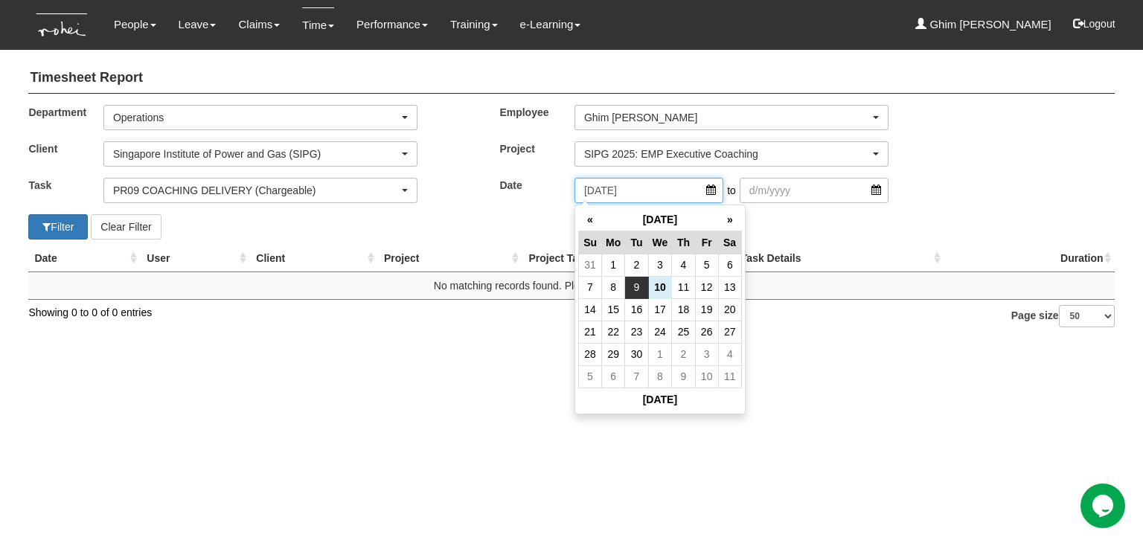
click at [709, 191] on input "[DATE]" at bounding box center [649, 190] width 149 height 25
click at [593, 216] on th "«" at bounding box center [589, 219] width 23 height 23
click at [637, 265] on td "1" at bounding box center [636, 265] width 23 height 22
type input "1/7/2025"
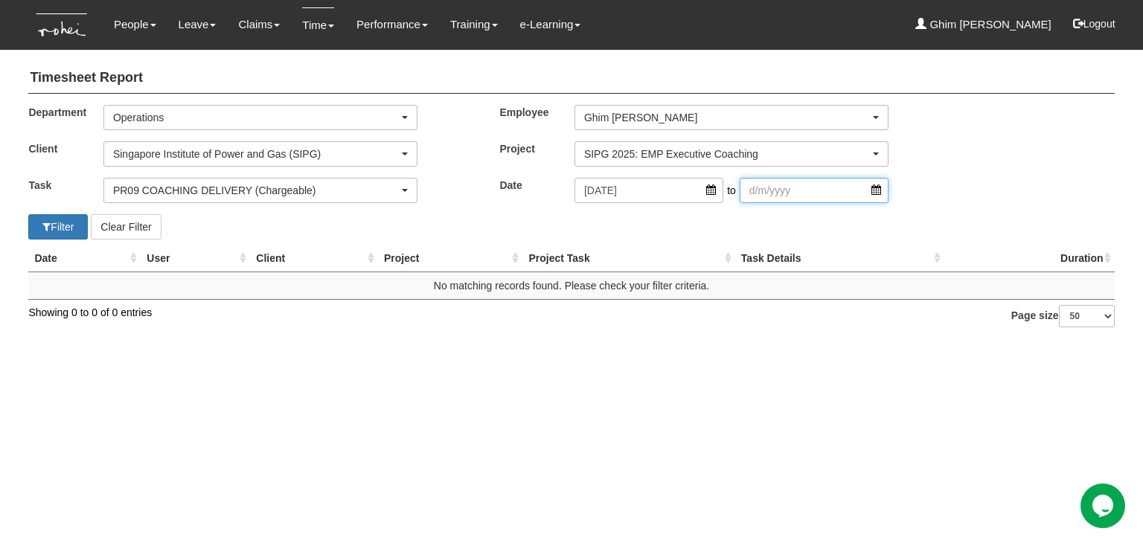
click at [776, 196] on input "search" at bounding box center [814, 190] width 149 height 25
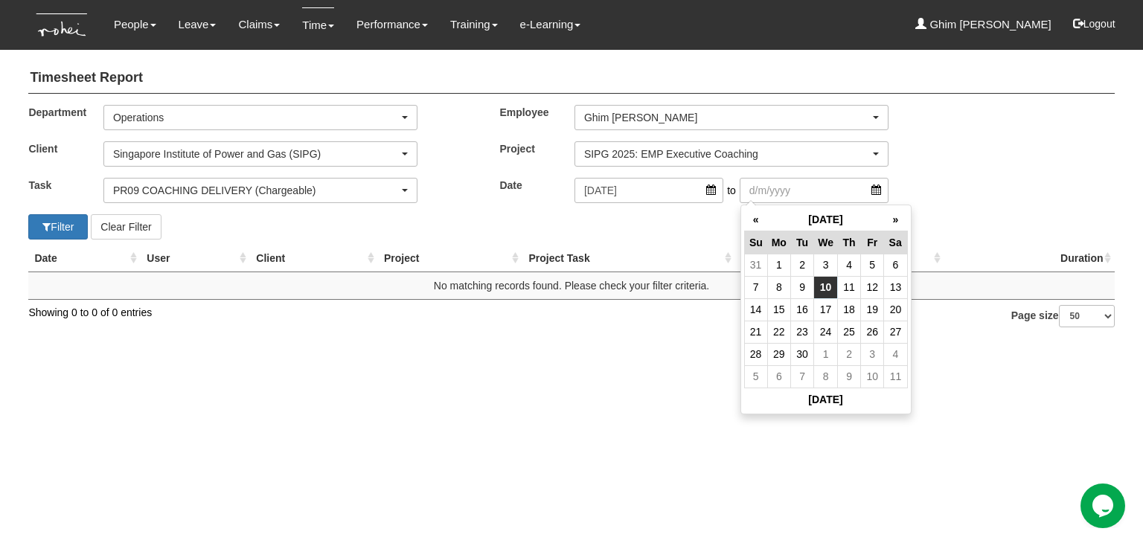
click at [825, 292] on td "10" at bounding box center [826, 287] width 24 height 22
type input "10/9/2025"
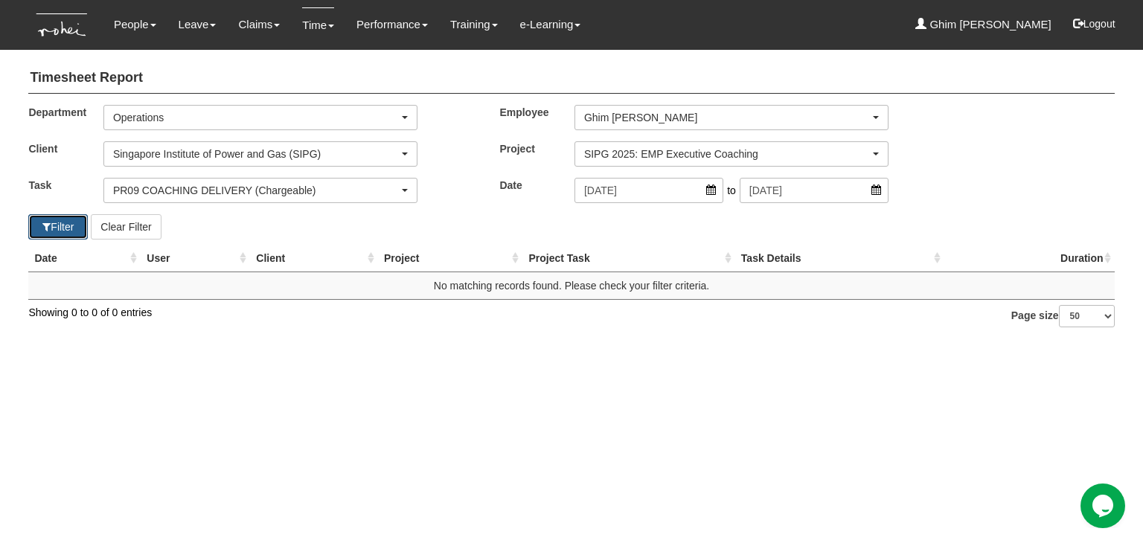
click at [71, 229] on button "Filter" at bounding box center [58, 226] width 60 height 25
select select "50"
click at [51, 225] on button "Filter" at bounding box center [58, 226] width 60 height 25
select select "50"
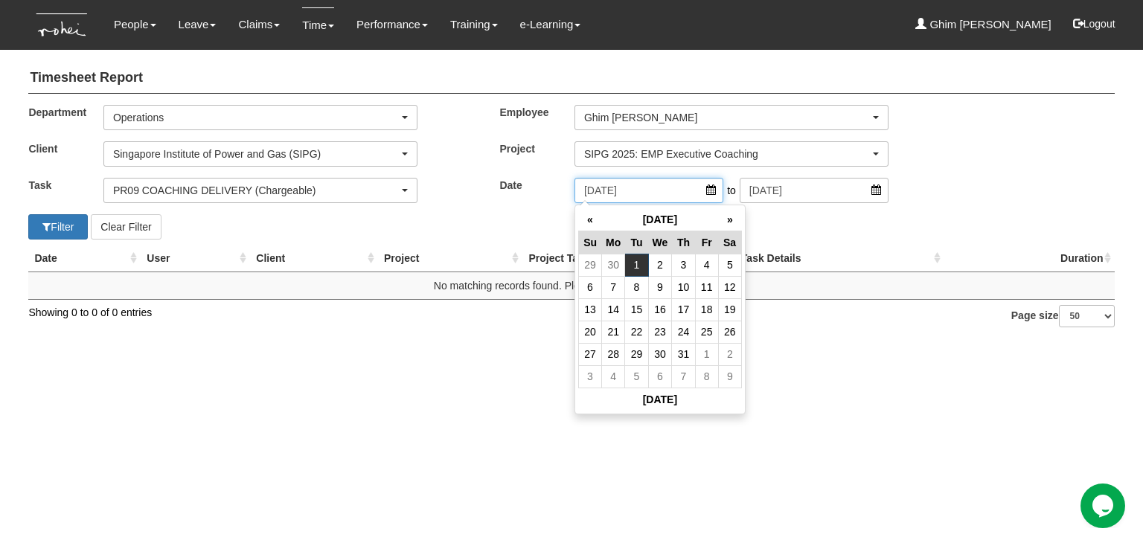
click at [662, 193] on input "1/7/2025" at bounding box center [649, 190] width 149 height 25
click at [729, 220] on th "»" at bounding box center [729, 219] width 23 height 23
click at [729, 218] on th "»" at bounding box center [729, 219] width 23 height 23
click at [642, 282] on td "9" at bounding box center [636, 287] width 23 height 22
type input "[DATE]"
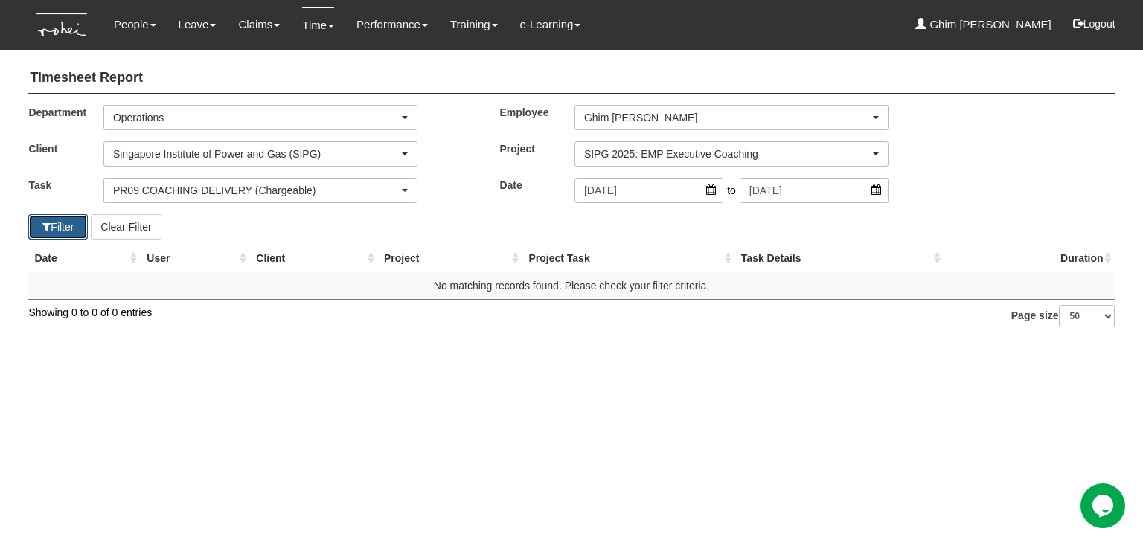
click at [65, 222] on button "Filter" at bounding box center [58, 226] width 60 height 25
select select "50"
click at [60, 224] on button "Filter" at bounding box center [58, 226] width 60 height 25
select select "50"
click at [302, 29] on link "Time" at bounding box center [318, 24] width 32 height 35
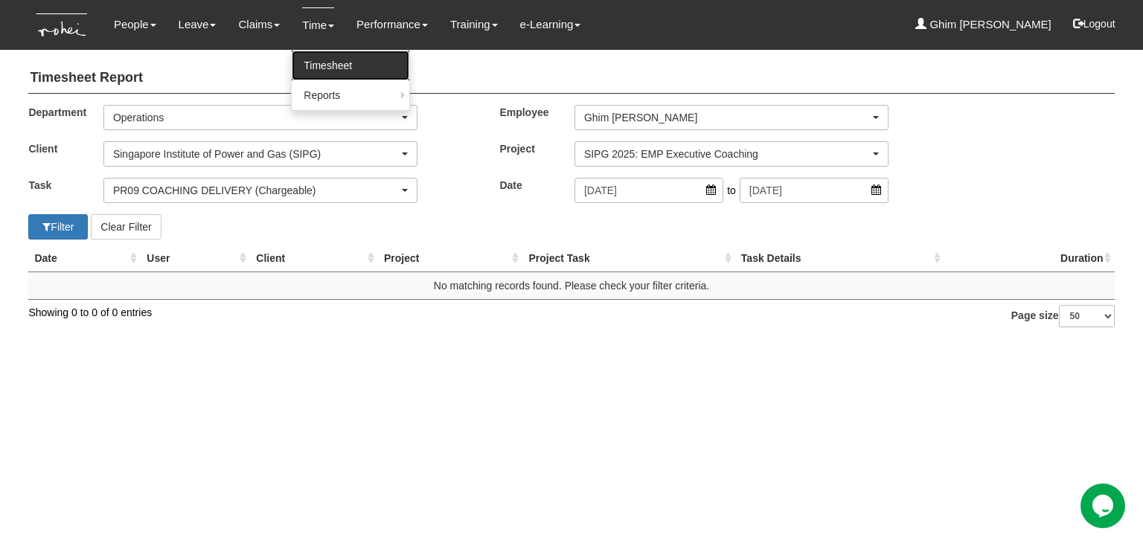
click at [310, 60] on link "Timesheet" at bounding box center [351, 66] width 118 height 30
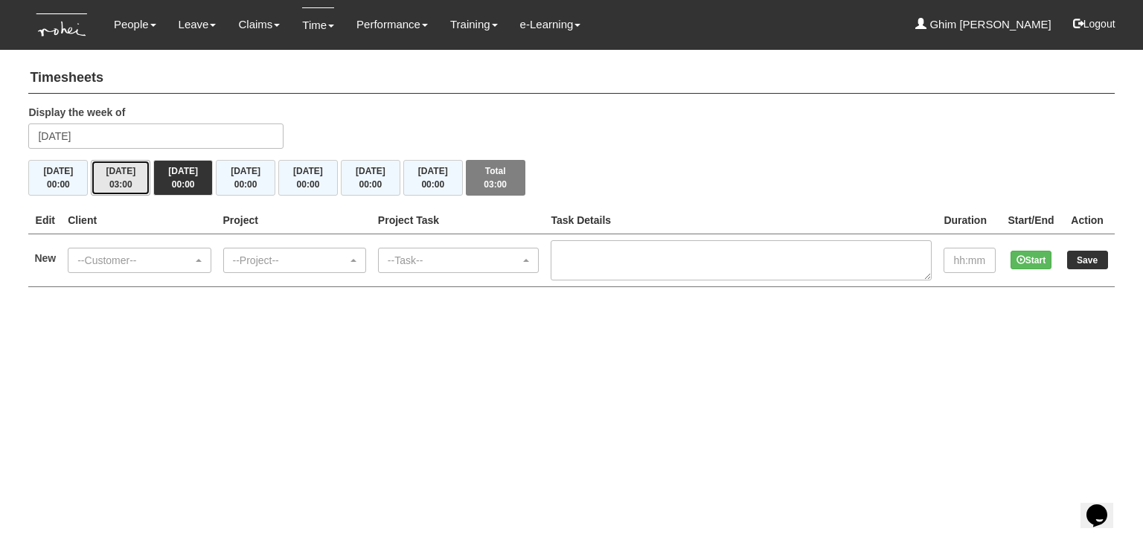
click at [113, 174] on button "[DATE] 03:00" at bounding box center [121, 178] width 60 height 36
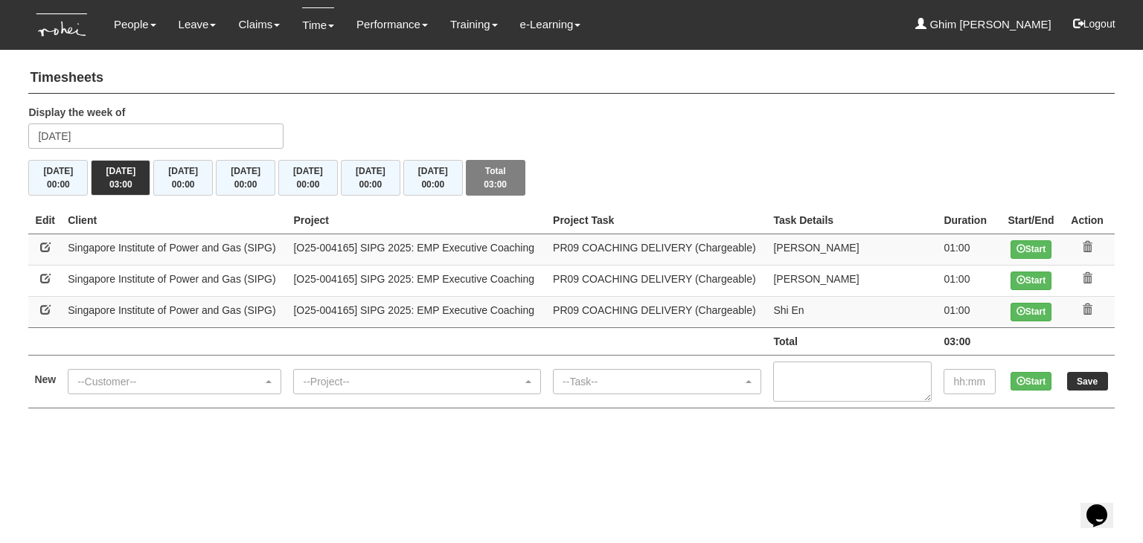
click at [948, 438] on html "Toggle navigation People Personal Information Staff Directory Leave Apply for L…" at bounding box center [571, 219] width 1143 height 438
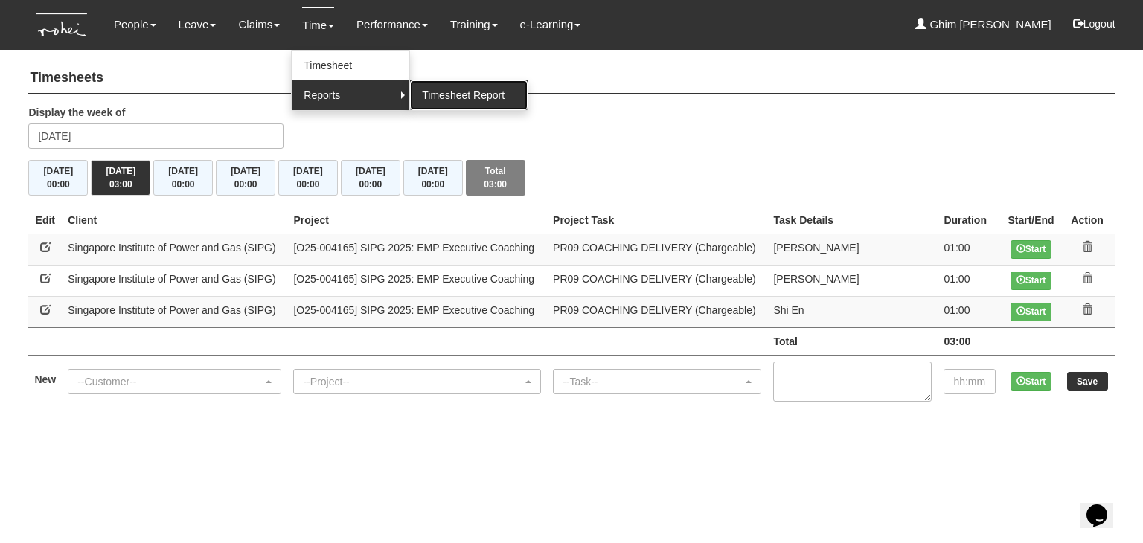
click at [432, 93] on link "Timesheet Report" at bounding box center [469, 95] width 118 height 30
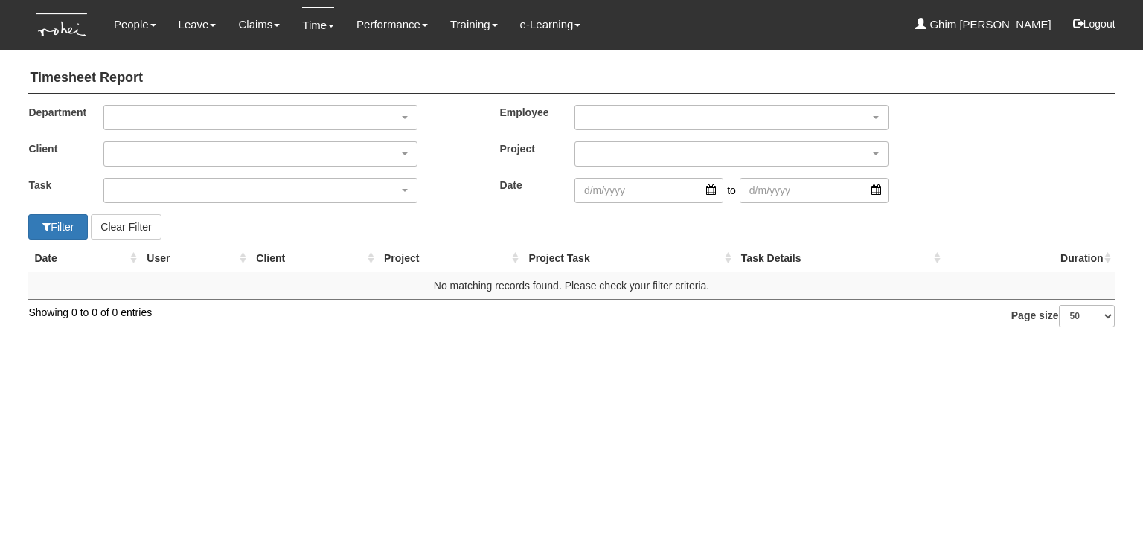
select select "50"
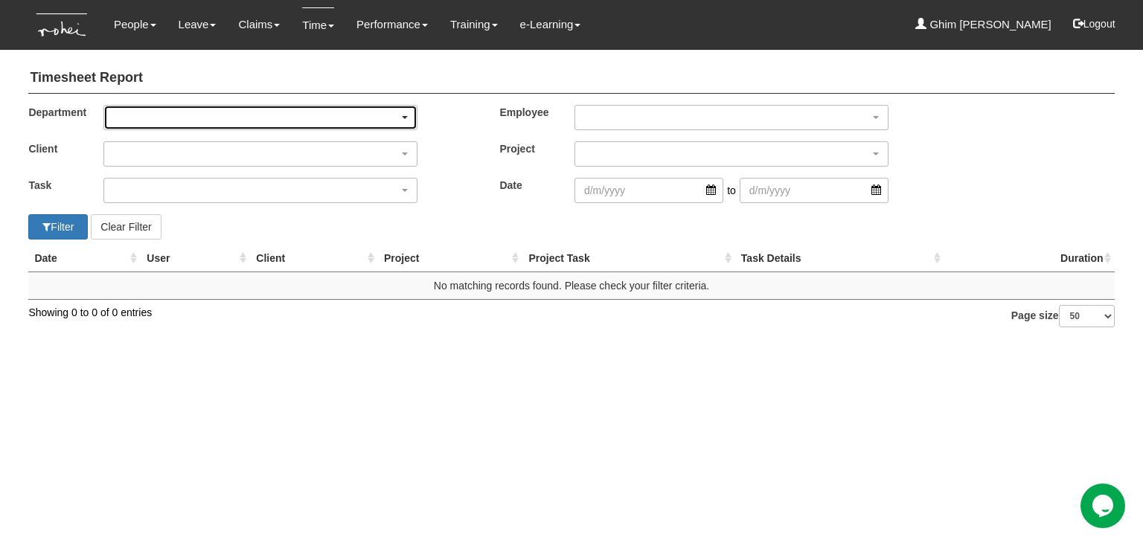
click at [251, 114] on div "button" at bounding box center [260, 118] width 313 height 24
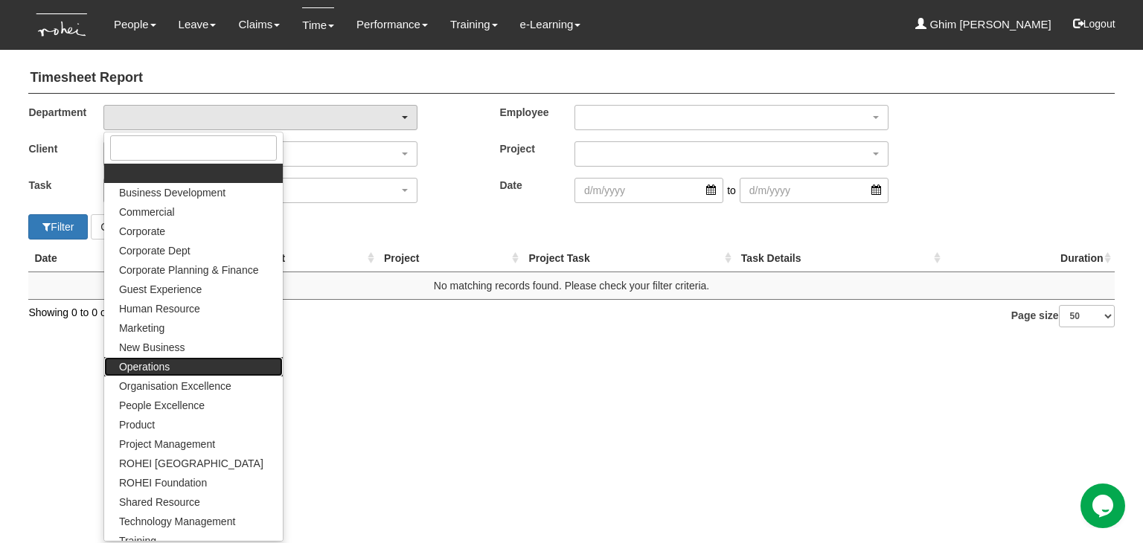
click at [176, 367] on link "Operations" at bounding box center [193, 366] width 179 height 19
select select "130"
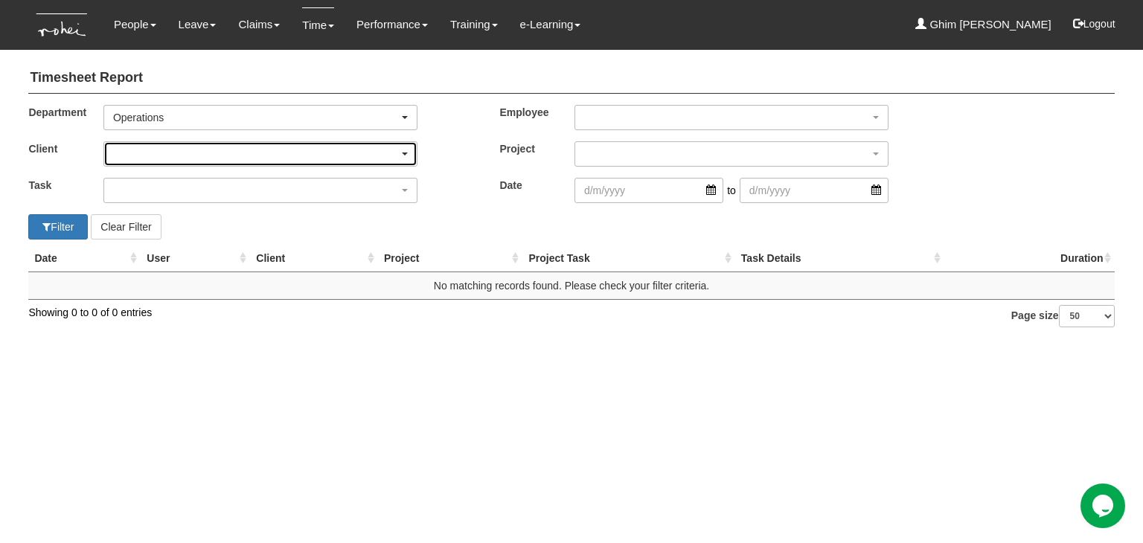
click at [199, 147] on div "button" at bounding box center [260, 154] width 313 height 24
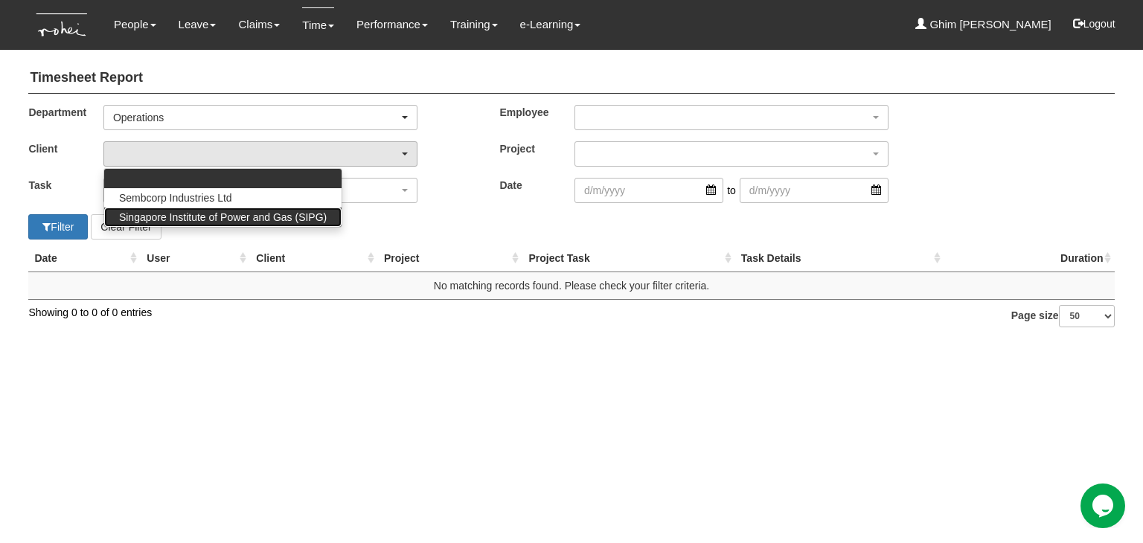
click at [196, 222] on span "Singapore Institute of Power and Gas (SIPG)" at bounding box center [223, 217] width 208 height 15
select select "483"
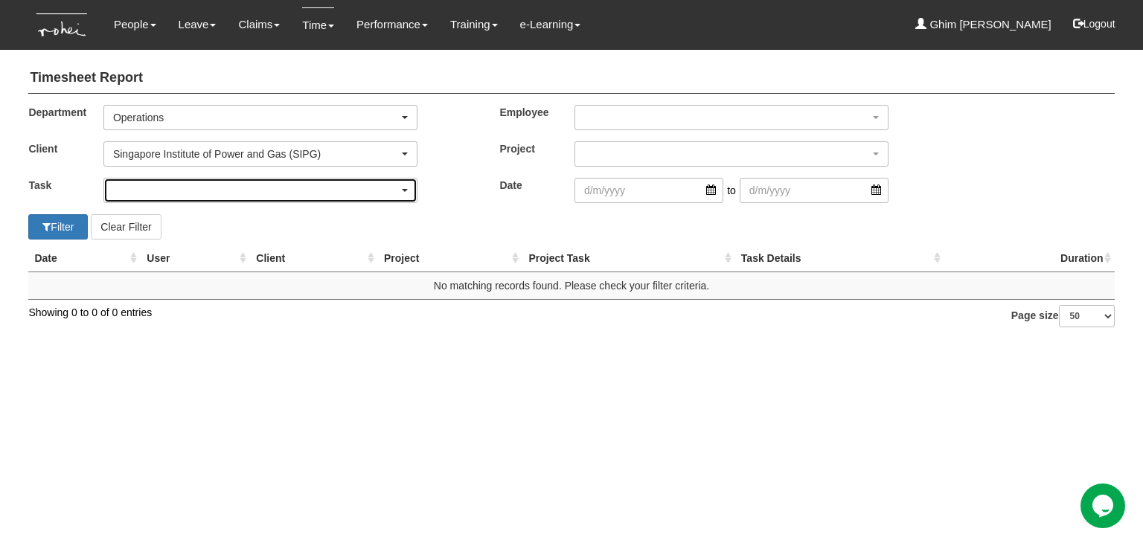
click at [202, 200] on div "button" at bounding box center [260, 191] width 313 height 24
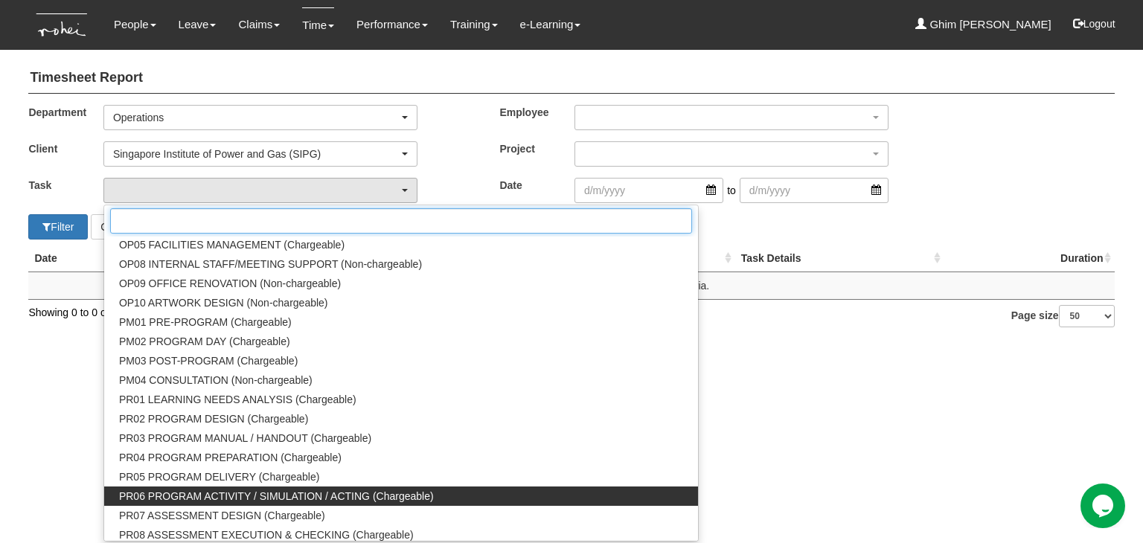
scroll to position [1489, 0]
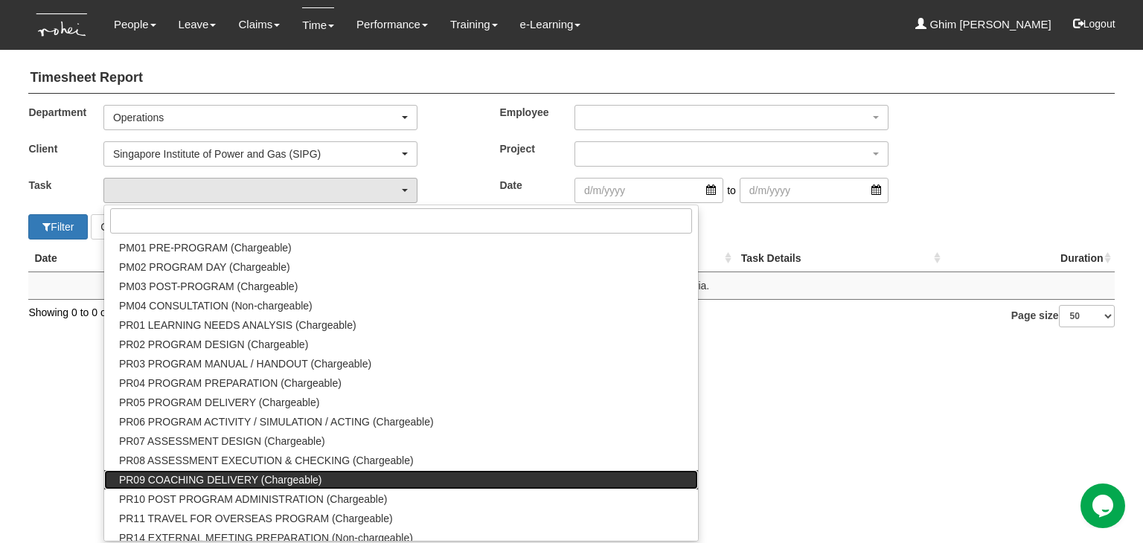
click at [204, 481] on span "PR09 COACHING DELIVERY (Chargeable)" at bounding box center [220, 480] width 203 height 15
select select "150"
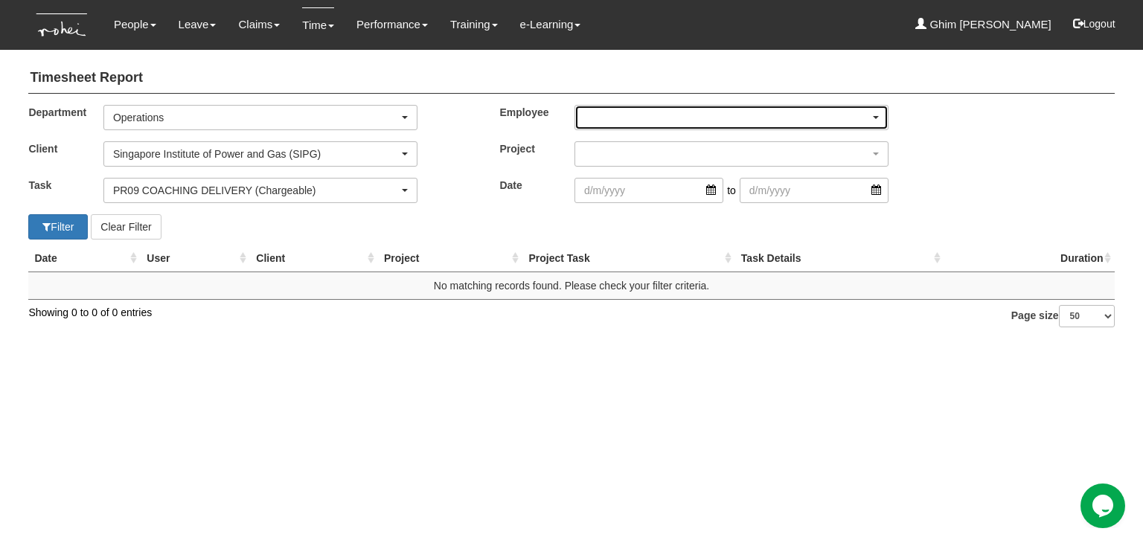
click at [645, 127] on div "button" at bounding box center [731, 118] width 313 height 24
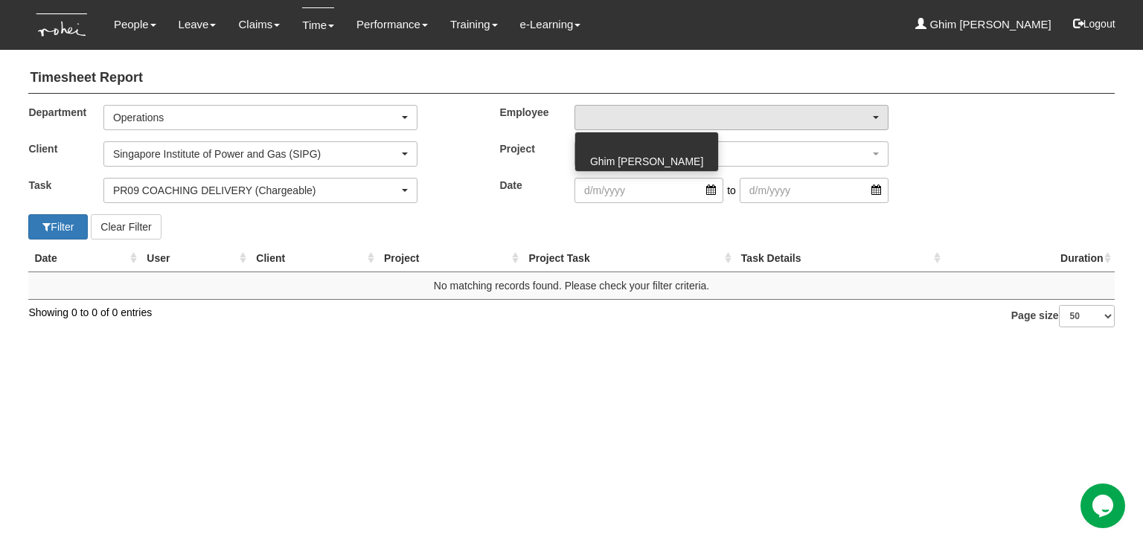
drag, startPoint x: 639, startPoint y: 150, endPoint x: 636, endPoint y: 162, distance: 12.1
click at [636, 162] on ul "Ghim [PERSON_NAME]" at bounding box center [646, 151] width 143 height 39
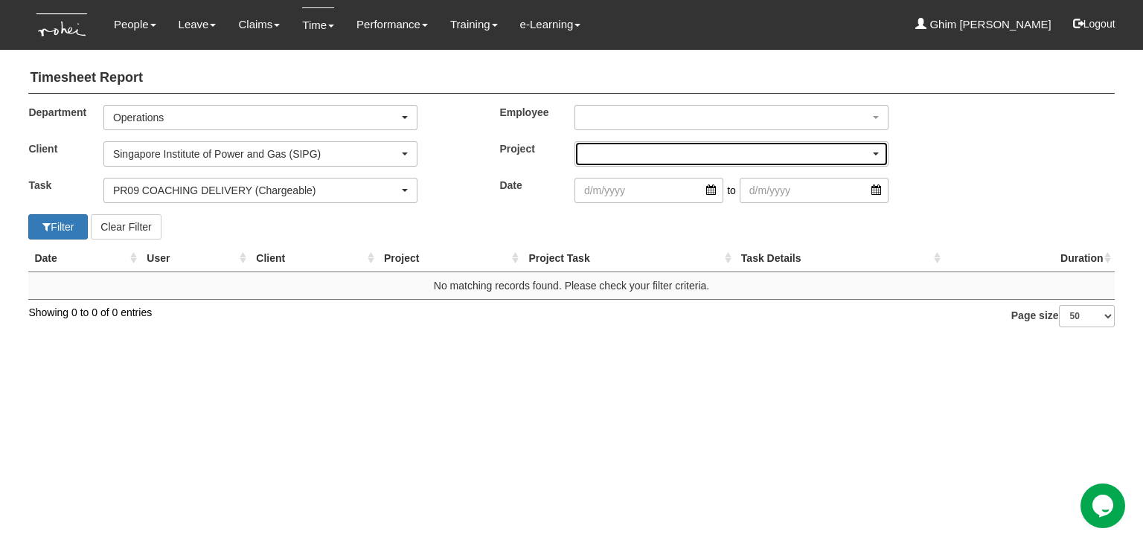
click at [636, 151] on div "button" at bounding box center [731, 154] width 313 height 24
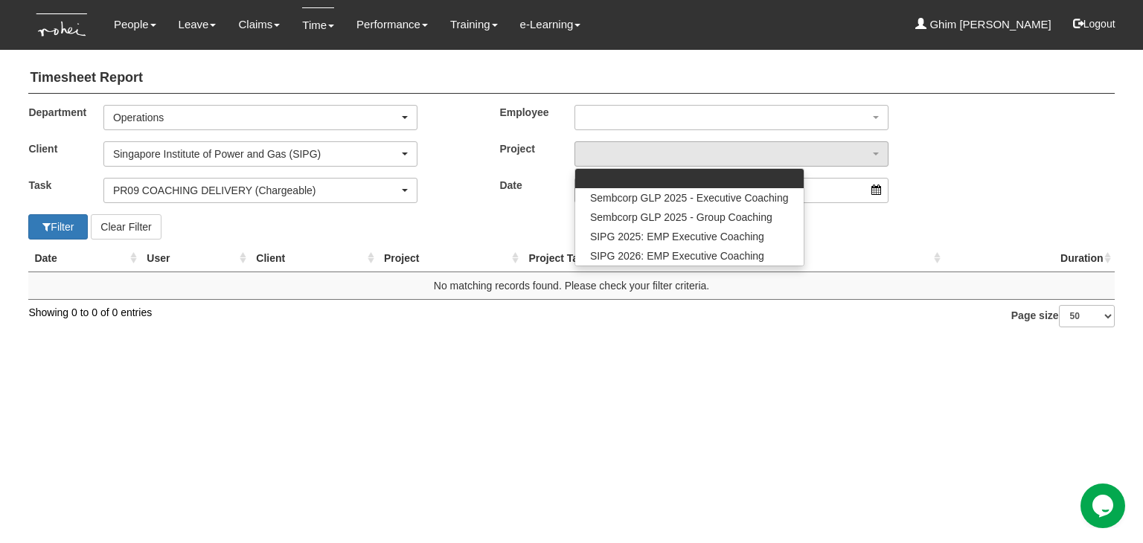
click at [636, 103] on div "Timesheet Report Department Business Development Commercial Corporate Corporate…" at bounding box center [571, 192] width 1086 height 272
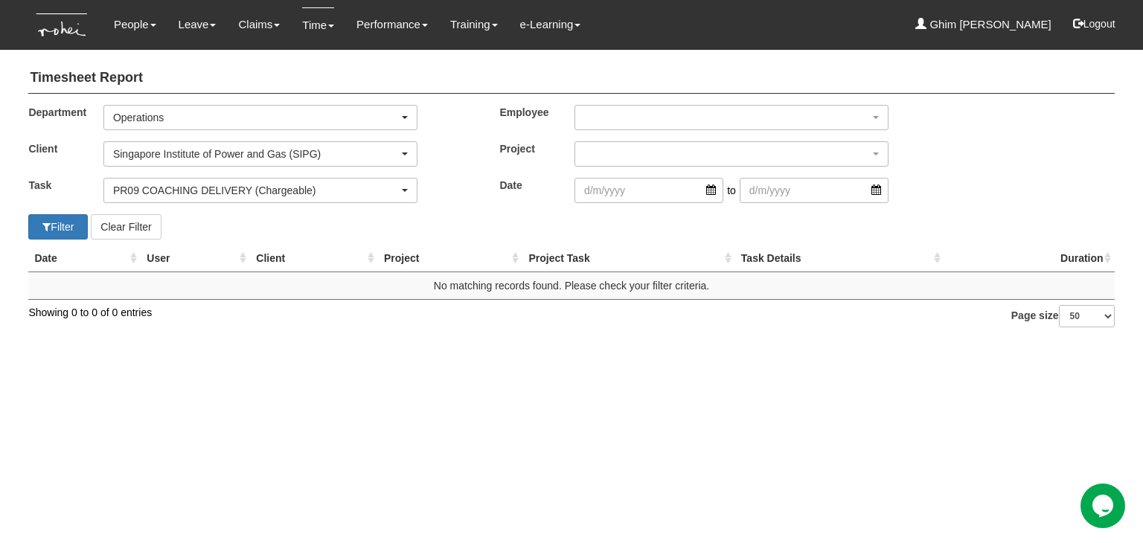
click at [628, 132] on div "Department Business Development Commercial Corporate Corporate Dept Corporate P…" at bounding box center [571, 159] width 1131 height 109
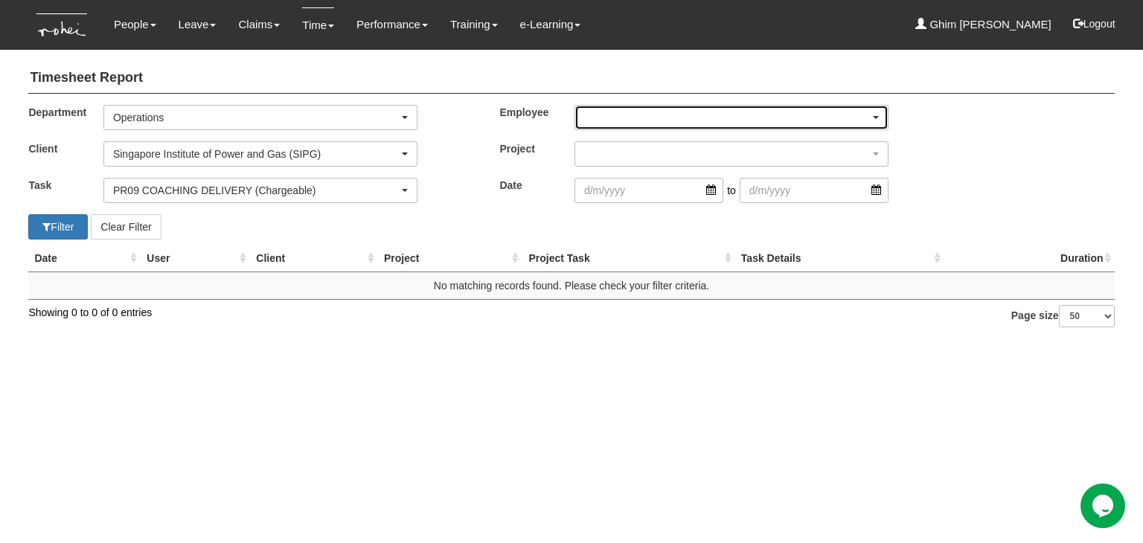
click at [628, 117] on div "button" at bounding box center [731, 118] width 313 height 24
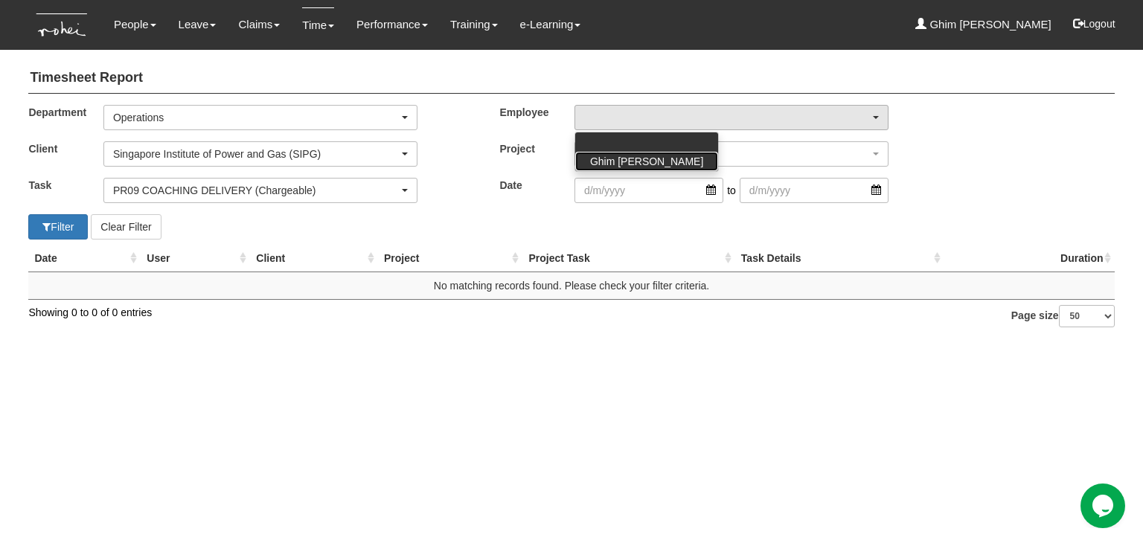
click at [625, 158] on span "Ghim [PERSON_NAME]" at bounding box center [646, 161] width 113 height 15
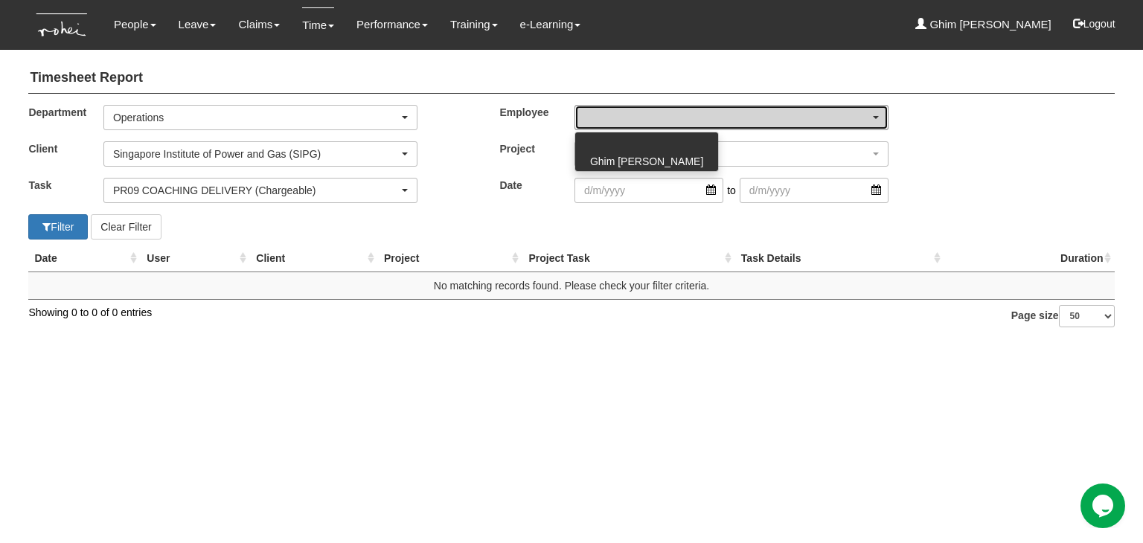
select select "bfcf76ca-a1d0-42d1-8dd1-edff74790aa0"
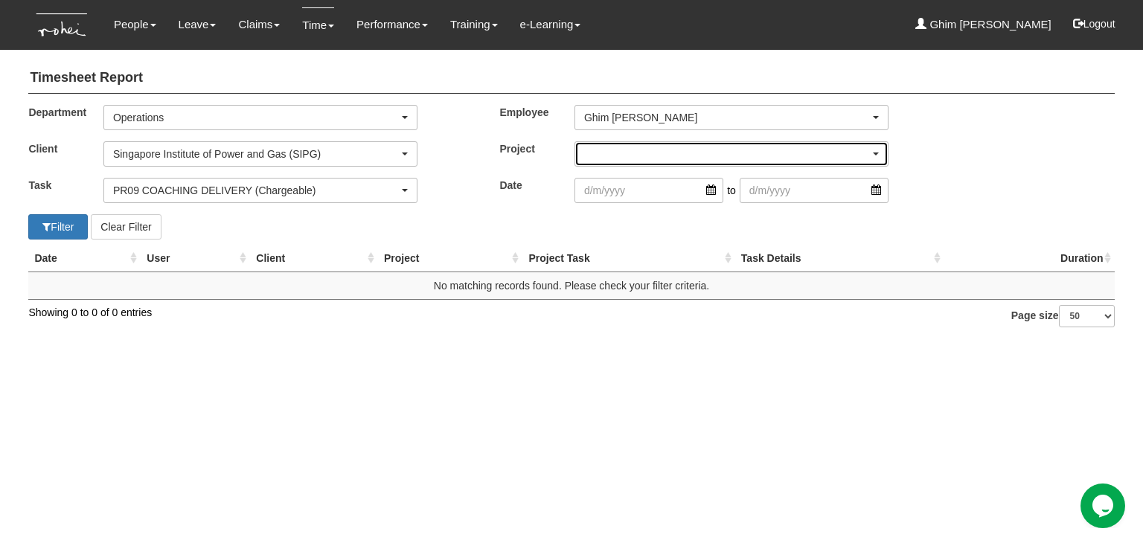
click at [625, 156] on div "button" at bounding box center [731, 154] width 313 height 24
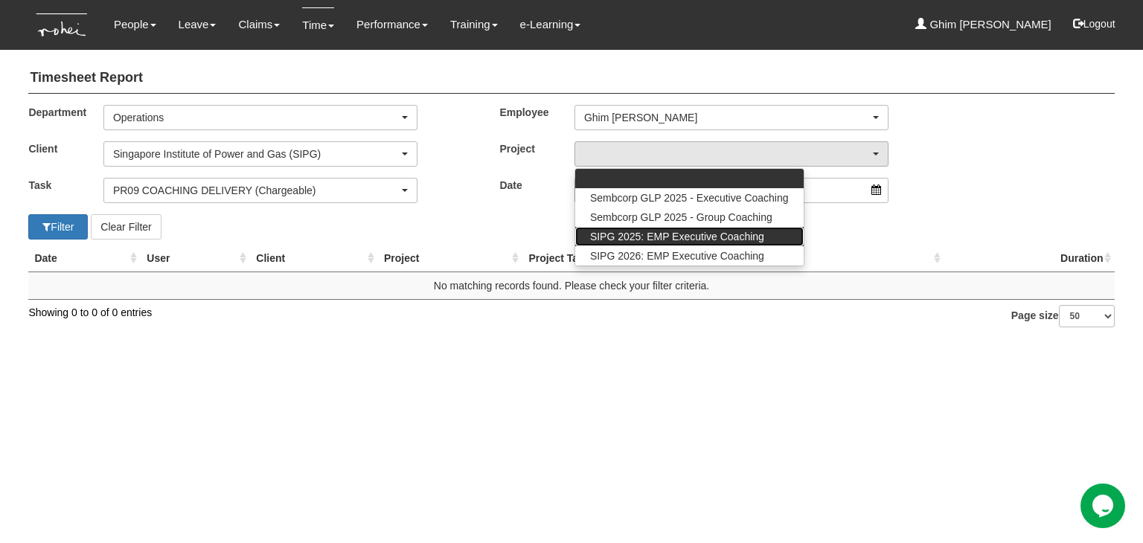
click at [633, 239] on span "SIPG 2025: EMP Executive Coaching" at bounding box center [677, 236] width 174 height 15
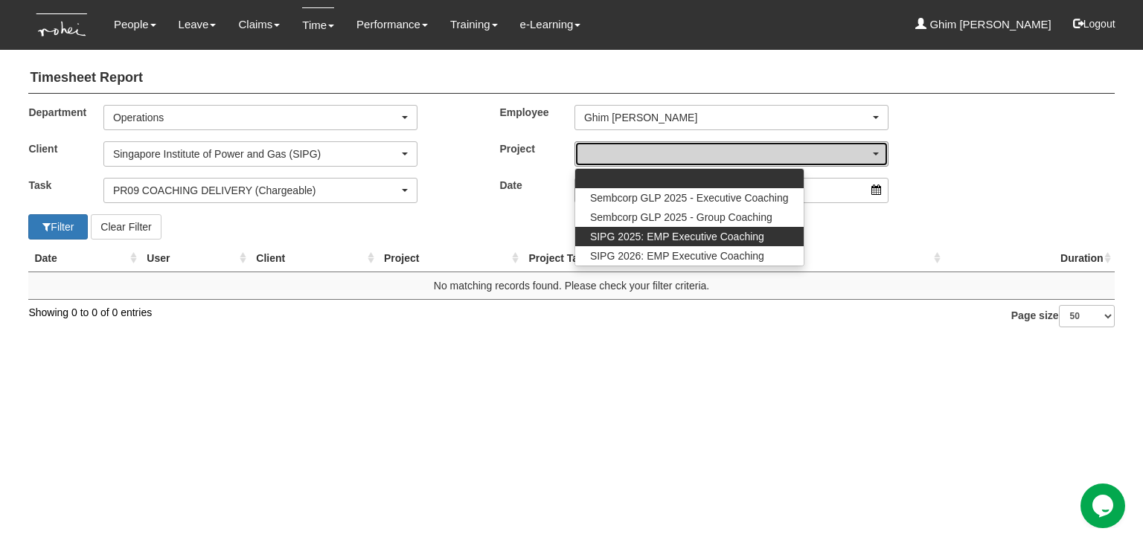
select select "2785"
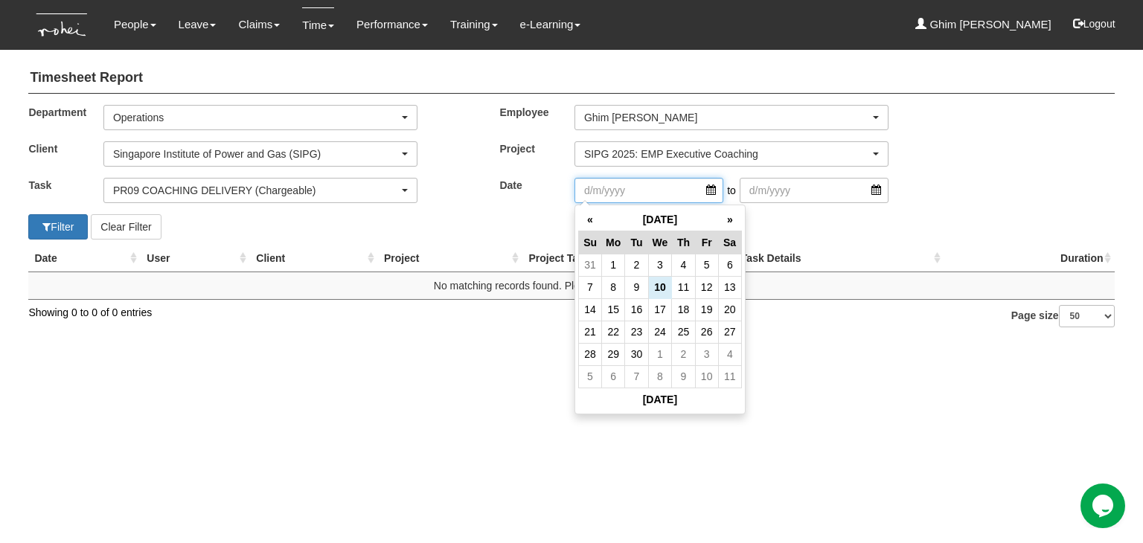
click at [630, 194] on input "search" at bounding box center [649, 190] width 149 height 25
click at [618, 267] on td "1" at bounding box center [613, 265] width 23 height 22
type input "1/9/2025"
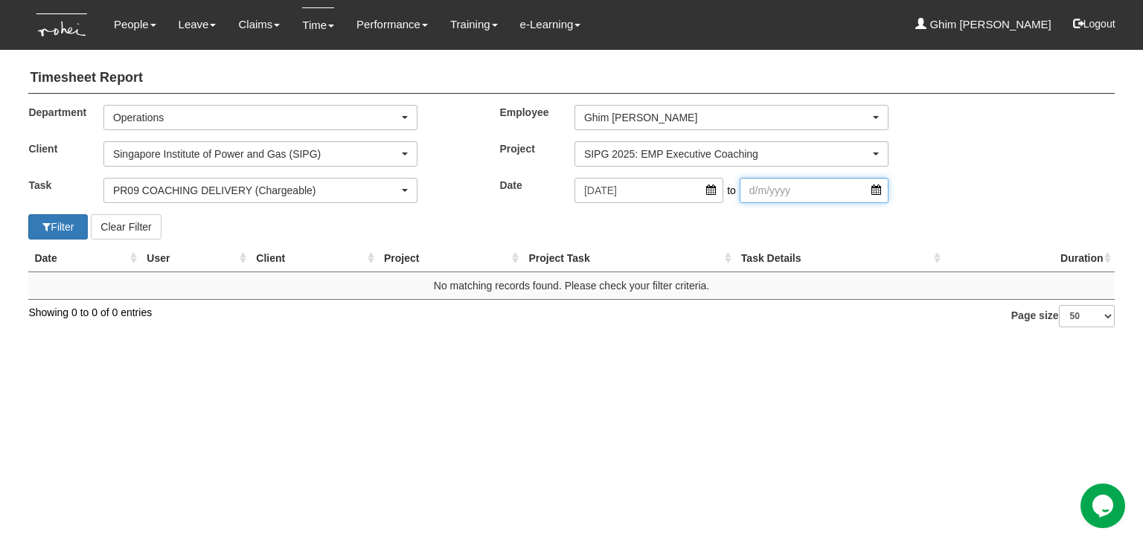
click at [752, 194] on input "search" at bounding box center [814, 190] width 149 height 25
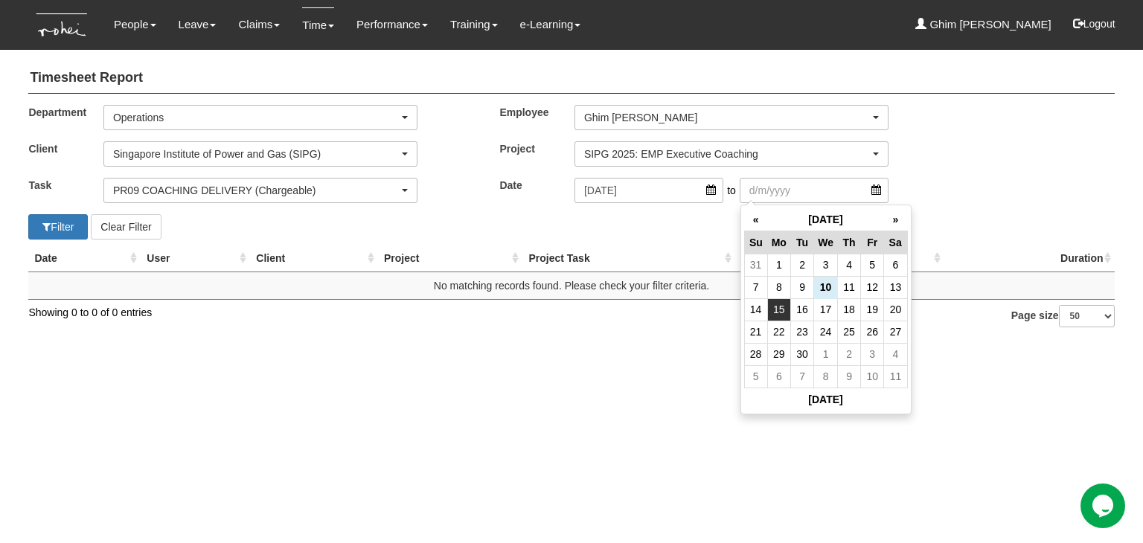
click at [785, 304] on td "15" at bounding box center [778, 309] width 23 height 22
type input "15/9/2025"
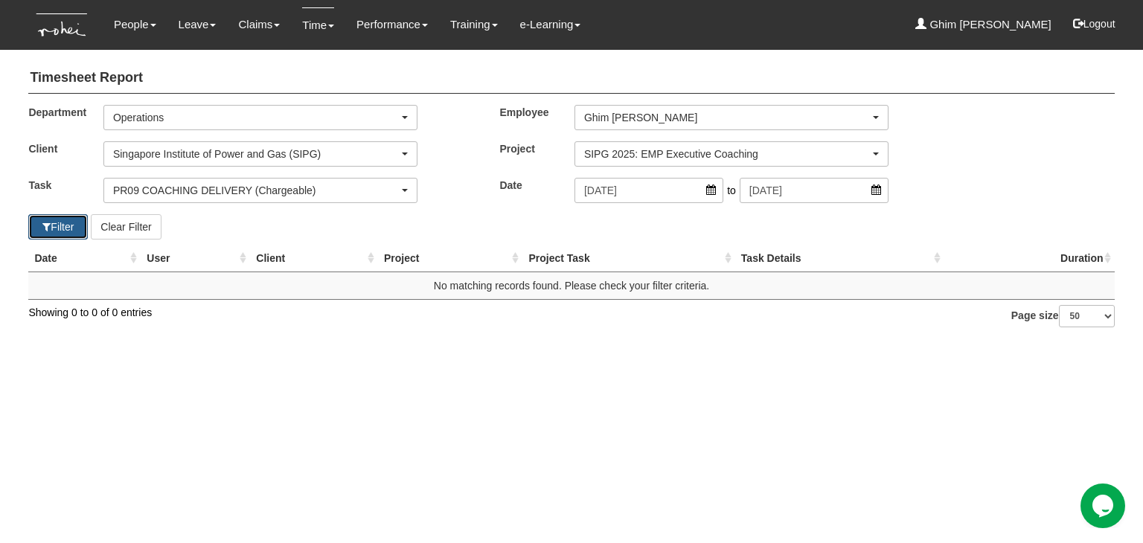
click at [65, 223] on button "Filter" at bounding box center [58, 226] width 60 height 25
select select "50"
click at [65, 223] on button "Filter" at bounding box center [58, 226] width 60 height 25
select select "50"
click at [65, 223] on button "Filter" at bounding box center [58, 226] width 60 height 25
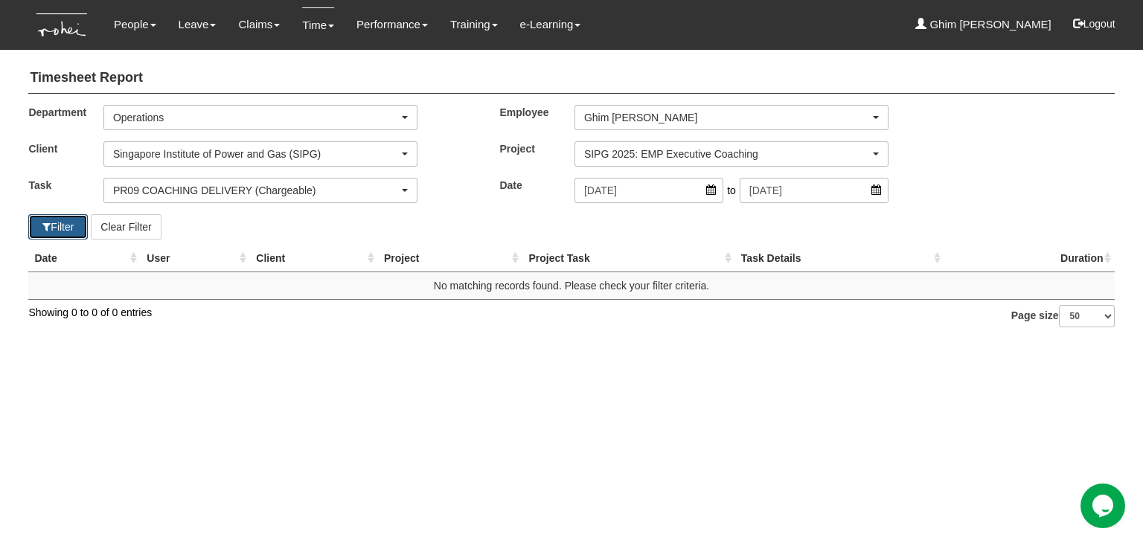
select select "50"
click at [311, 22] on link "Time" at bounding box center [318, 24] width 32 height 35
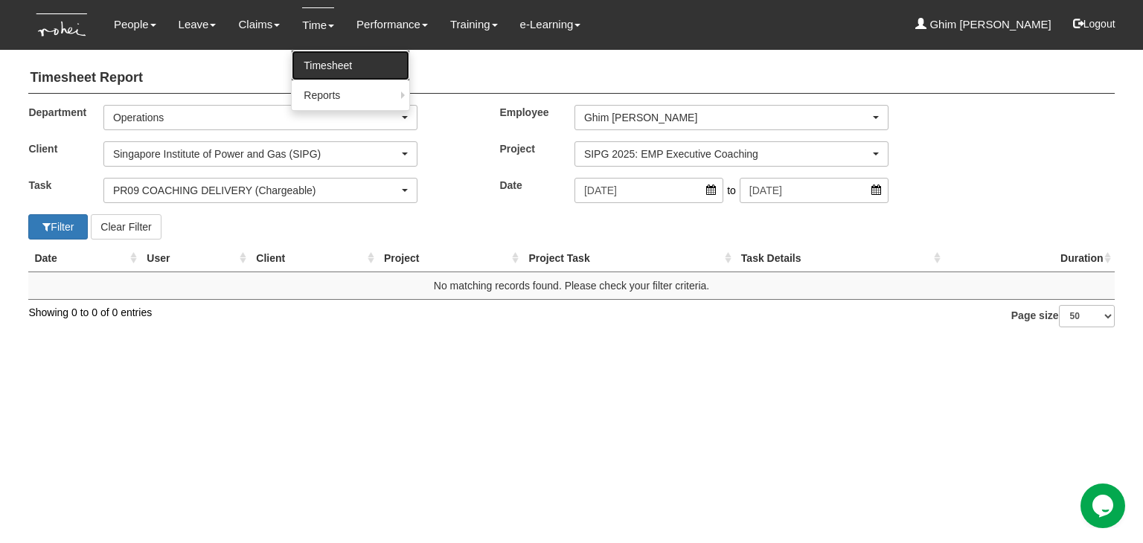
click at [309, 60] on link "Timesheet" at bounding box center [351, 66] width 118 height 30
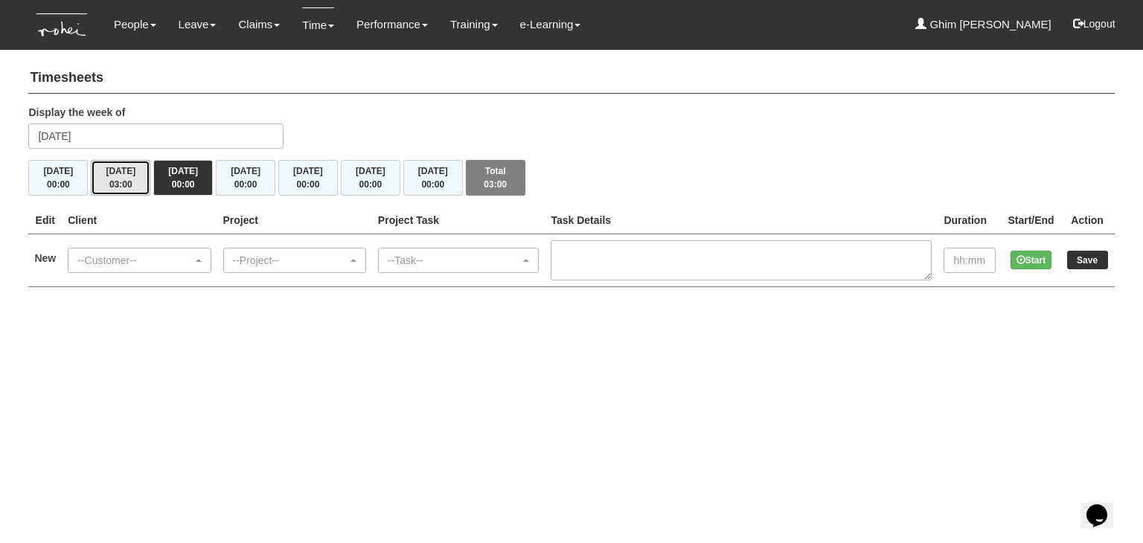
click at [115, 183] on span "03:00" at bounding box center [120, 184] width 23 height 10
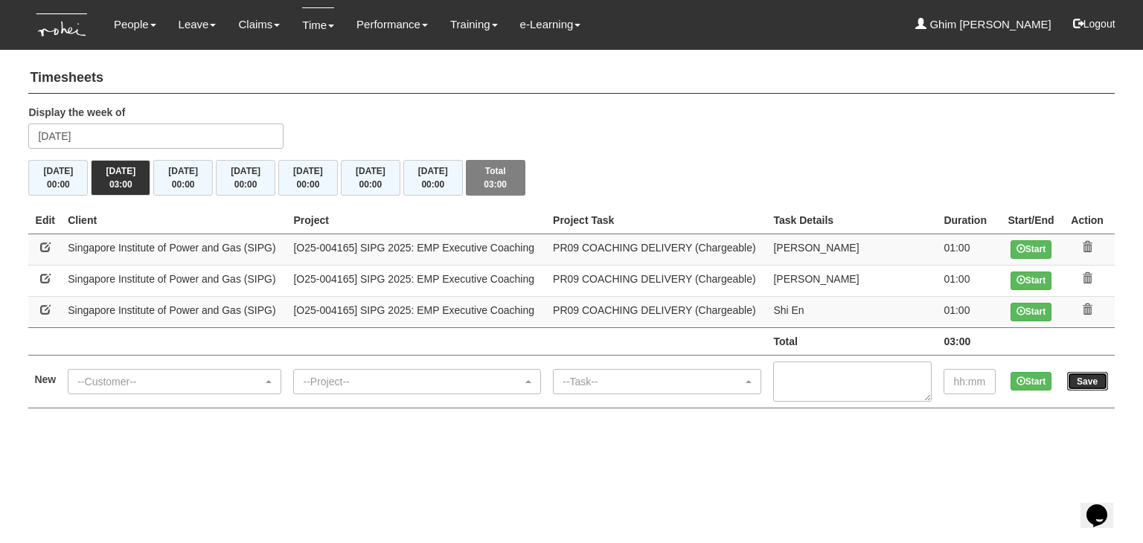
click at [1076, 377] on input "Save" at bounding box center [1087, 381] width 41 height 19
click at [1048, 405] on td "Start" at bounding box center [1031, 381] width 58 height 53
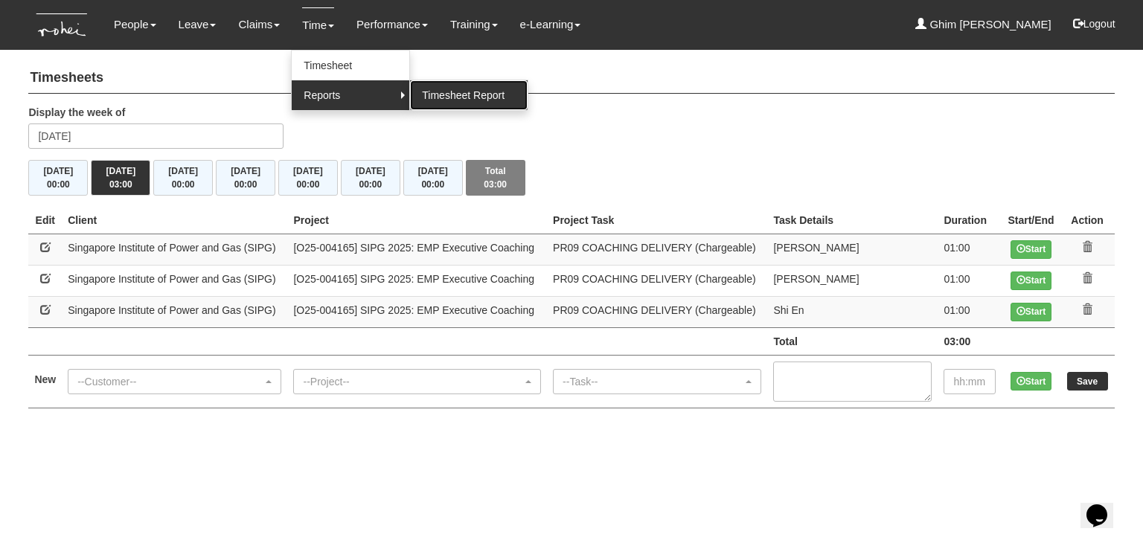
click at [426, 99] on link "Timesheet Report" at bounding box center [469, 95] width 118 height 30
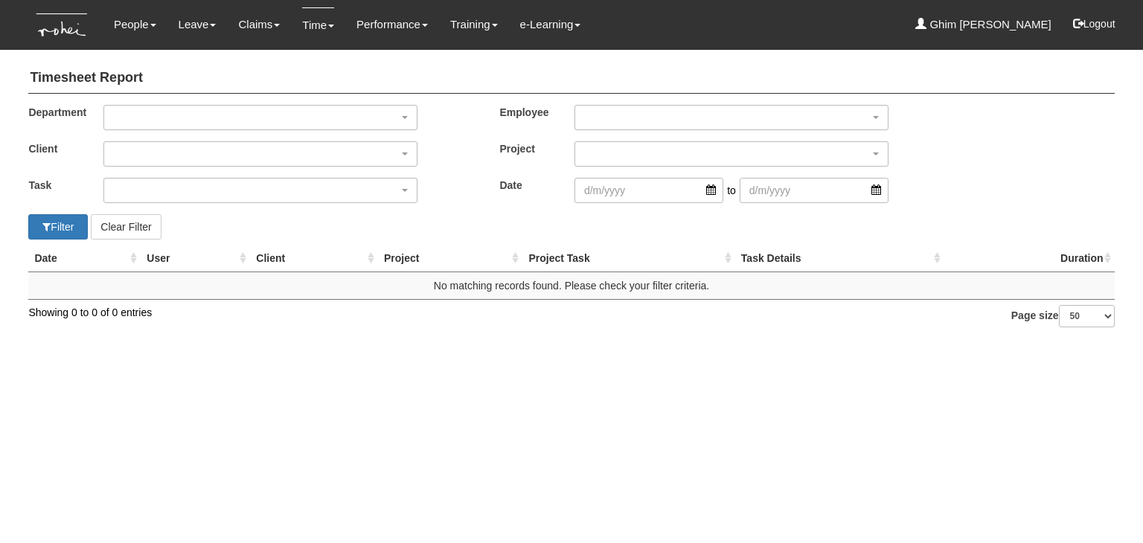
select select "50"
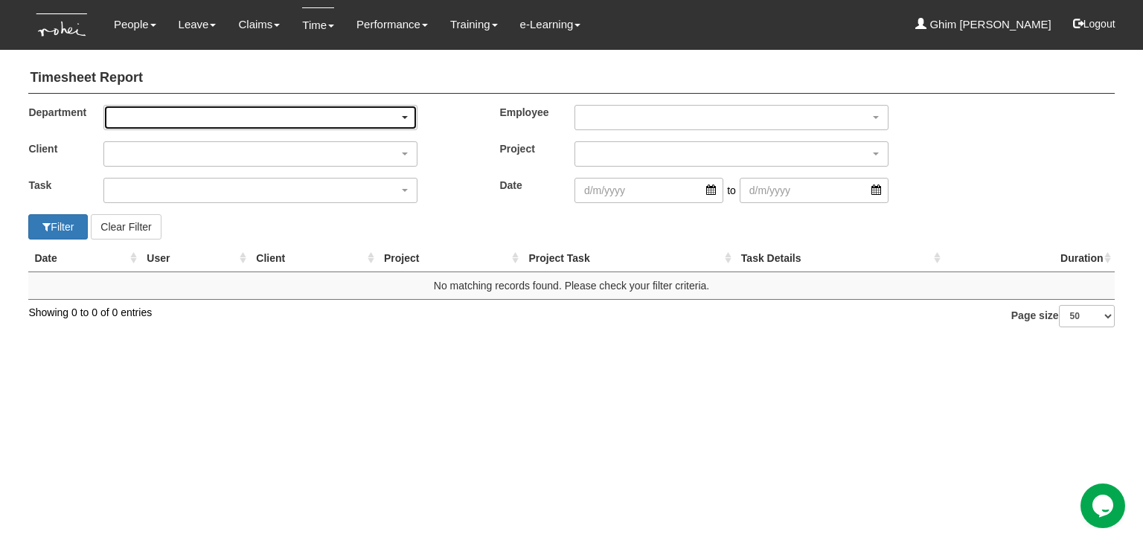
click at [374, 118] on div "button" at bounding box center [260, 118] width 313 height 24
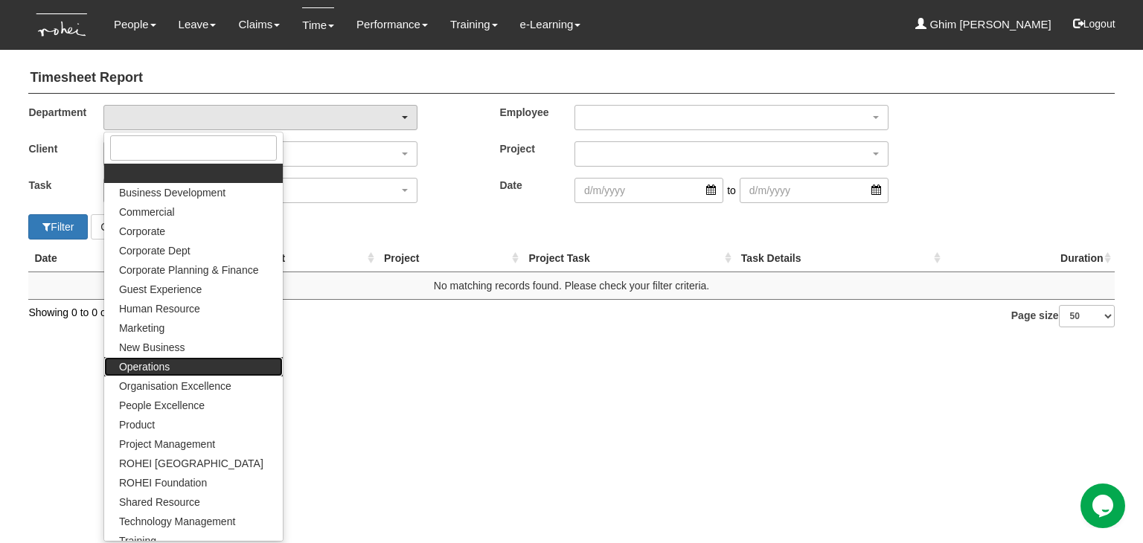
click at [193, 374] on link "Operations" at bounding box center [193, 366] width 179 height 19
select select "130"
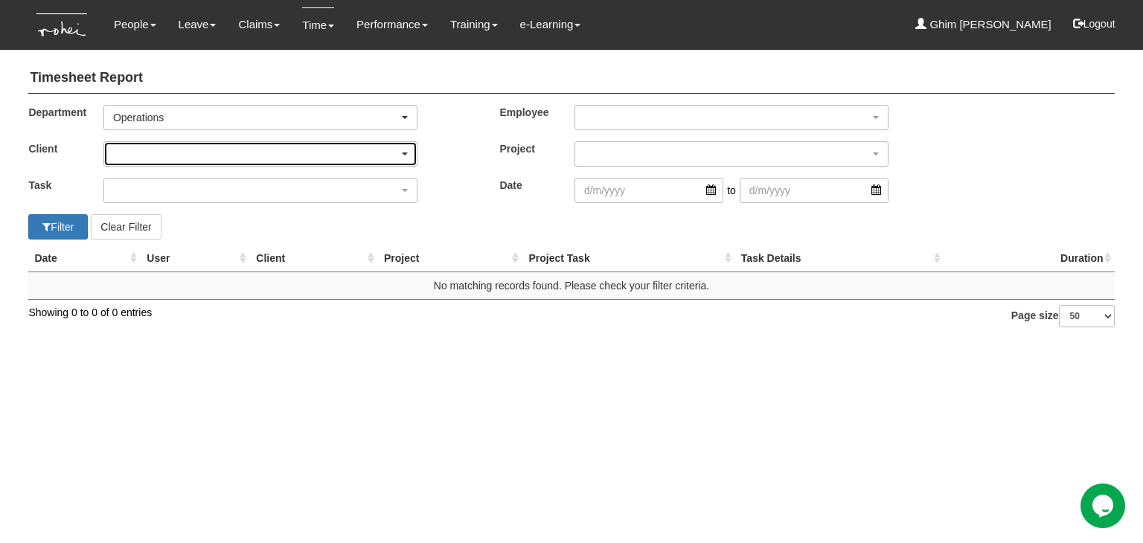
click at [202, 143] on div "button" at bounding box center [260, 154] width 313 height 24
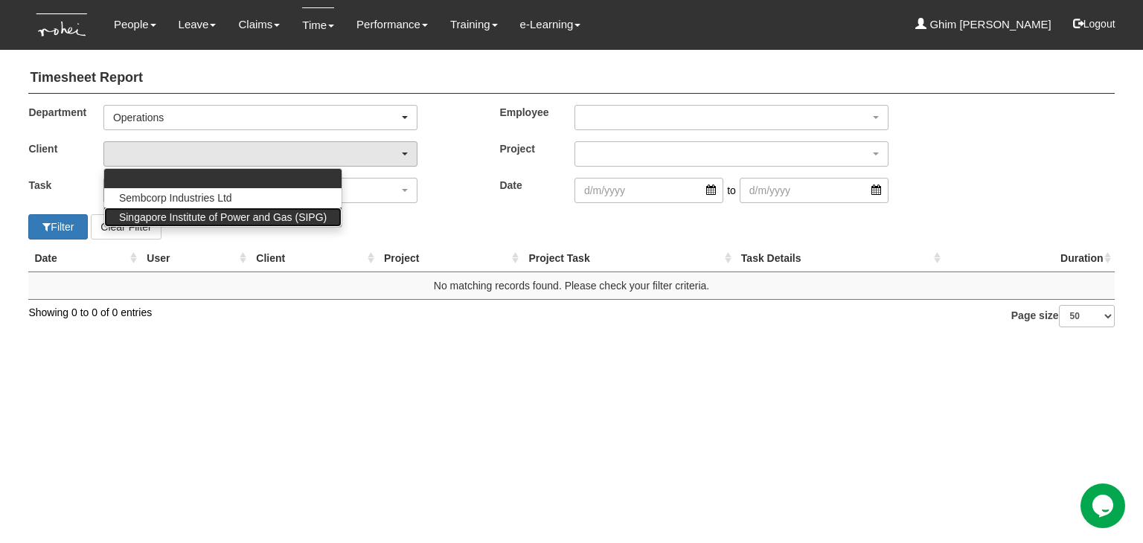
click at [205, 213] on span "Singapore Institute of Power and Gas (SIPG)" at bounding box center [223, 217] width 208 height 15
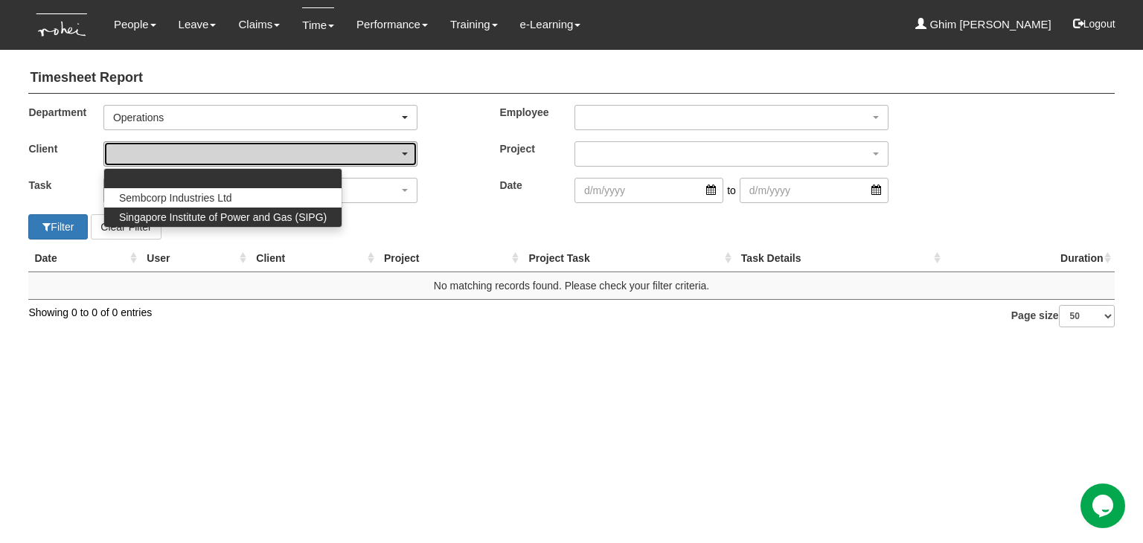
select select "483"
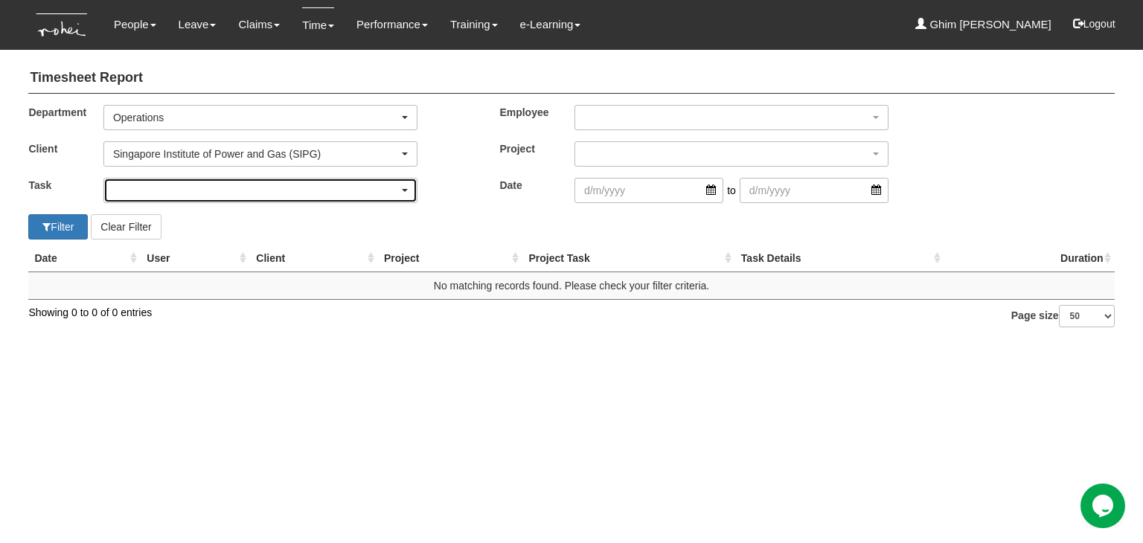
click at [206, 200] on div "button" at bounding box center [260, 191] width 313 height 24
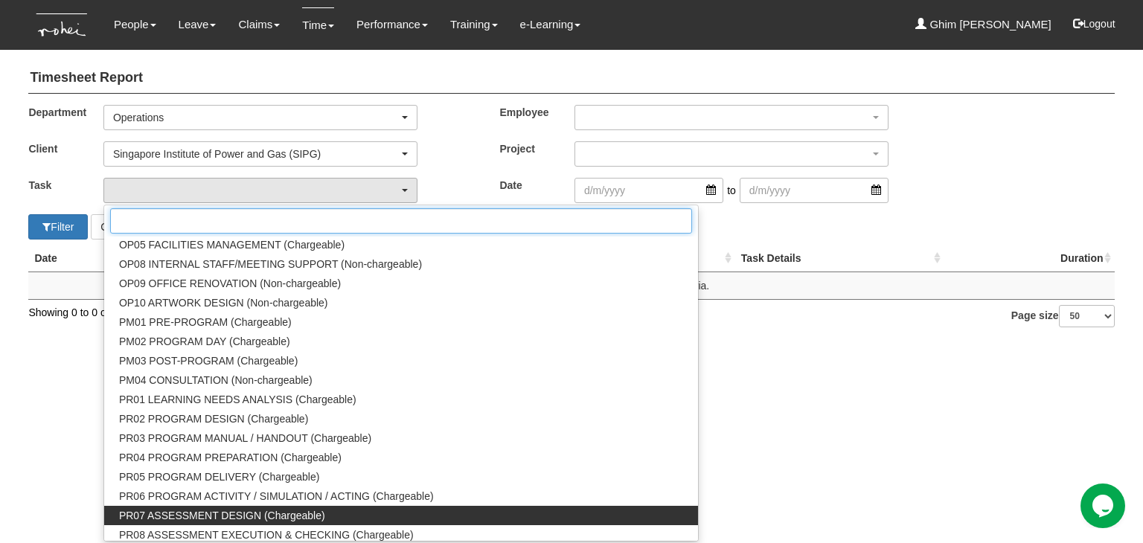
scroll to position [1489, 0]
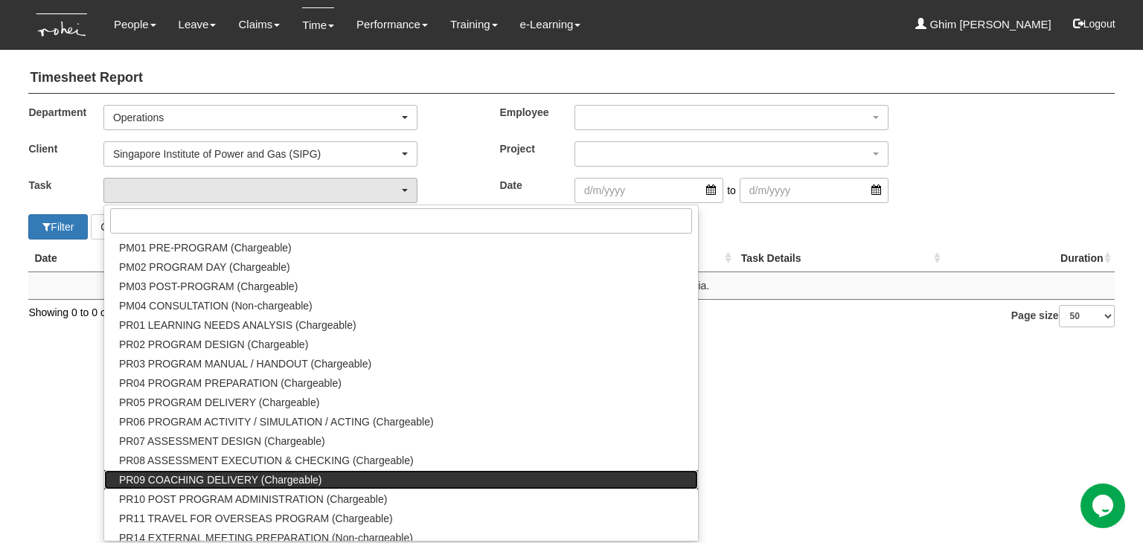
click at [180, 473] on span "PR09 COACHING DELIVERY (Chargeable)" at bounding box center [220, 480] width 203 height 15
select select "150"
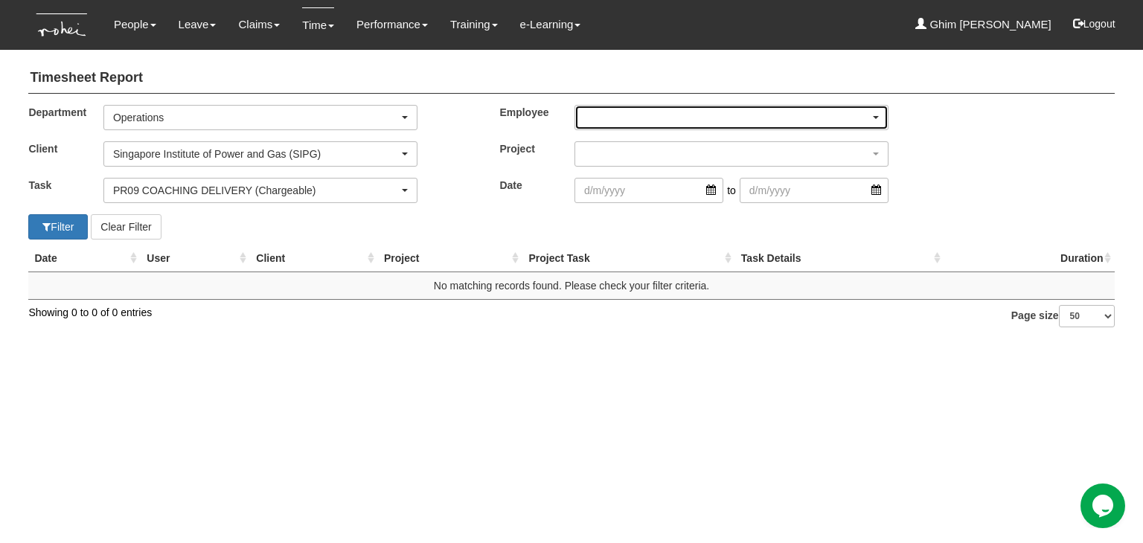
click at [633, 120] on div "button" at bounding box center [731, 118] width 313 height 24
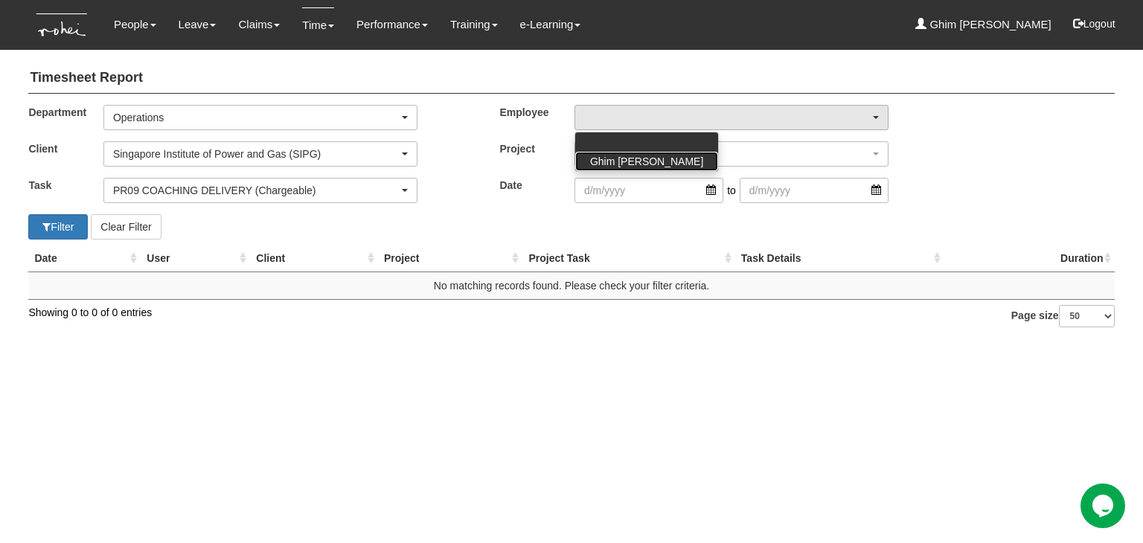
click at [622, 163] on span "Ghim [PERSON_NAME]" at bounding box center [646, 161] width 113 height 15
select select "bfcf76ca-a1d0-42d1-8dd1-edff74790aa0"
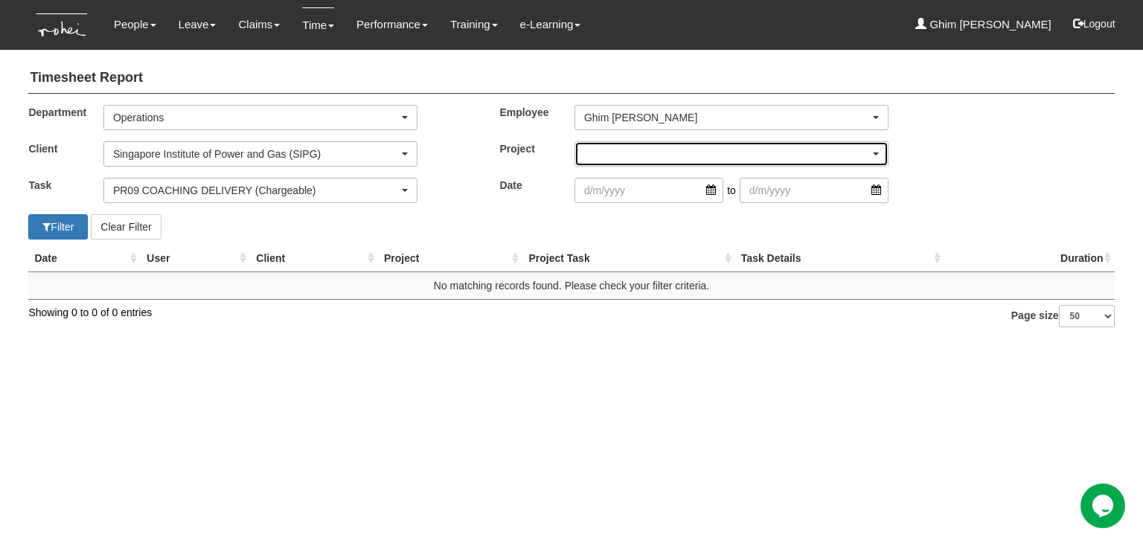
click at [621, 155] on div "button" at bounding box center [731, 154] width 313 height 24
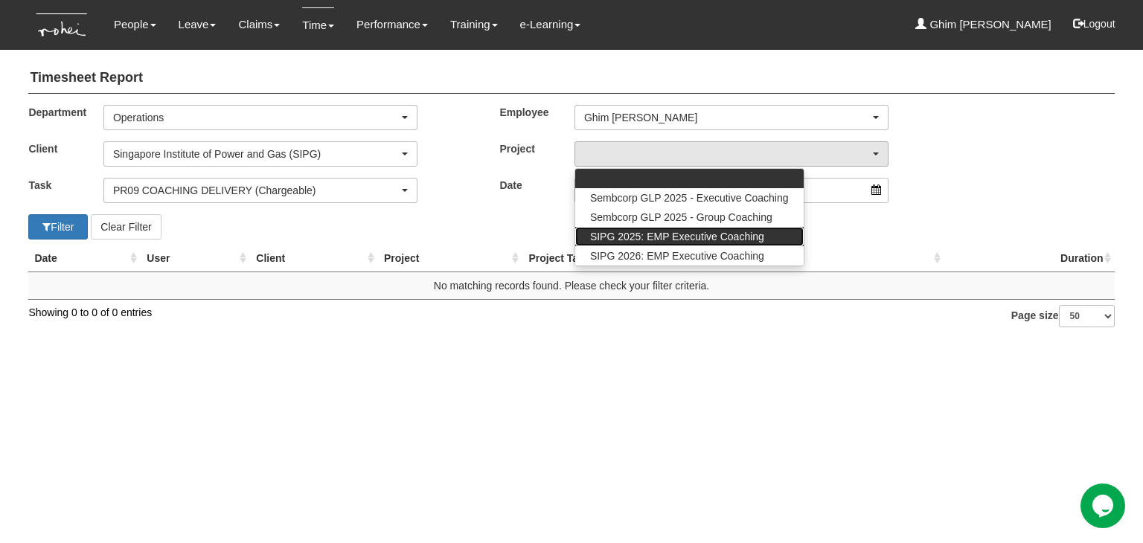
click at [613, 233] on span "SIPG 2025: EMP Executive Coaching" at bounding box center [677, 236] width 174 height 15
select select "2785"
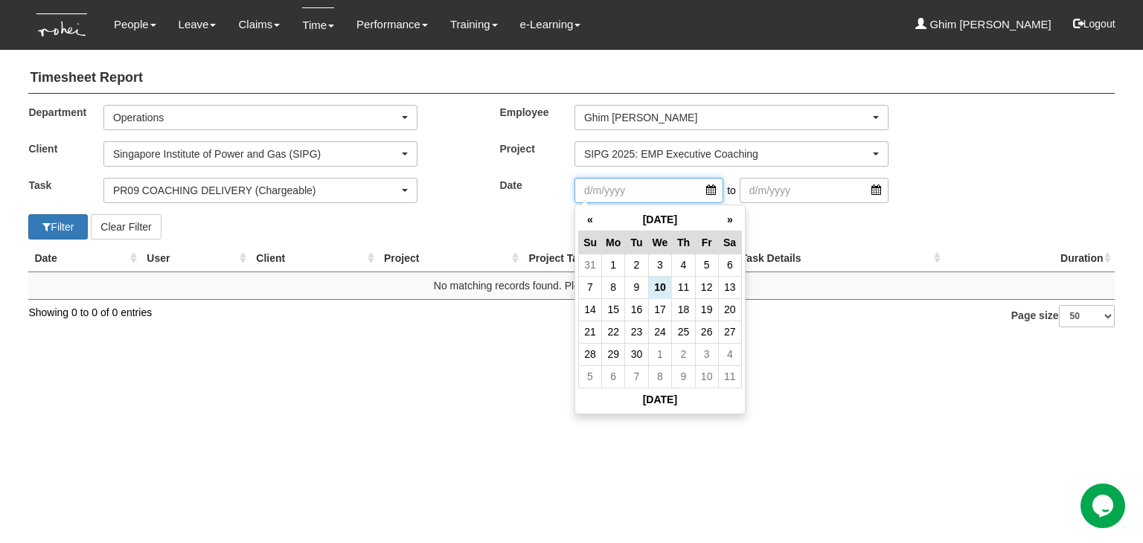
click at [605, 188] on input "search" at bounding box center [649, 190] width 149 height 25
click at [617, 264] on td "1" at bounding box center [613, 265] width 23 height 22
type input "1/9/2025"
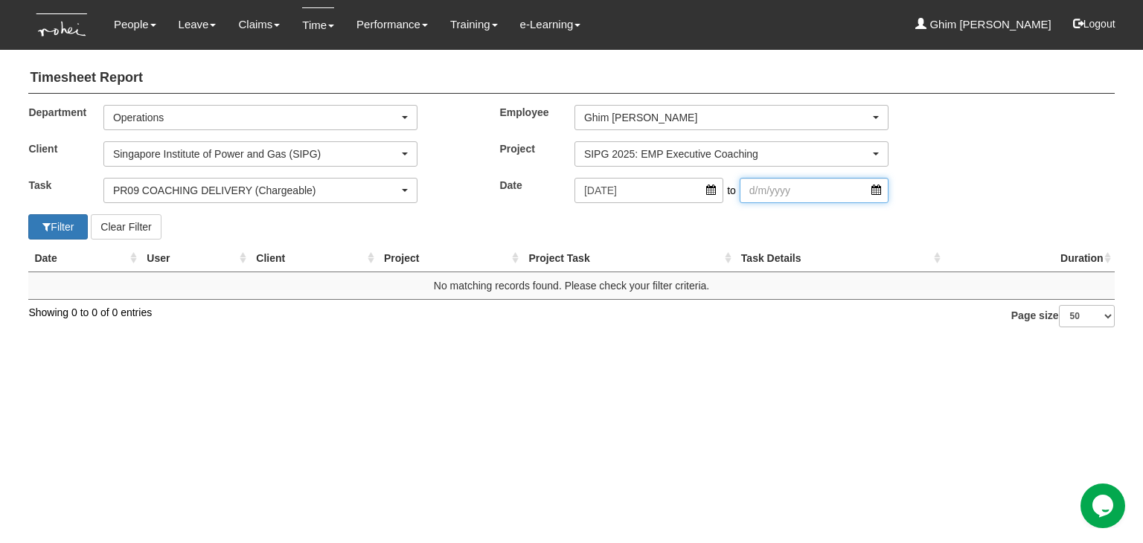
click at [779, 192] on input "search" at bounding box center [814, 190] width 149 height 25
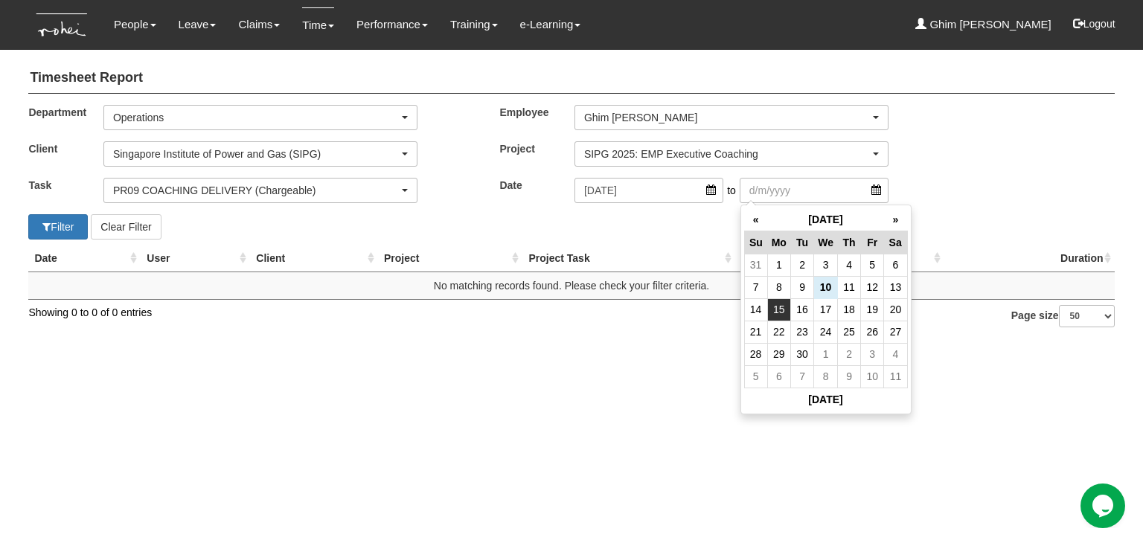
click at [768, 307] on td "15" at bounding box center [778, 309] width 23 height 22
type input "15/9/2025"
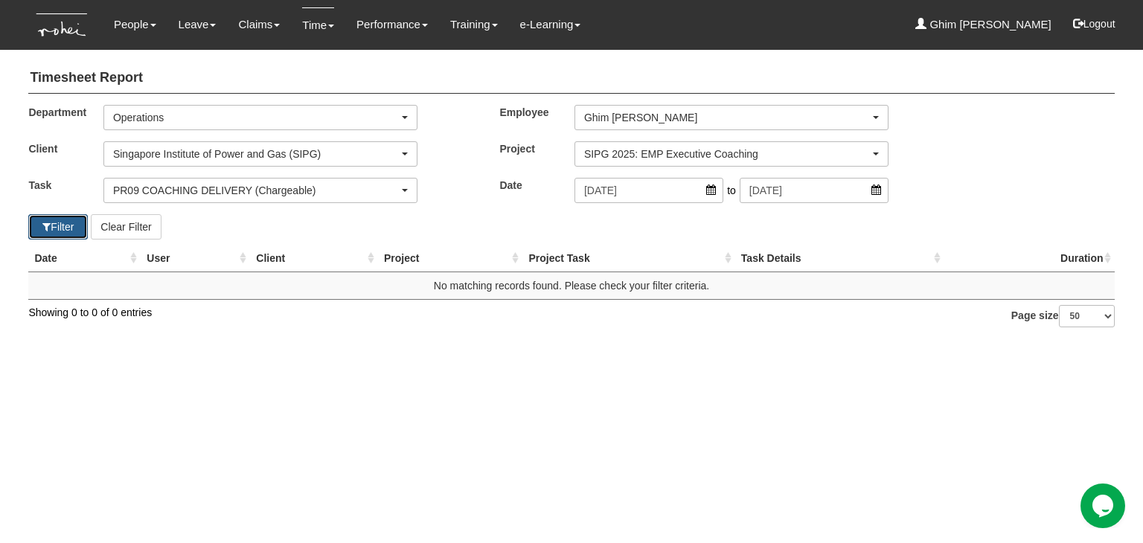
click at [65, 220] on button "Filter" at bounding box center [58, 226] width 60 height 25
select select "50"
click at [65, 220] on button "Filter" at bounding box center [58, 226] width 60 height 25
select select "50"
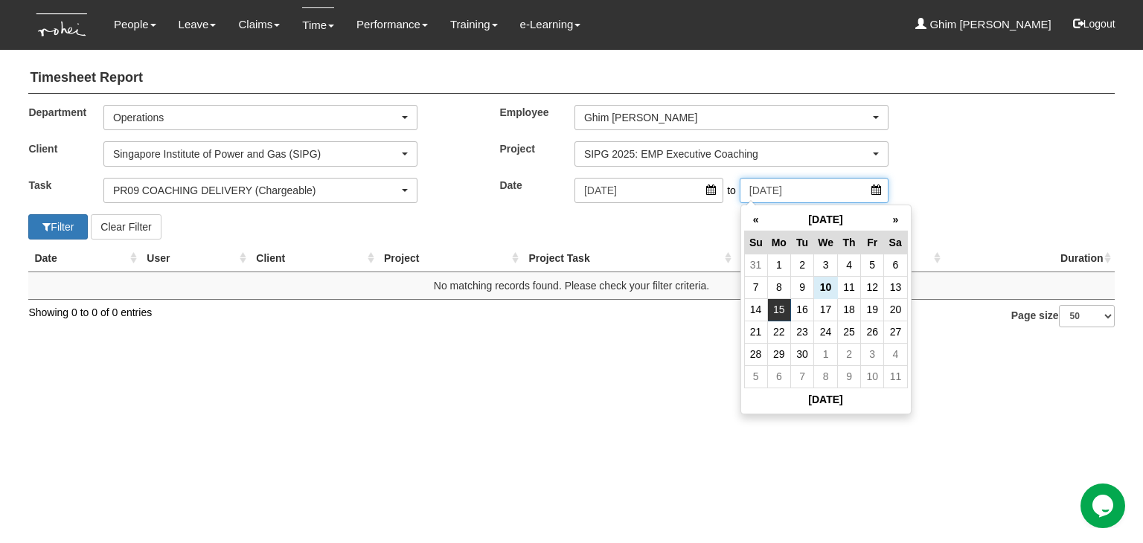
click at [785, 195] on input "15/9/2025" at bounding box center [814, 190] width 149 height 25
click at [796, 287] on td "9" at bounding box center [802, 287] width 23 height 22
type input "9/9/2025"
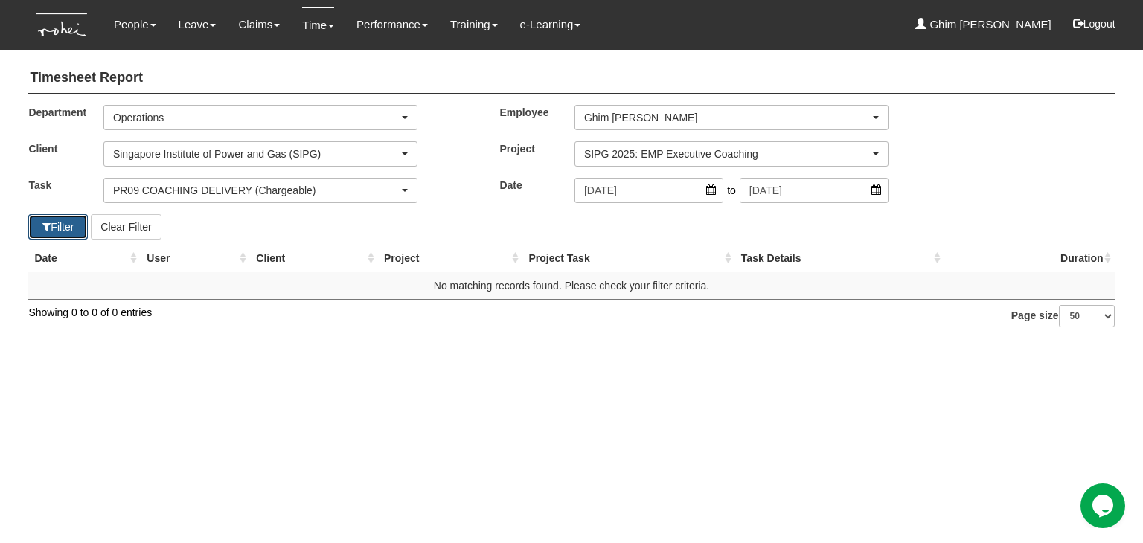
click at [59, 222] on button "Filter" at bounding box center [58, 226] width 60 height 25
select select "50"
click at [59, 222] on button "Filter" at bounding box center [58, 226] width 60 height 25
select select "50"
click at [843, 185] on input "9/9/2025" at bounding box center [814, 190] width 149 height 25
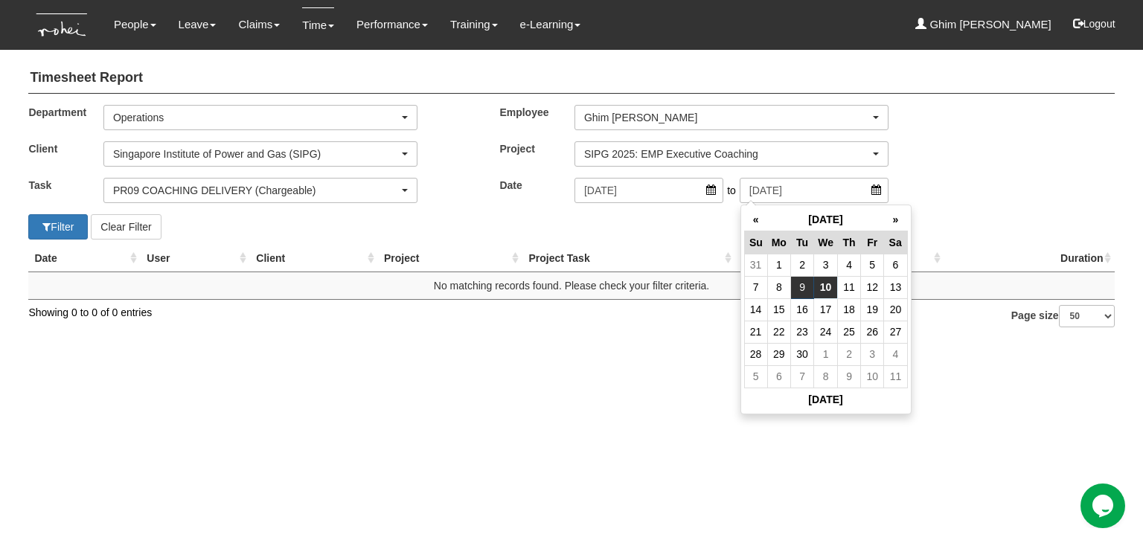
click at [829, 284] on td "10" at bounding box center [826, 287] width 24 height 22
type input "10/9/2025"
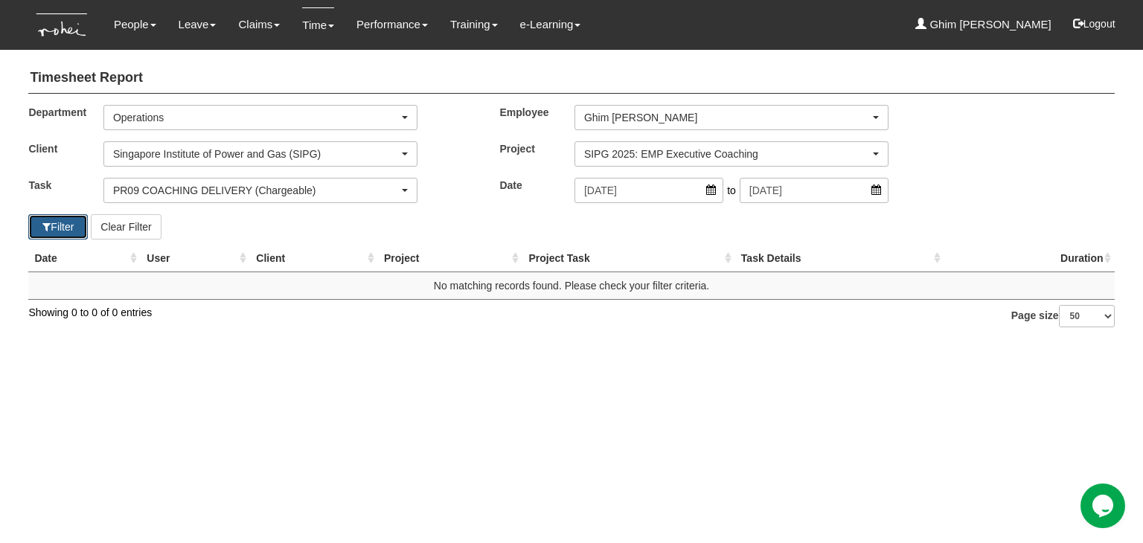
click at [67, 229] on button "Filter" at bounding box center [58, 226] width 60 height 25
select select "50"
click at [67, 229] on button "Filter" at bounding box center [58, 226] width 60 height 25
select select "50"
click at [456, 294] on td "No matching records found. Please check your filter criteria." at bounding box center [571, 286] width 1086 height 28
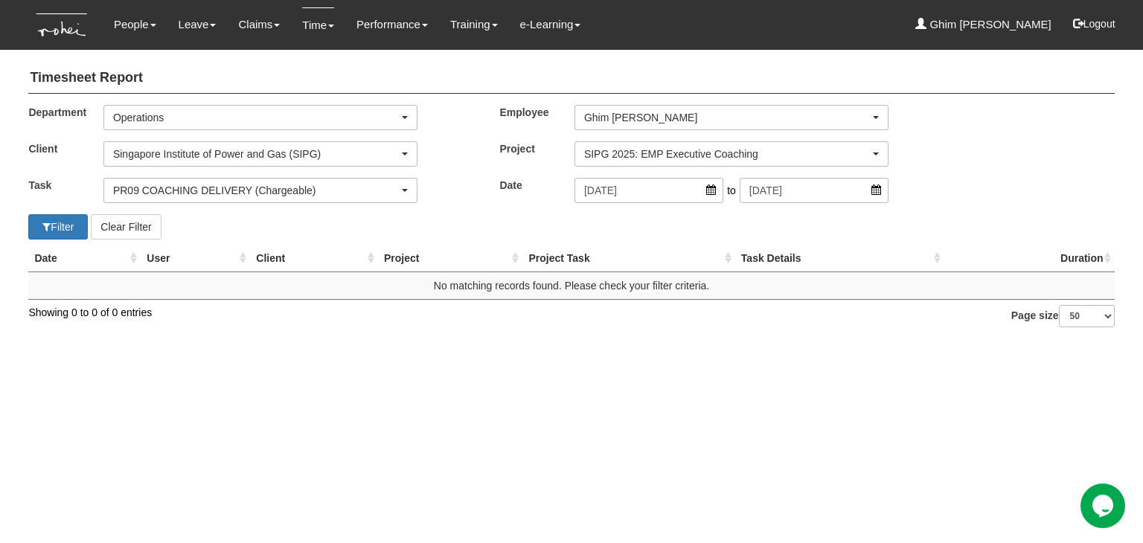
click at [479, 285] on td "No matching records found. Please check your filter criteria." at bounding box center [571, 286] width 1086 height 28
click at [331, 101] on div "Timesheet Report Department Business Development Commercial Corporate Corporate…" at bounding box center [571, 192] width 1086 height 272
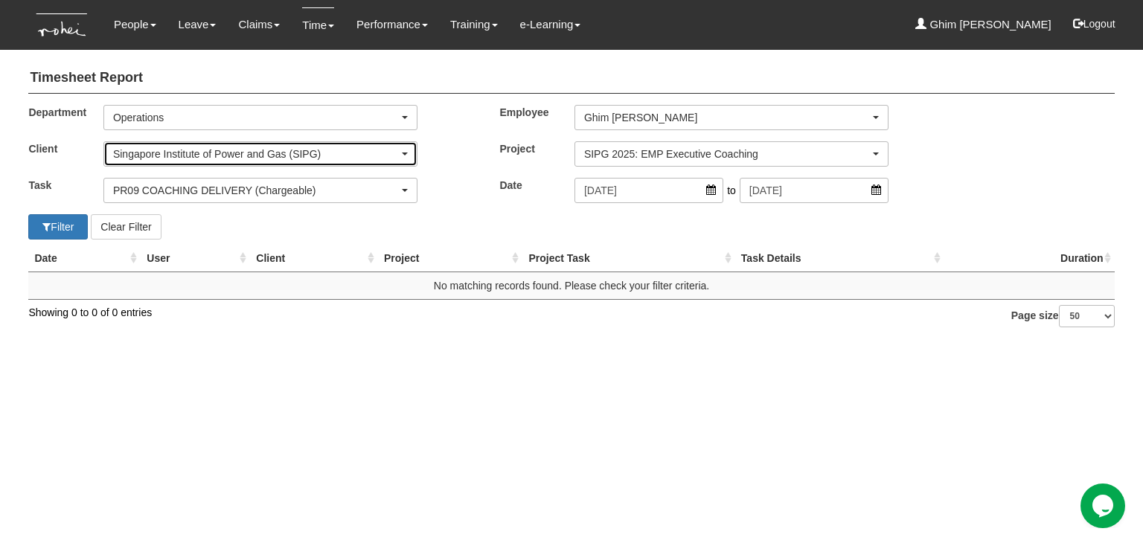
click at [336, 156] on div "Singapore Institute of Power and Gas (SIPG)" at bounding box center [256, 154] width 286 height 15
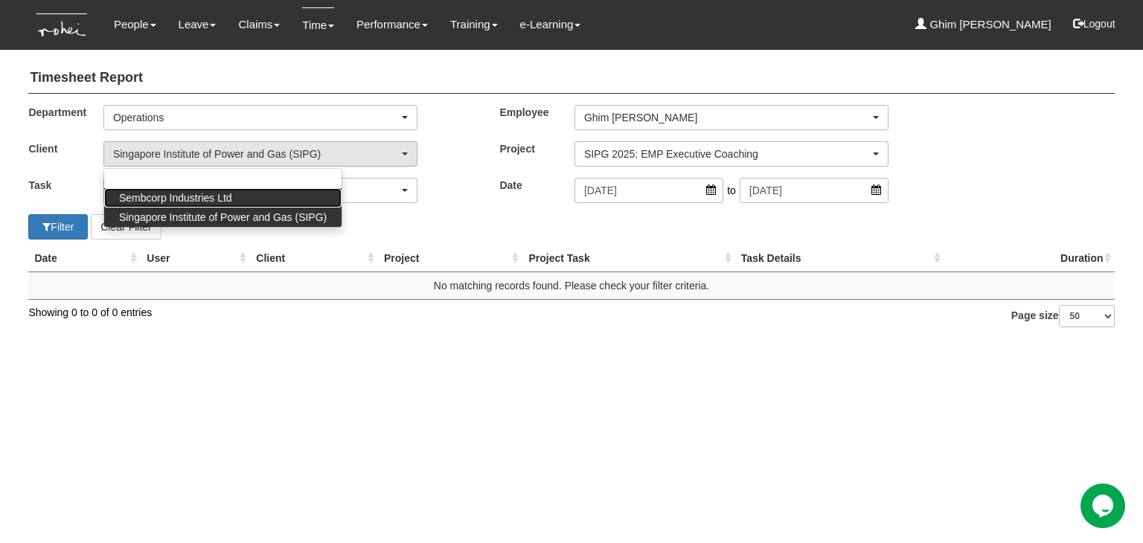
click at [221, 197] on span "Sembcorp Industries Ltd" at bounding box center [175, 198] width 113 height 15
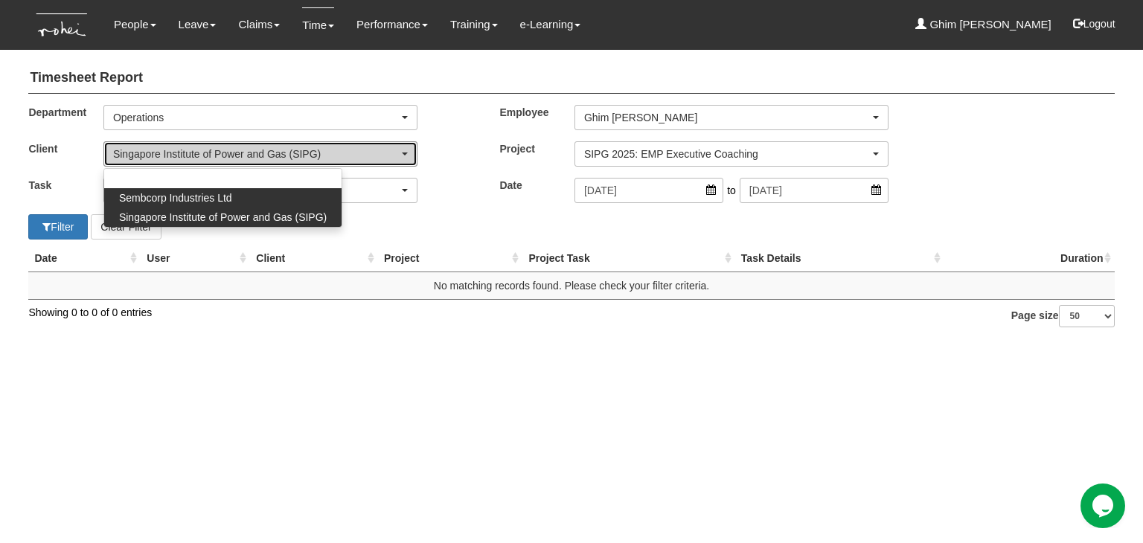
select select "218"
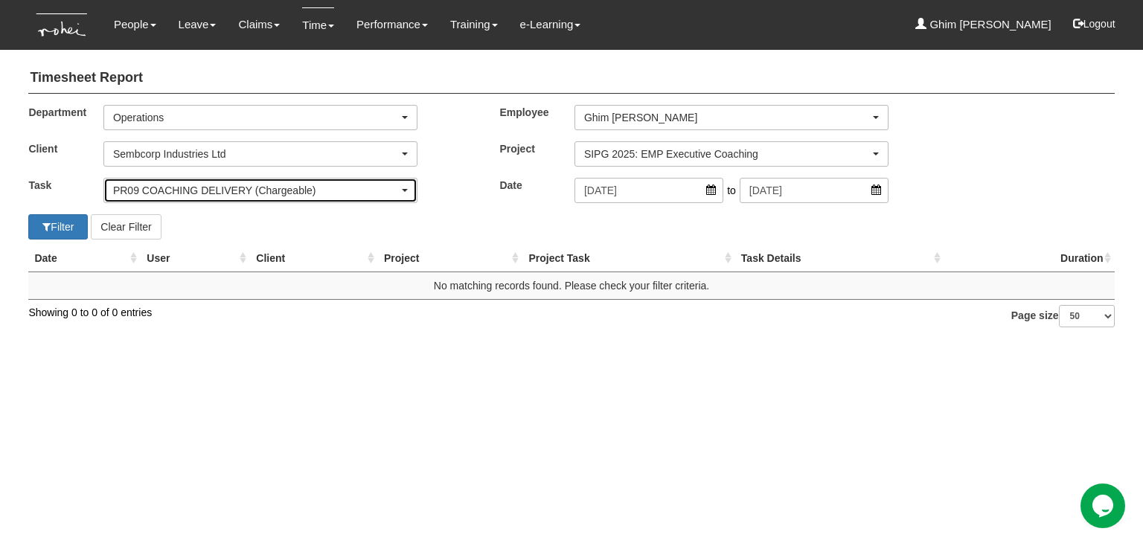
click at [220, 197] on div "PR09 COACHING DELIVERY (Chargeable)" at bounding box center [260, 191] width 313 height 24
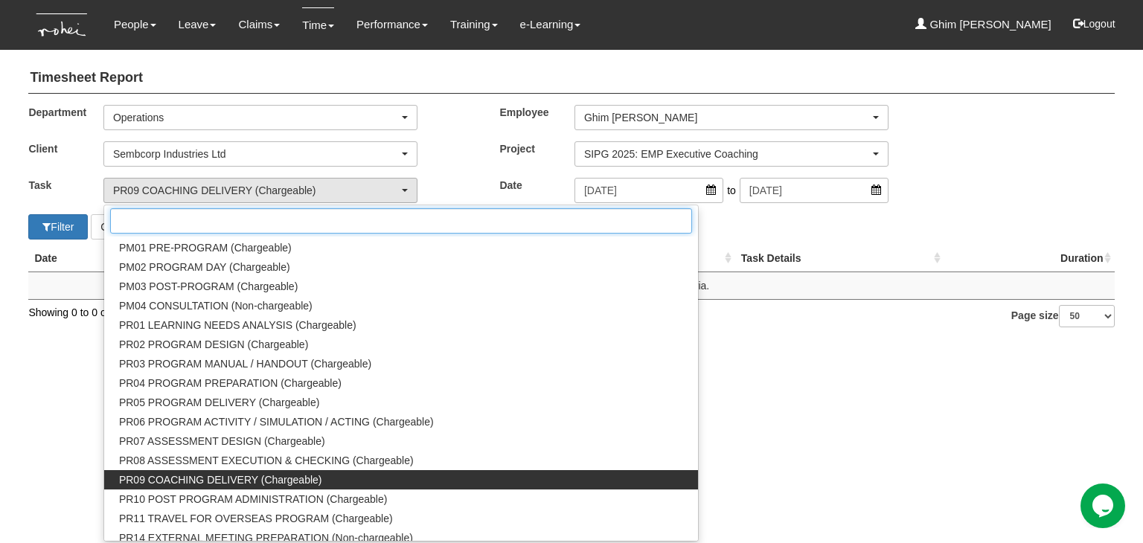
scroll to position [1579, 0]
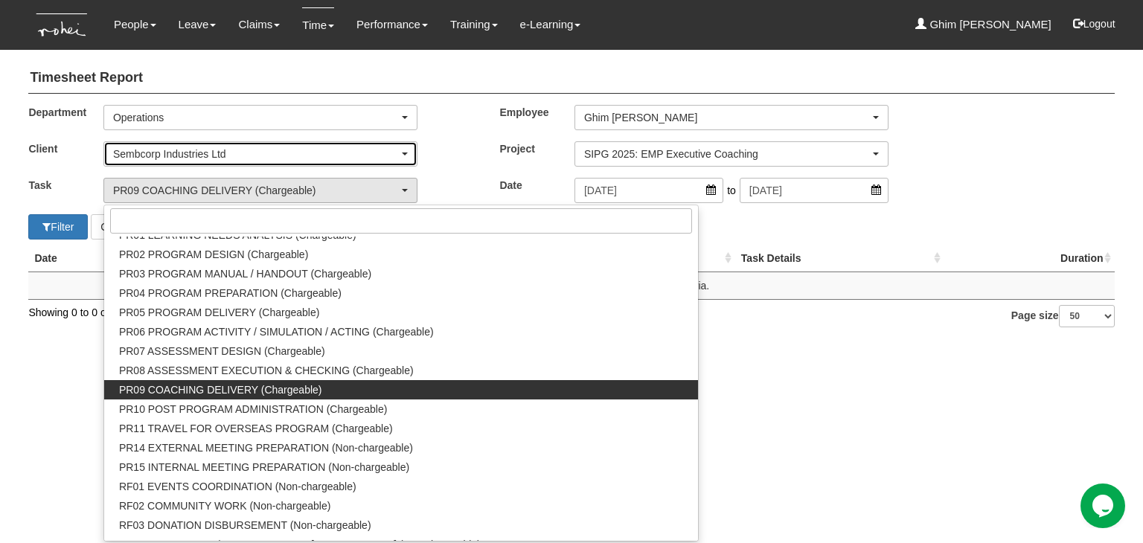
click at [226, 150] on div "Sembcorp Industries Ltd" at bounding box center [256, 154] width 286 height 15
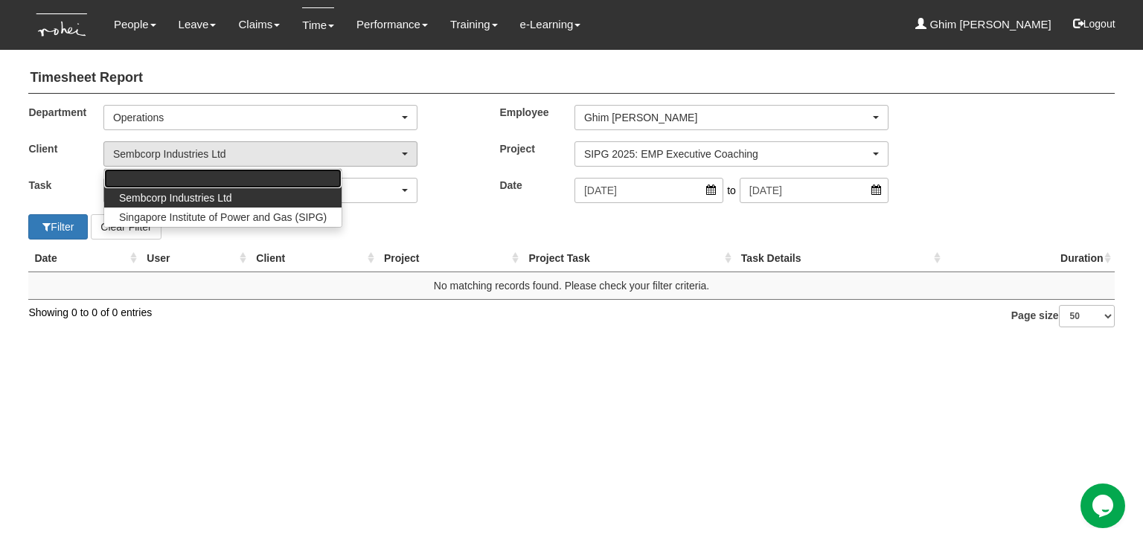
click at [222, 173] on link at bounding box center [222, 178] width 237 height 19
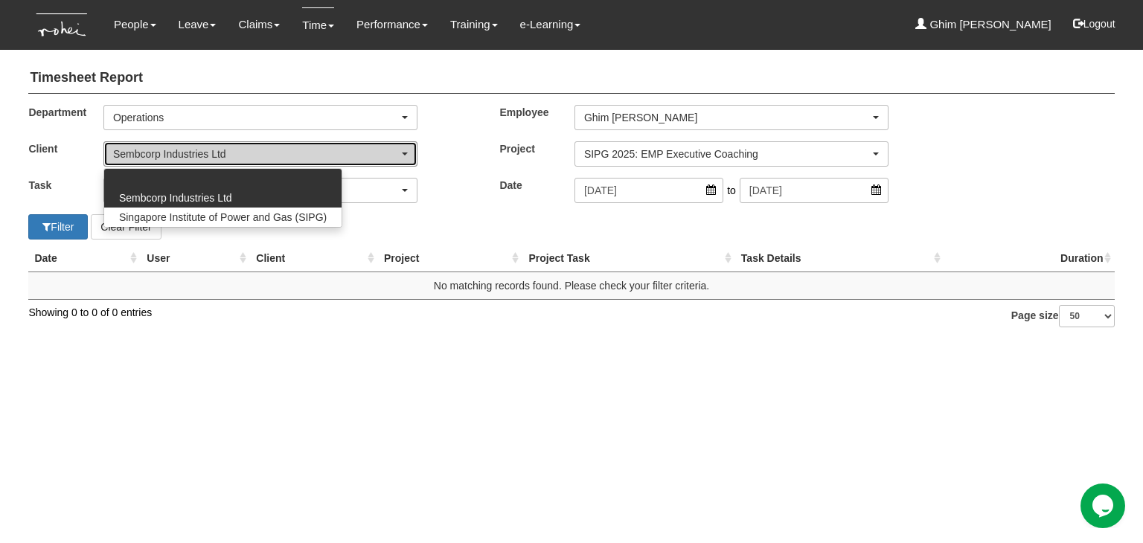
select select
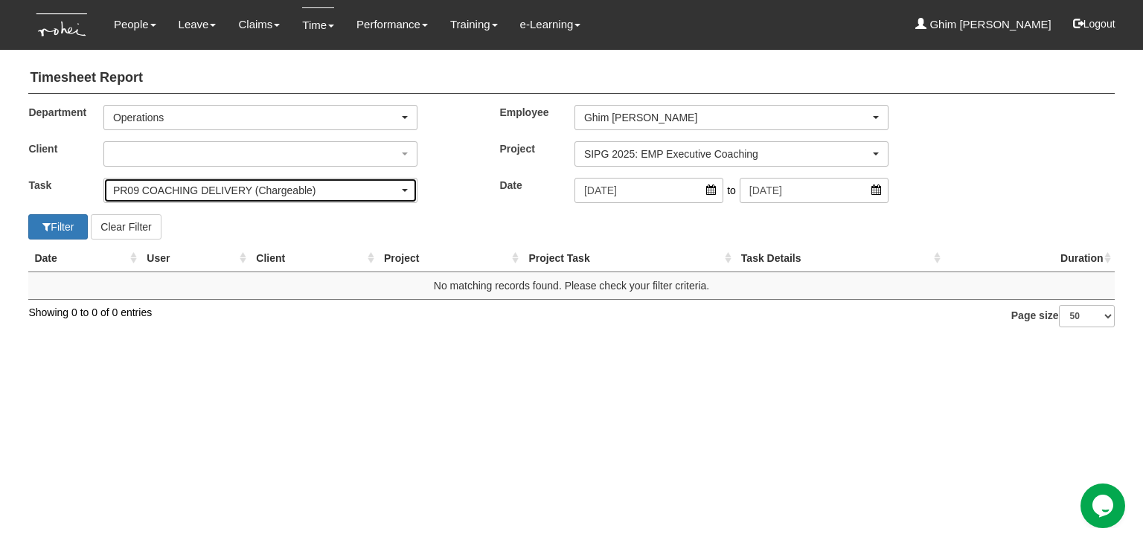
click at [223, 191] on div "PR09 COACHING DELIVERY (Chargeable)" at bounding box center [256, 190] width 286 height 15
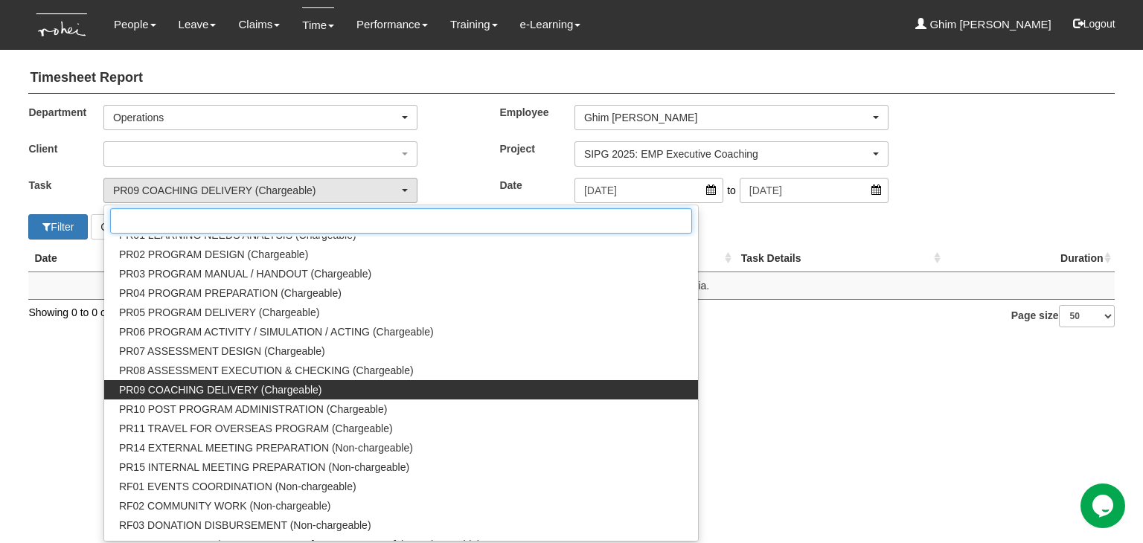
click at [225, 216] on input "Search" at bounding box center [401, 220] width 582 height 25
click at [188, 214] on input "Search" at bounding box center [401, 220] width 582 height 25
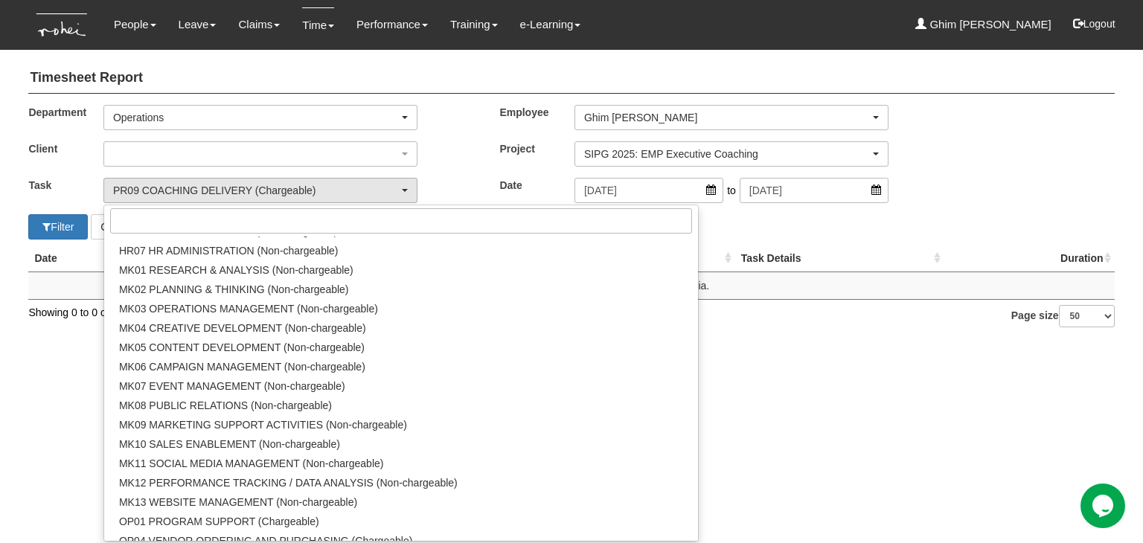
scroll to position [0, 0]
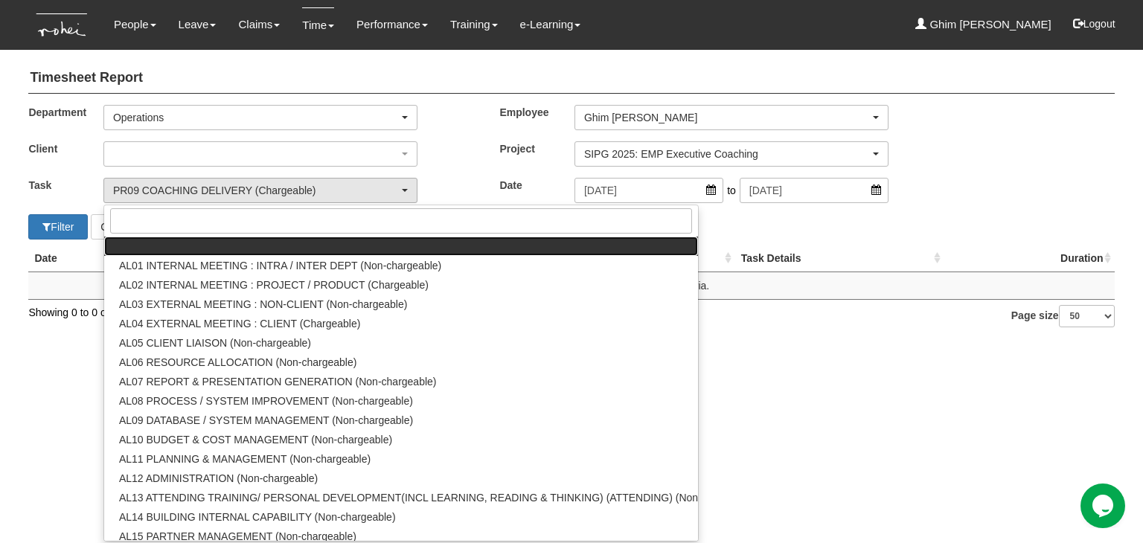
click at [615, 252] on link at bounding box center [401, 246] width 594 height 19
select select
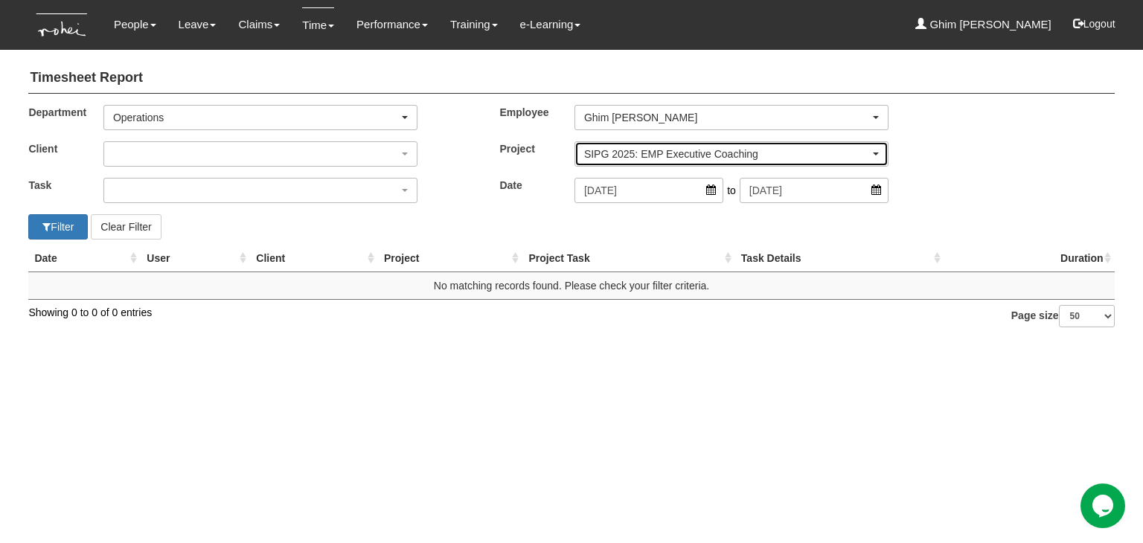
click at [771, 144] on div "SIPG 2025: EMP Executive Coaching" at bounding box center [731, 154] width 313 height 24
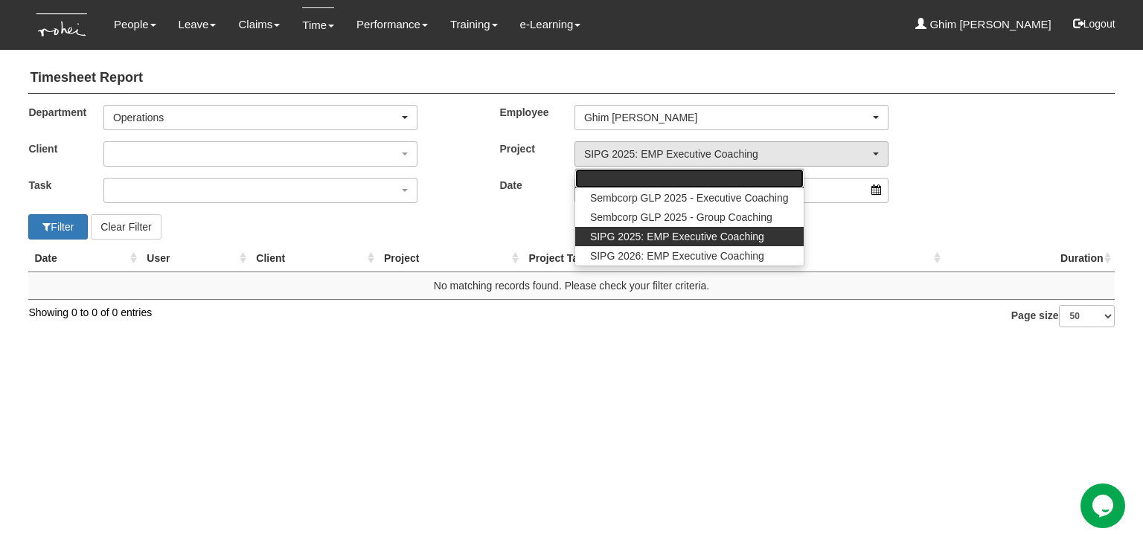
click at [747, 180] on link at bounding box center [689, 178] width 229 height 19
select select
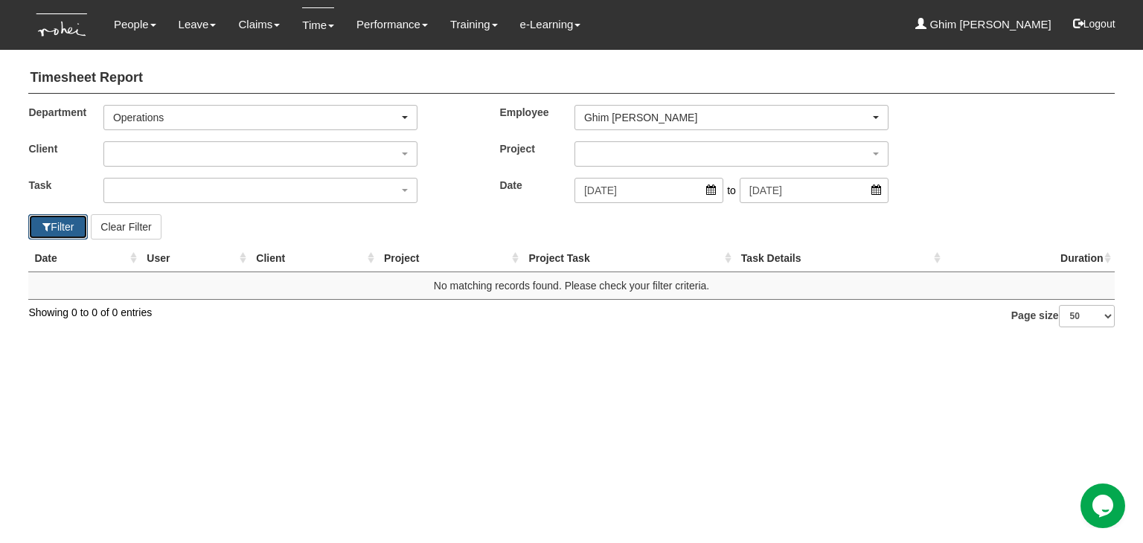
click at [60, 231] on button "Filter" at bounding box center [58, 226] width 60 height 25
select select "50"
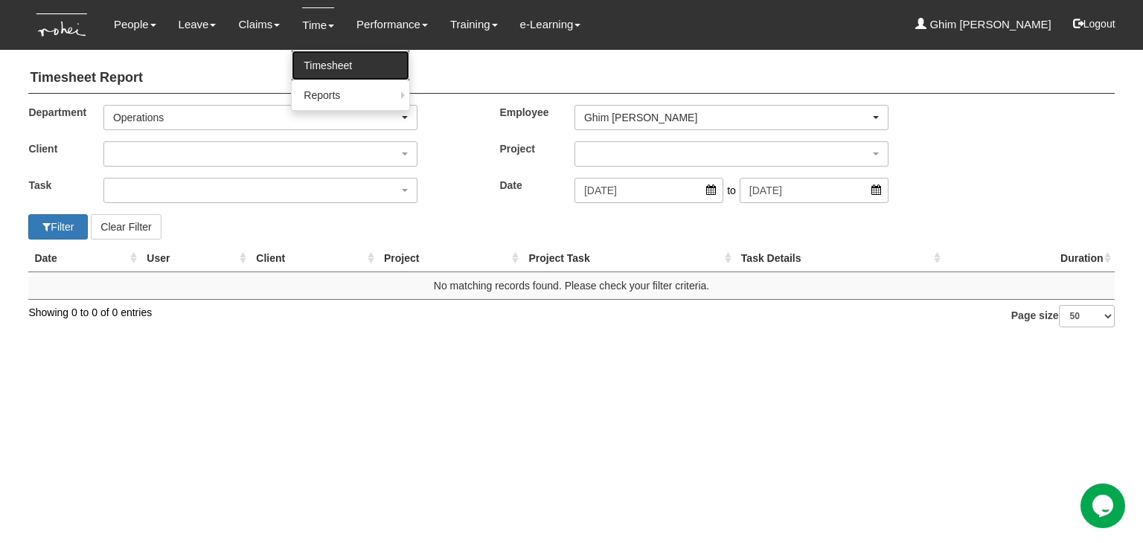
click at [309, 63] on link "Timesheet" at bounding box center [351, 66] width 118 height 30
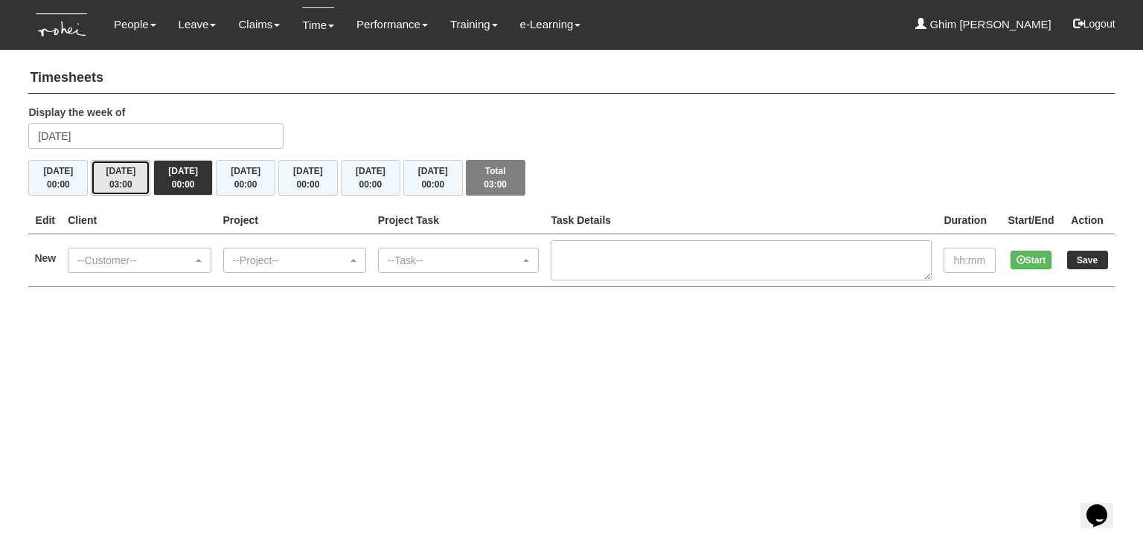
click at [110, 187] on span "03:00" at bounding box center [120, 184] width 23 height 10
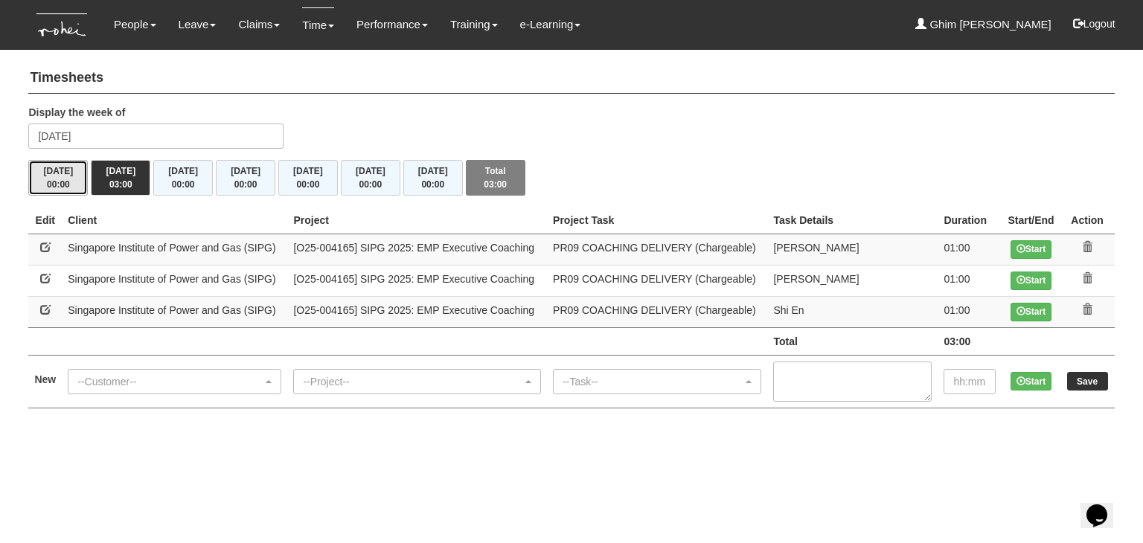
click at [84, 164] on button "[DATE] 00:00" at bounding box center [58, 178] width 60 height 36
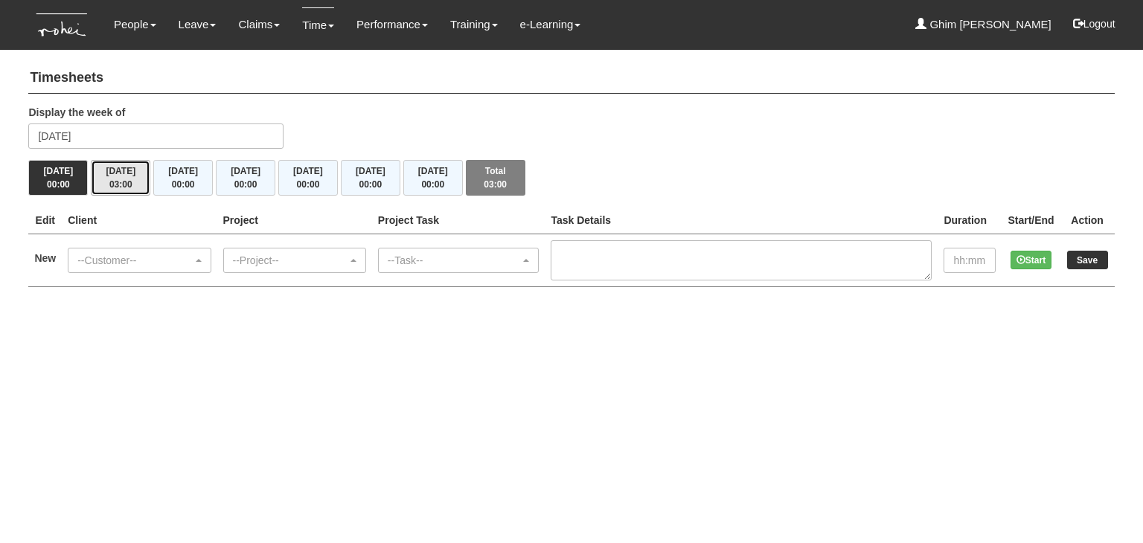
click at [121, 169] on button "[DATE] 03:00" at bounding box center [121, 178] width 60 height 36
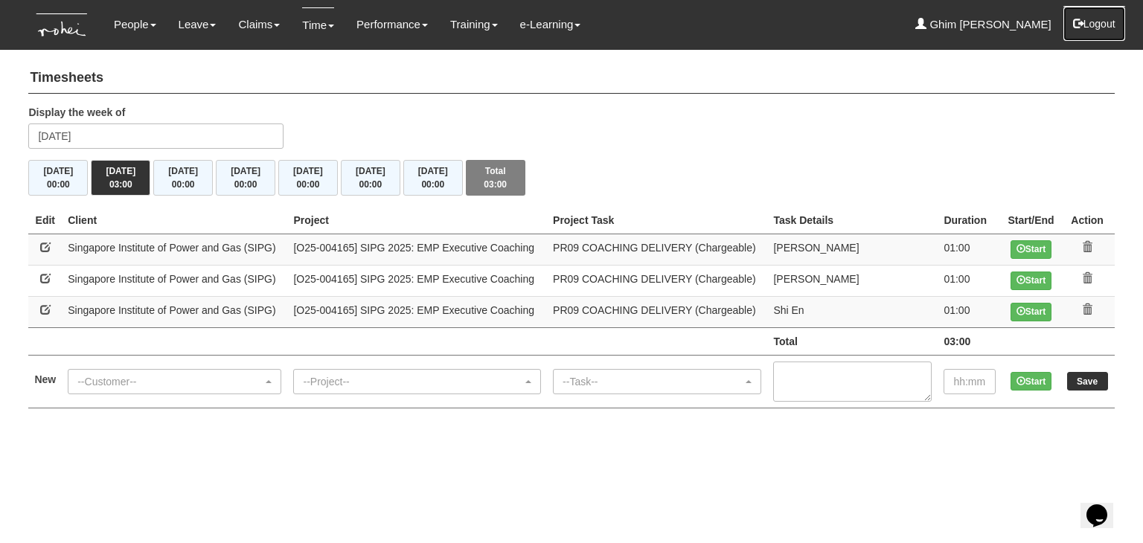
click at [1110, 16] on button "Logout" at bounding box center [1094, 24] width 63 height 36
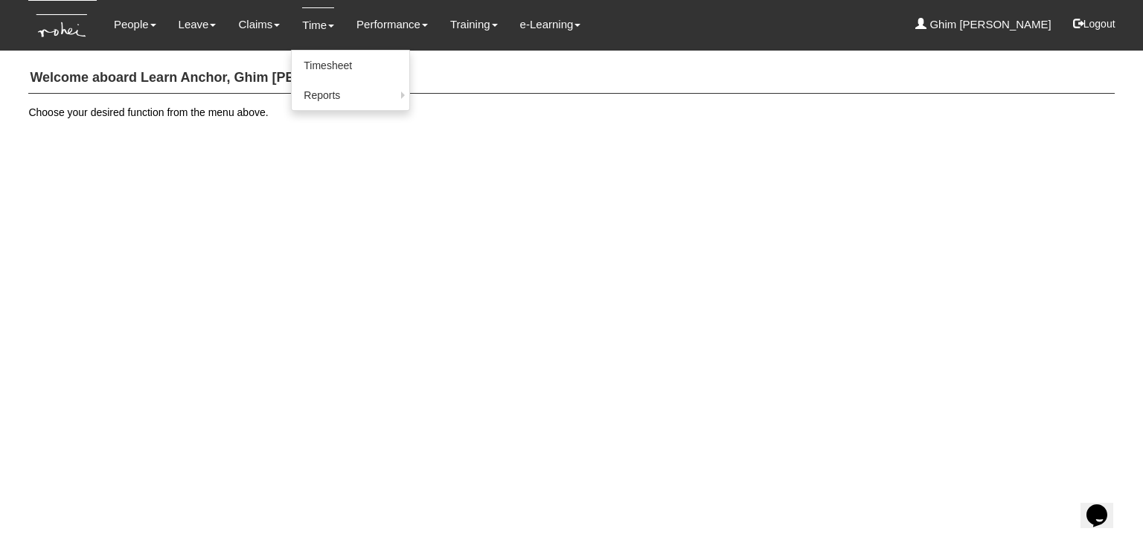
click at [309, 27] on link "Time" at bounding box center [318, 24] width 32 height 35
click at [315, 72] on link "Timesheet" at bounding box center [351, 66] width 118 height 30
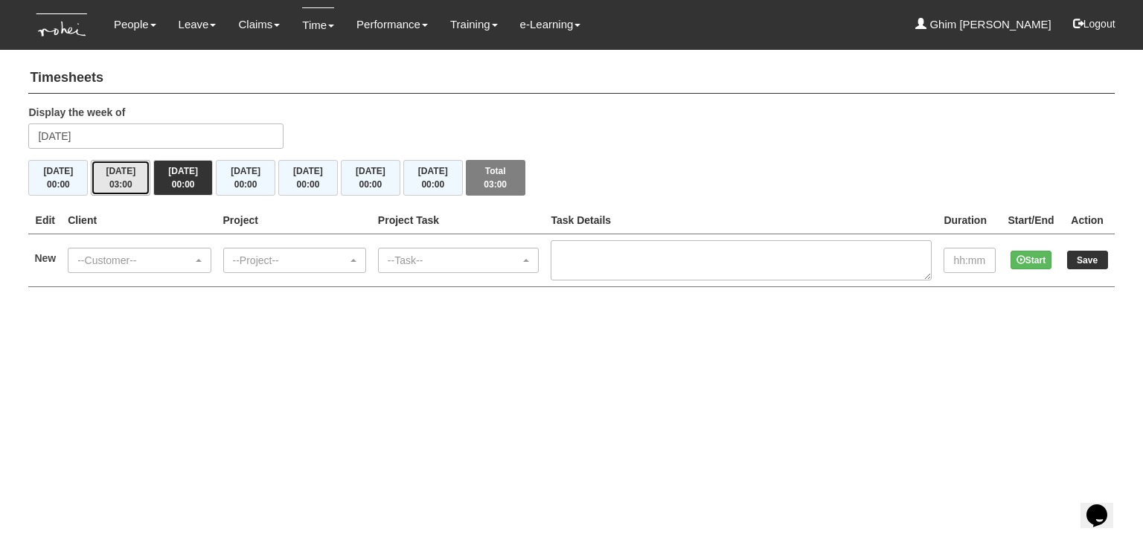
click at [119, 176] on button "Tue 9/9 03:00" at bounding box center [121, 178] width 60 height 36
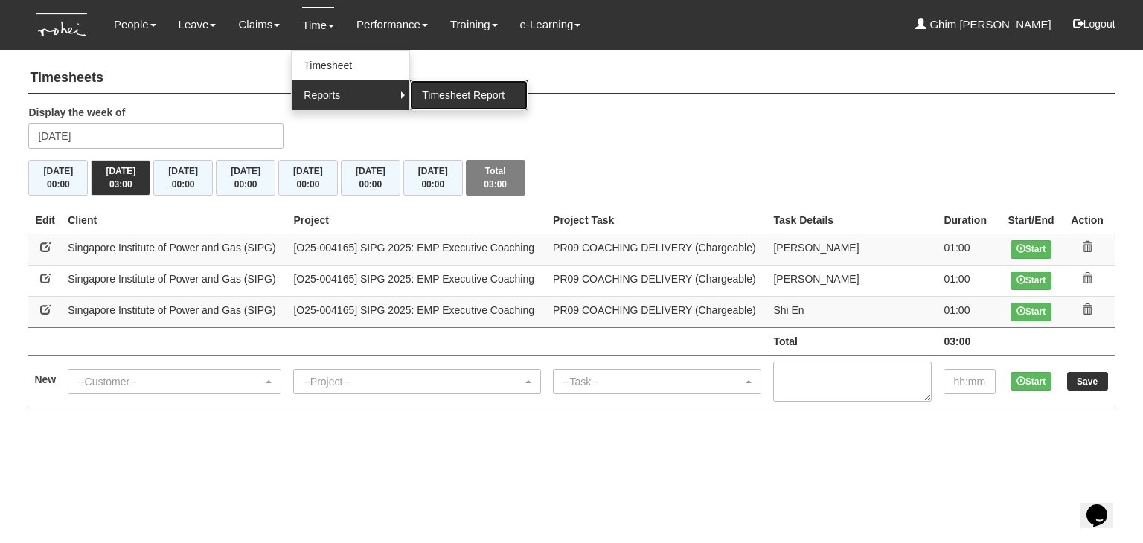
click at [441, 98] on link "Timesheet Report" at bounding box center [469, 95] width 118 height 30
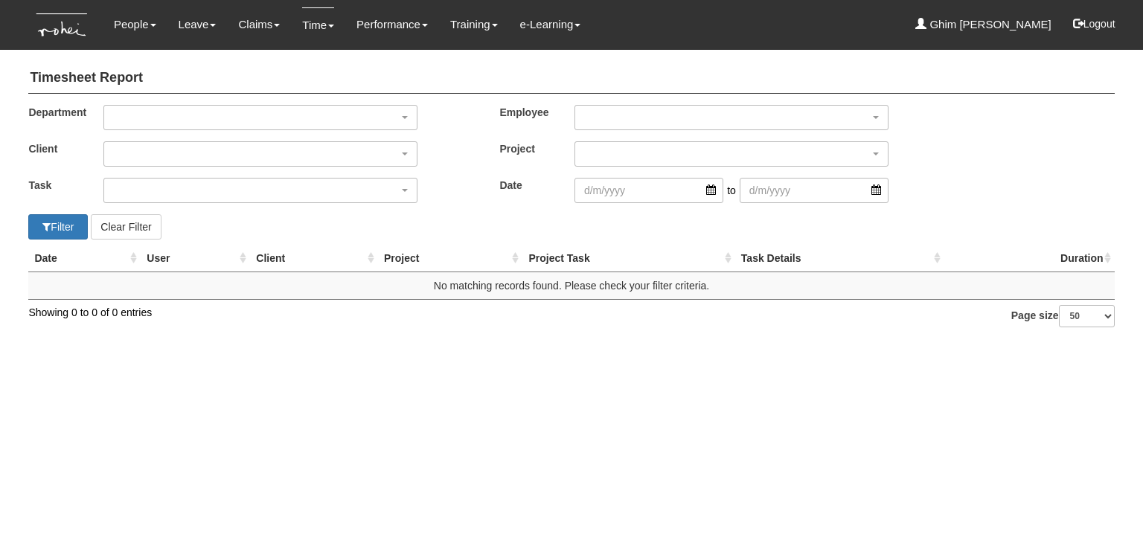
select select "50"
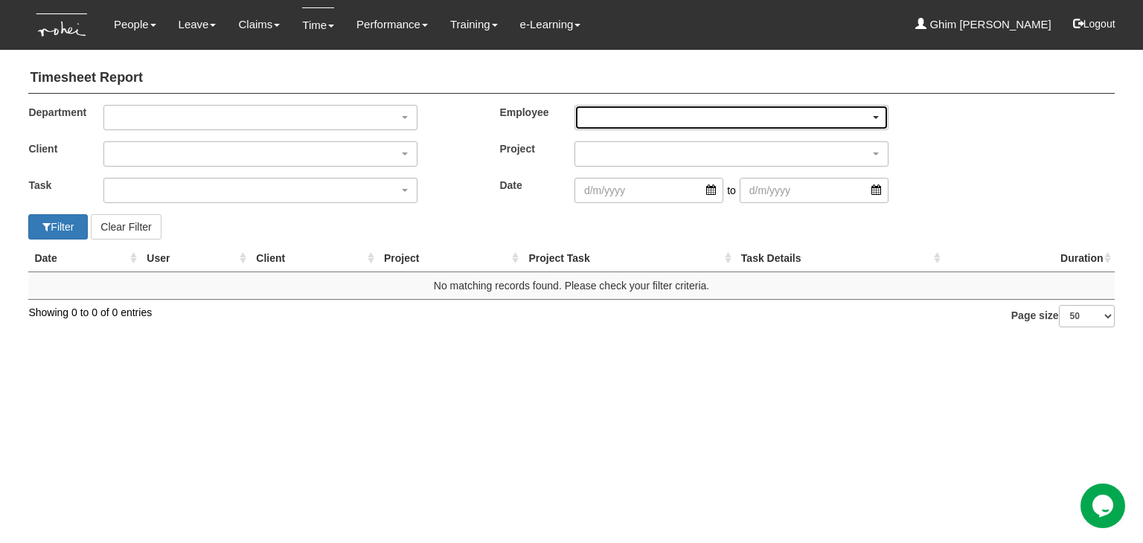
click at [651, 118] on div "button" at bounding box center [731, 118] width 313 height 24
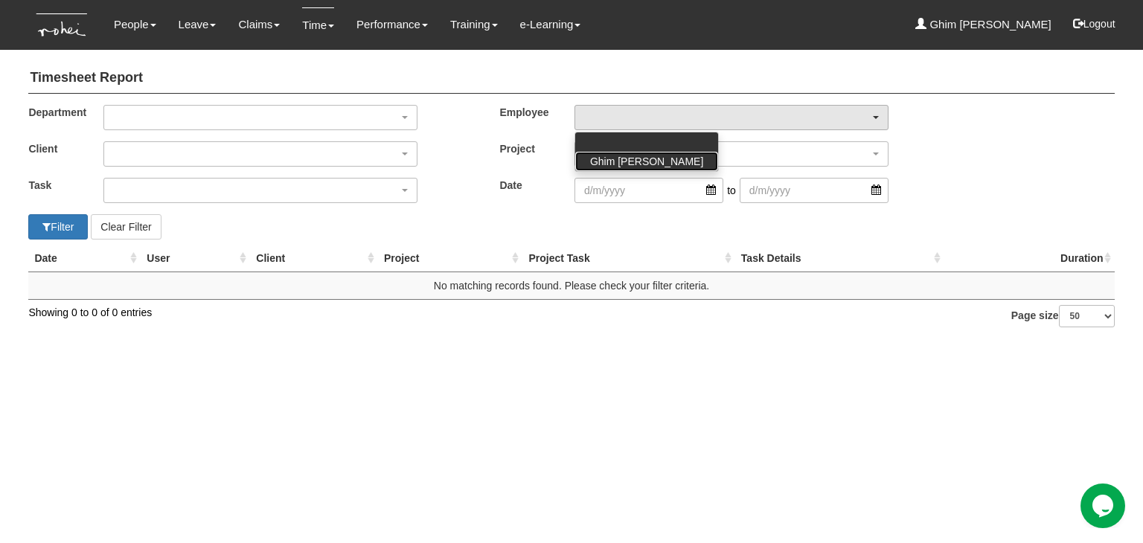
click at [637, 156] on span "Ghim [PERSON_NAME]" at bounding box center [646, 161] width 113 height 15
select select "bfcf76ca-a1d0-42d1-8dd1-edff74790aa0"
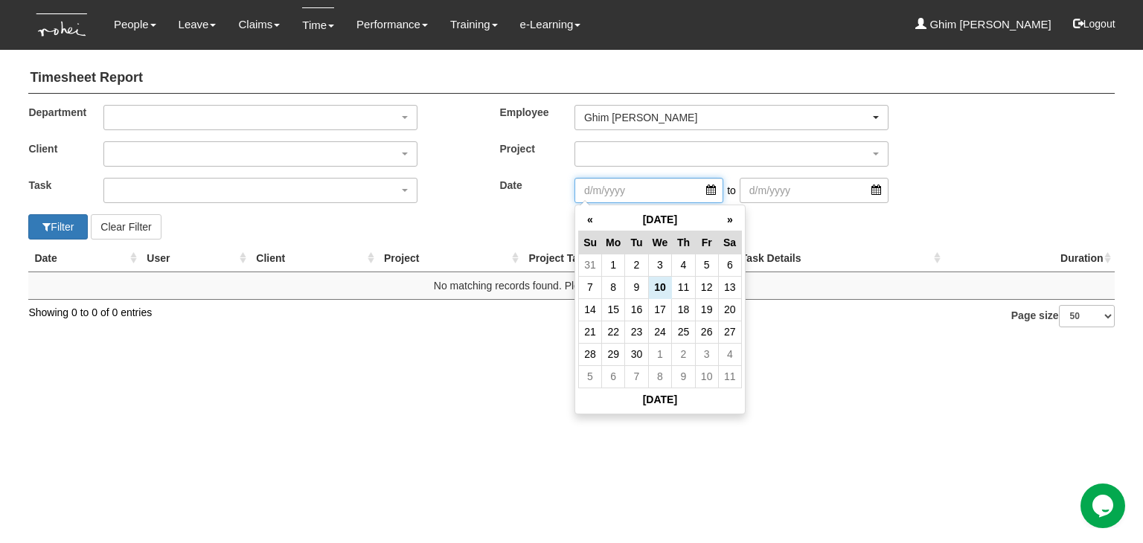
click at [645, 198] on input "search" at bounding box center [649, 190] width 149 height 25
click at [619, 260] on td "1" at bounding box center [613, 265] width 23 height 22
type input "[DATE]"
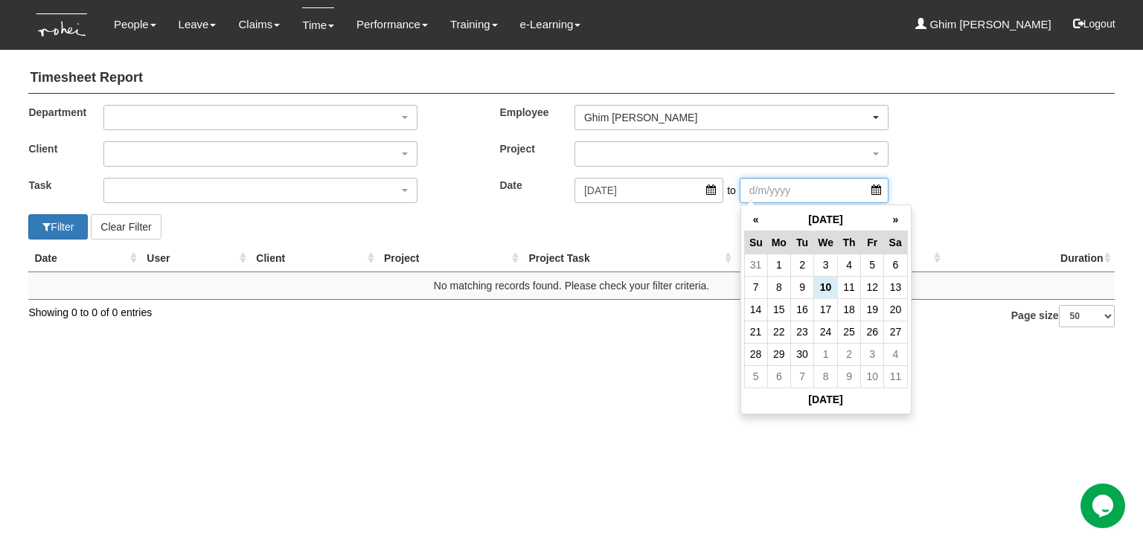
click at [773, 191] on input "search" at bounding box center [814, 190] width 149 height 25
drag, startPoint x: 822, startPoint y: 281, endPoint x: 779, endPoint y: 313, distance: 53.7
click at [779, 313] on tbody "31 1 2 3 4 5 6 7 8 9 10 11 12 13 14 15 16 17 18 19 20 21 22 23 24 25 26 27 28 2…" at bounding box center [825, 321] width 163 height 134
click at [777, 310] on td "15" at bounding box center [778, 309] width 23 height 22
type input "[DATE]"
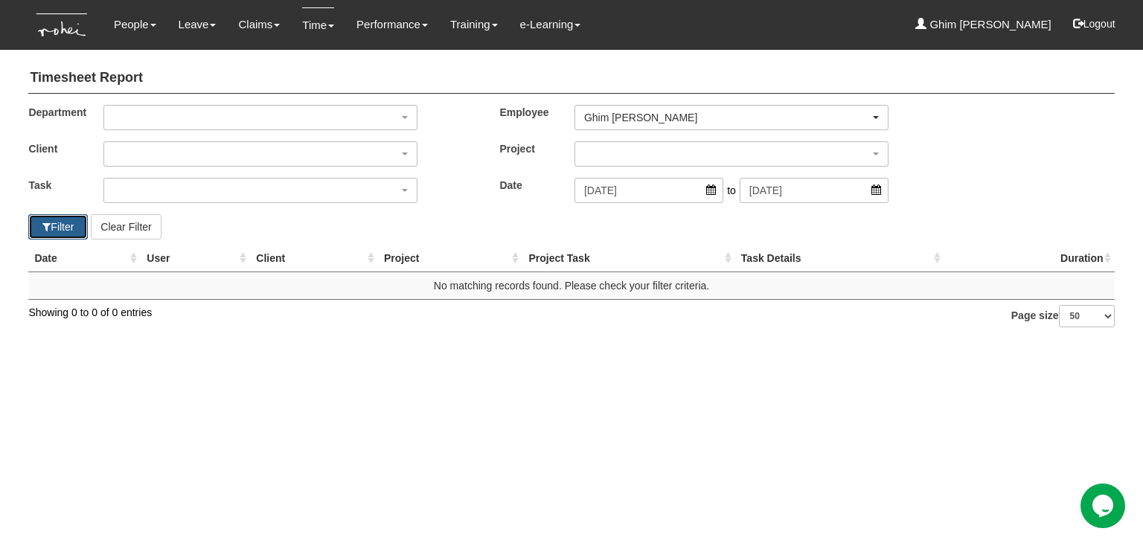
click at [55, 227] on button "Filter" at bounding box center [58, 226] width 60 height 25
select select "50"
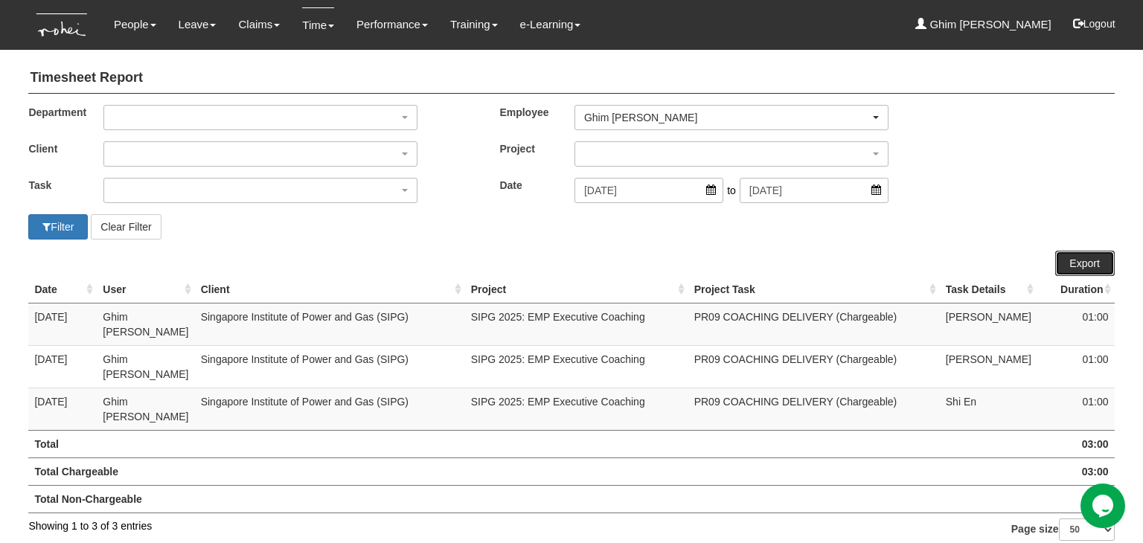
click at [1084, 258] on link "Export" at bounding box center [1085, 263] width 60 height 25
click at [1078, 25] on span "submit" at bounding box center [1078, 23] width 10 height 10
